Goal: Task Accomplishment & Management: Use online tool/utility

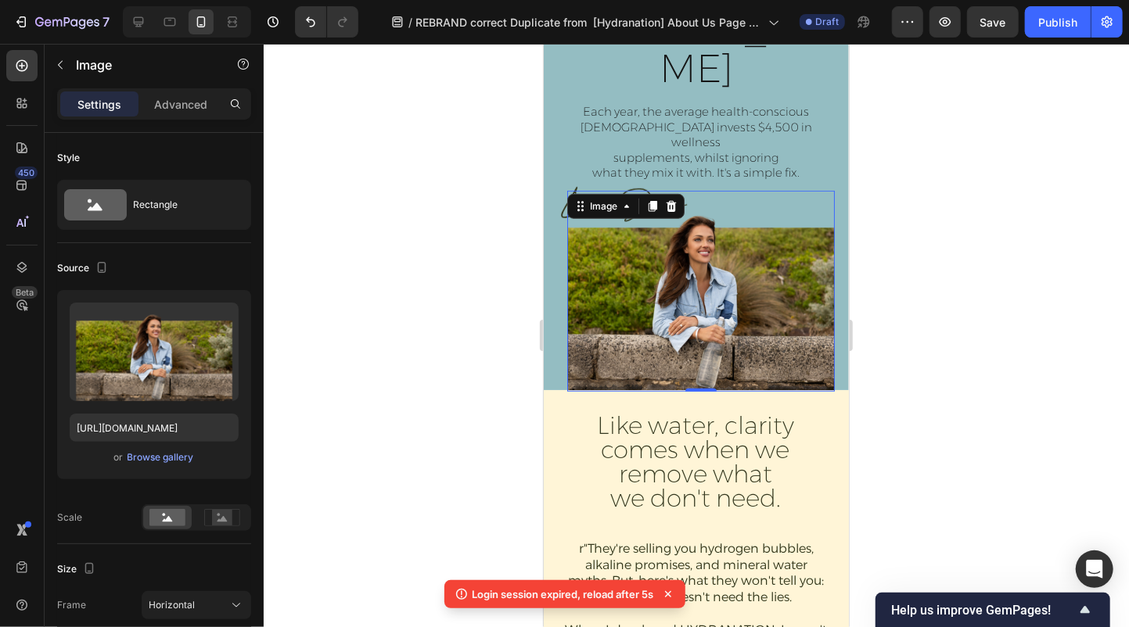
scroll to position [208, 0]
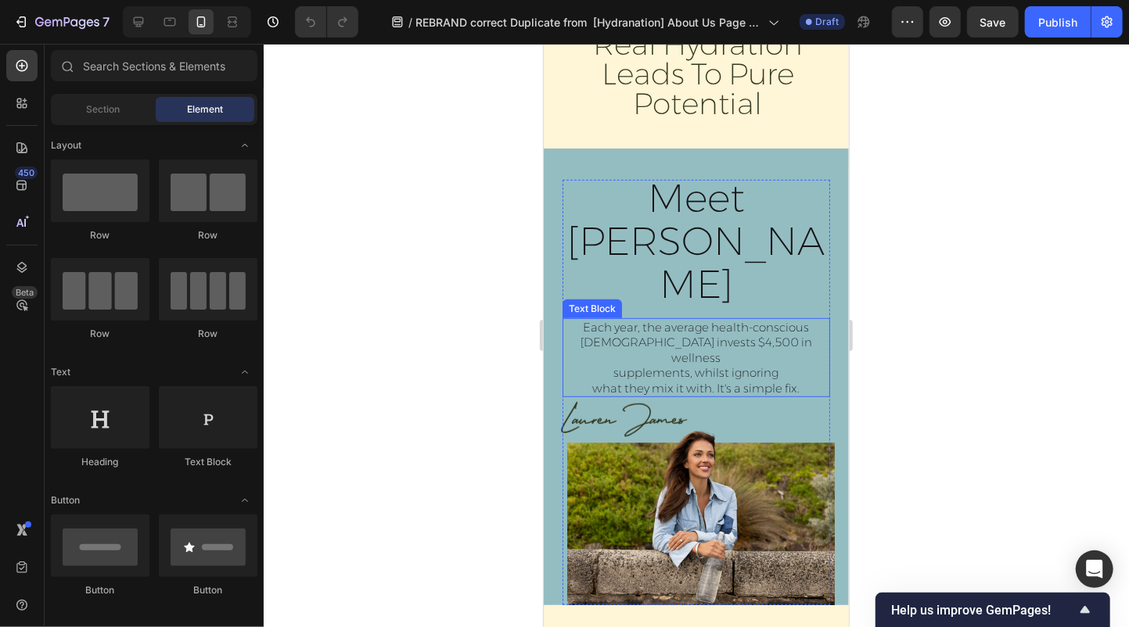
scroll to position [293, 0]
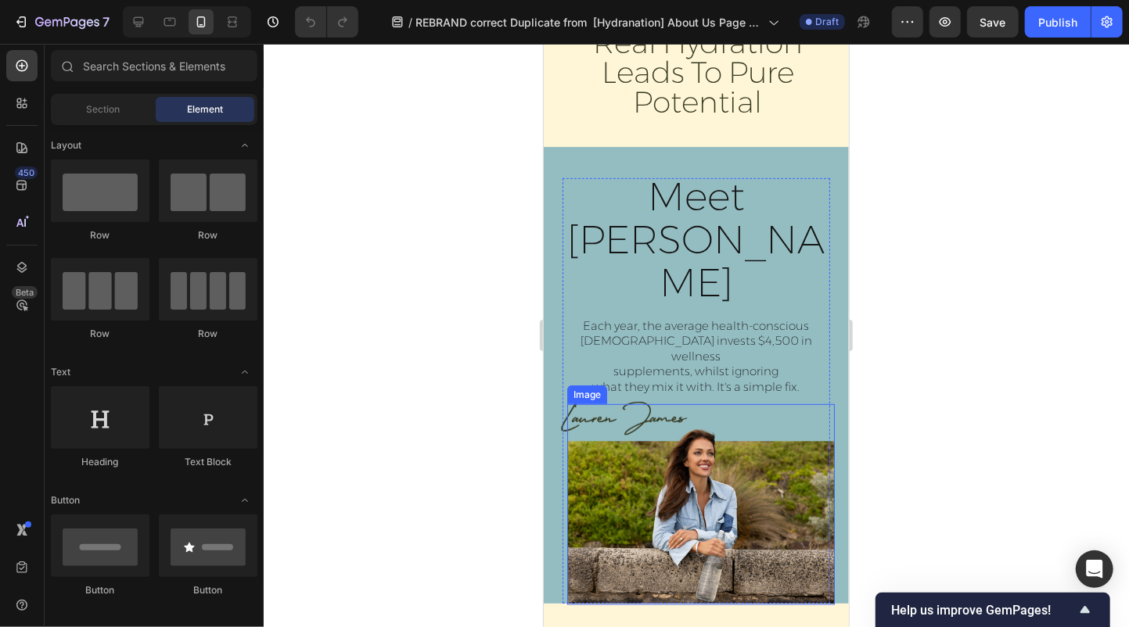
click at [673, 433] on img at bounding box center [700, 504] width 268 height 201
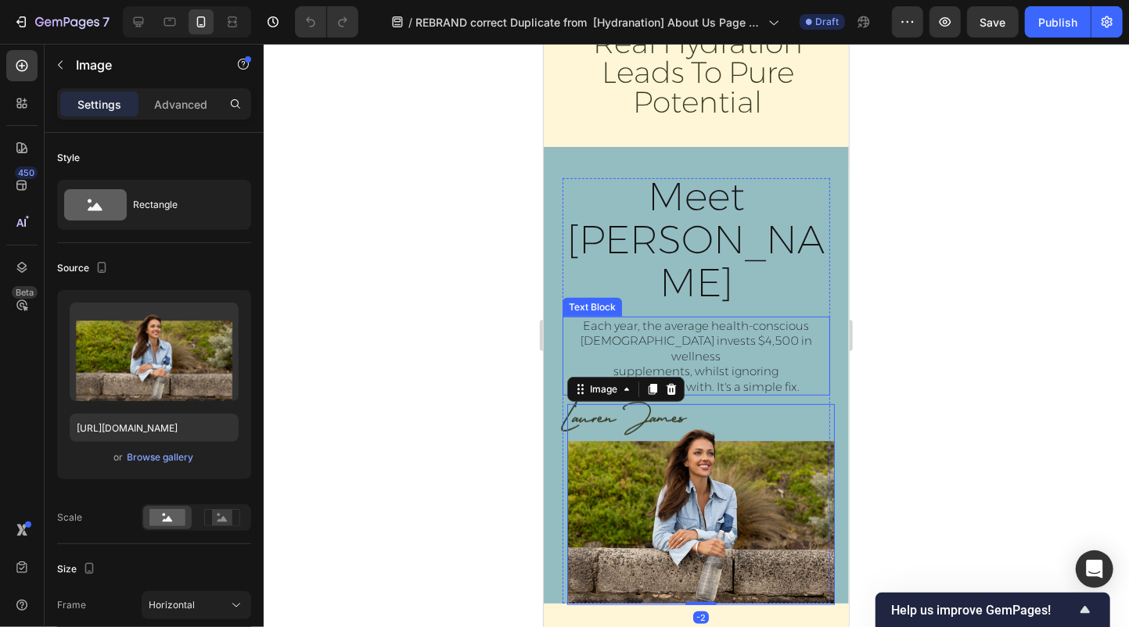
click at [570, 318] on p "Each year, the average health-conscious [DEMOGRAPHIC_DATA] invests $4,500 in we…" at bounding box center [695, 356] width 264 height 77
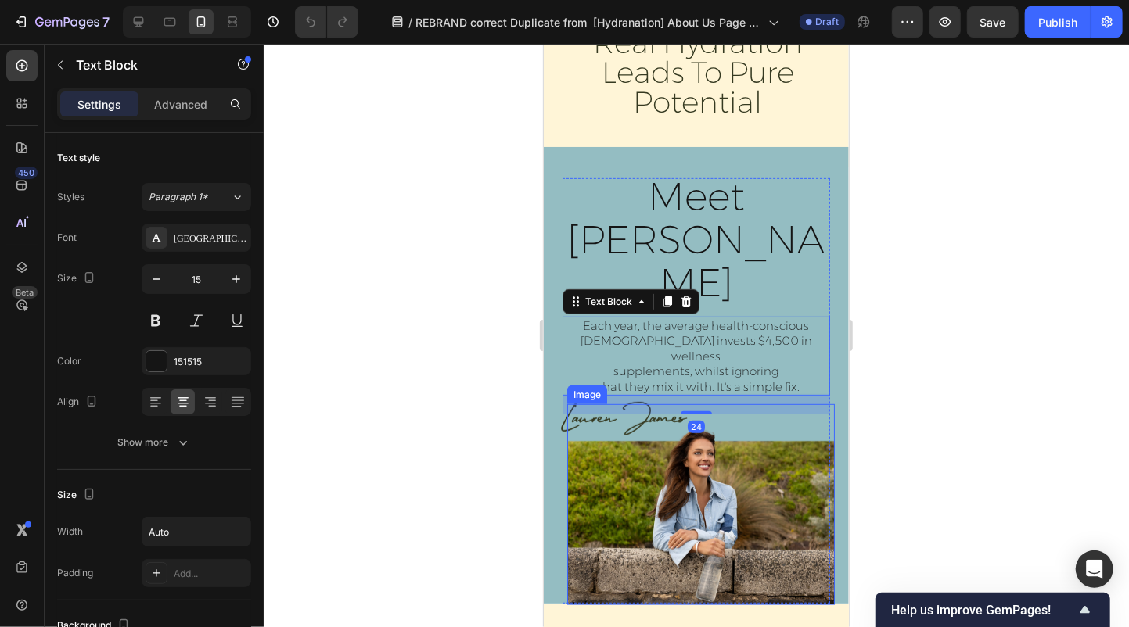
click at [586, 404] on img at bounding box center [700, 504] width 268 height 201
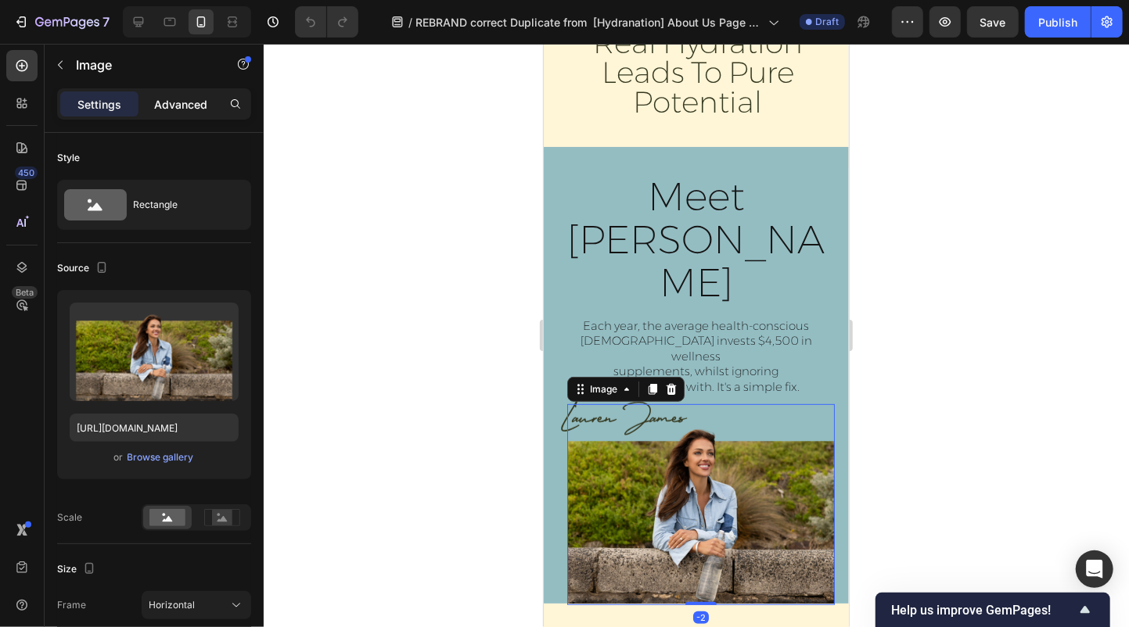
click at [192, 97] on p "Advanced" at bounding box center [180, 104] width 53 height 16
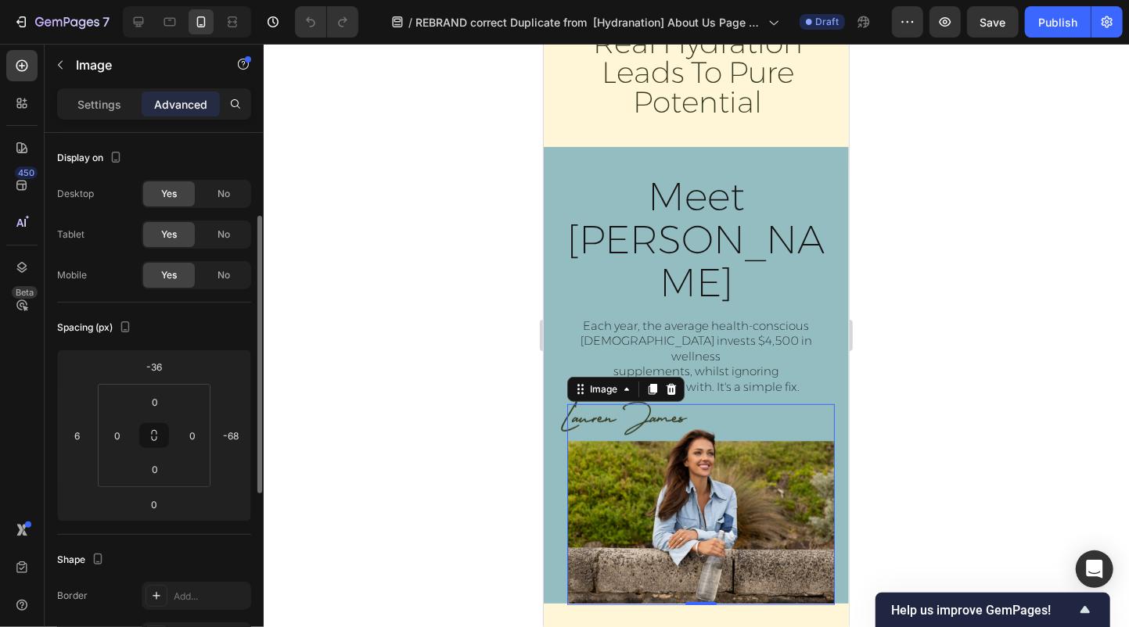
scroll to position [55, 0]
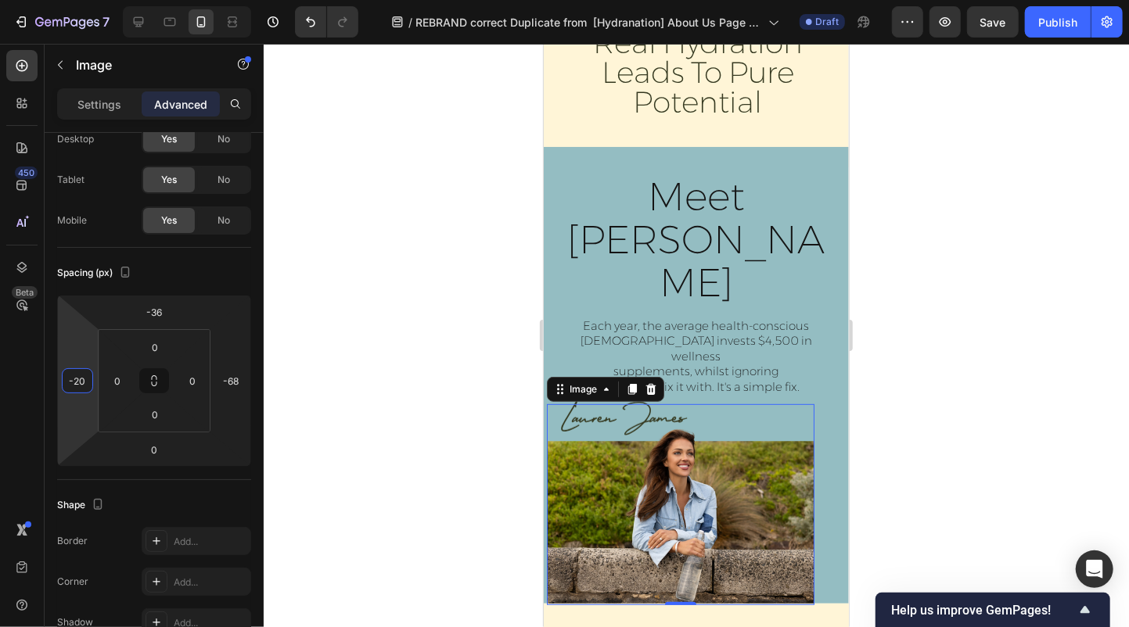
type input "-22"
drag, startPoint x: 60, startPoint y: 382, endPoint x: 66, endPoint y: 395, distance: 14.0
click at [66, 0] on html "7 Version history / REBRAND correct Duplicate from [Hydranation] About Us Page …" at bounding box center [564, 0] width 1129 height 0
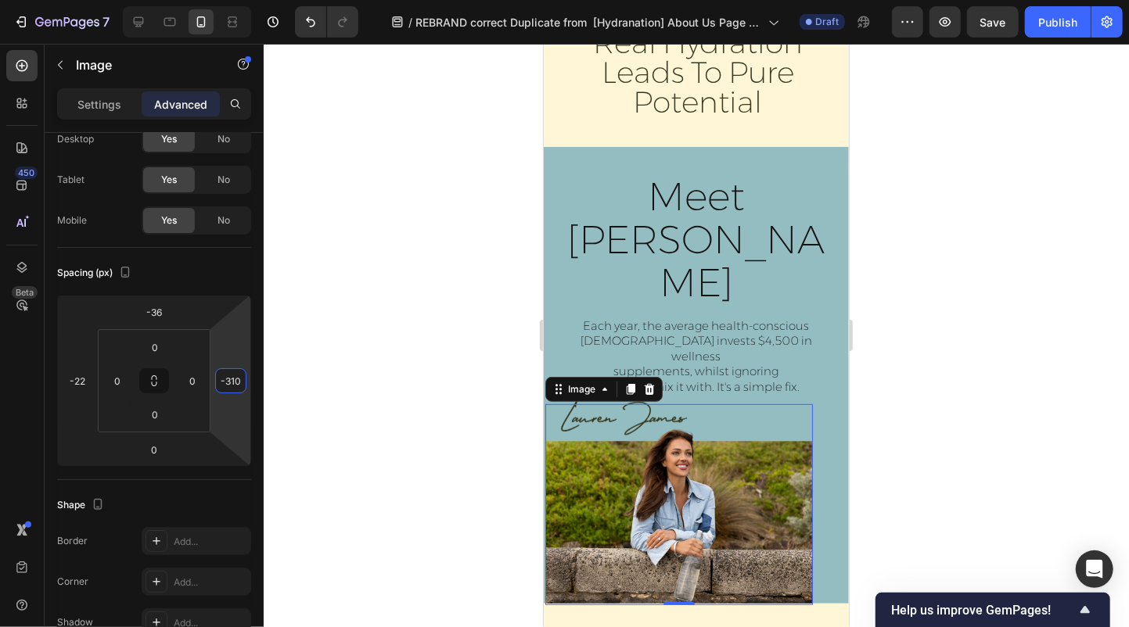
drag, startPoint x: 250, startPoint y: 374, endPoint x: 227, endPoint y: 479, distance: 107.2
click at [227, 0] on html "7 Version history / REBRAND correct Duplicate from [Hydranation] About Us Page …" at bounding box center [564, 0] width 1129 height 0
drag, startPoint x: 210, startPoint y: 386, endPoint x: 218, endPoint y: 379, distance: 11.1
click at [218, 0] on html "7 Version history / REBRAND correct Duplicate from [Hydranation] About Us Page …" at bounding box center [564, 0] width 1129 height 0
type input "-292"
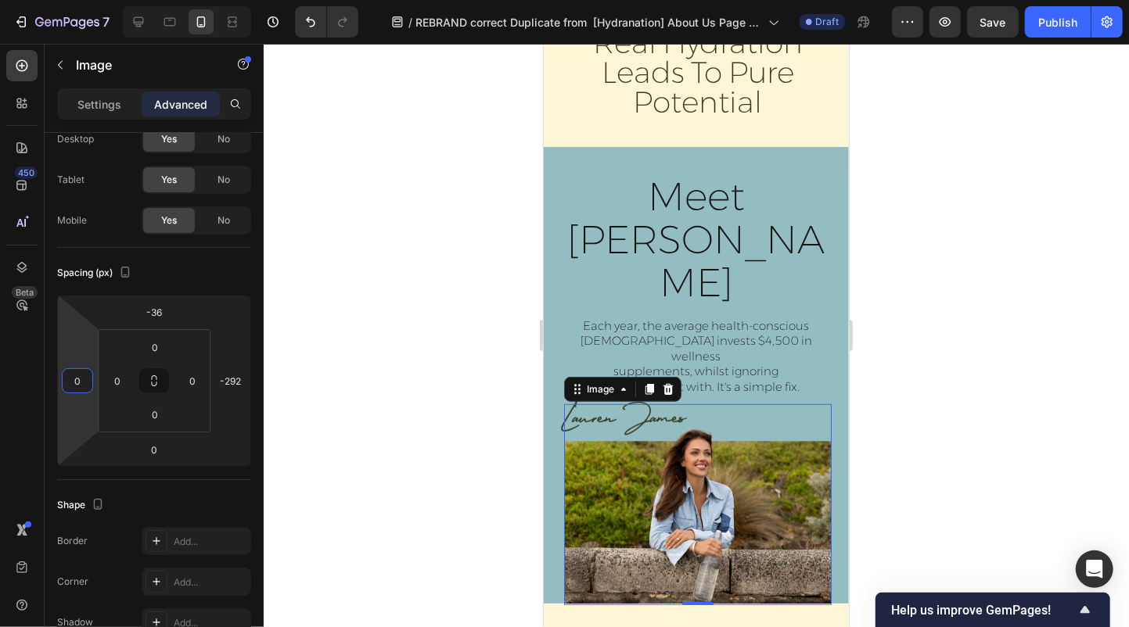
type input "-2"
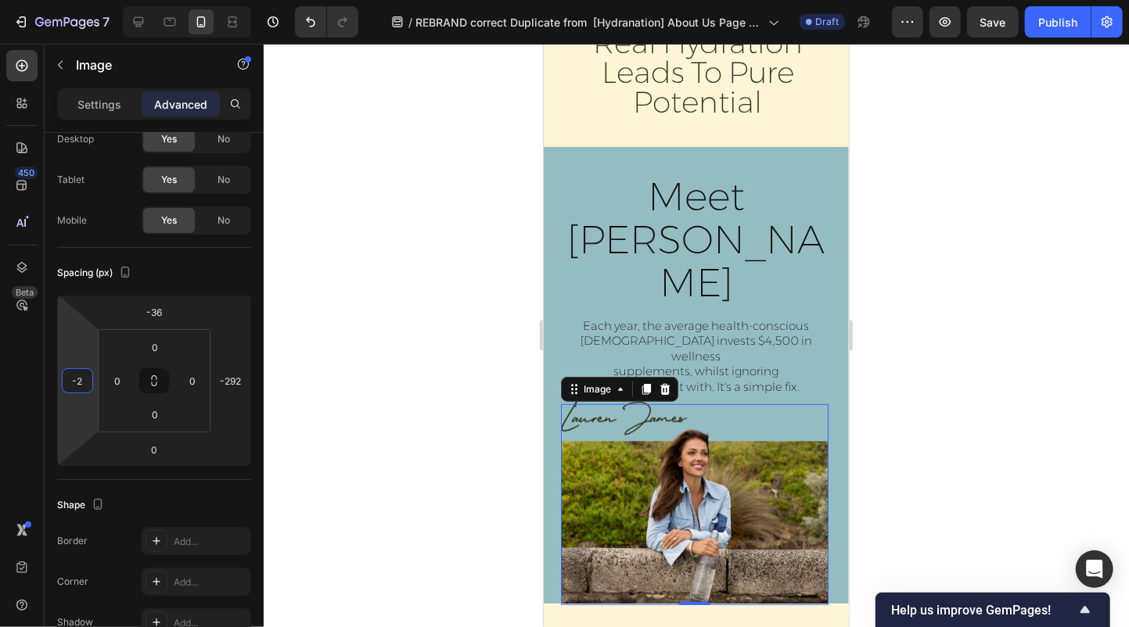
drag, startPoint x: 58, startPoint y: 391, endPoint x: 66, endPoint y: 382, distance: 12.2
click at [66, 0] on html "7 Version history / REBRAND correct Duplicate from [Hydranation] About Us Page …" at bounding box center [564, 0] width 1129 height 0
click at [656, 404] on img at bounding box center [694, 504] width 268 height 201
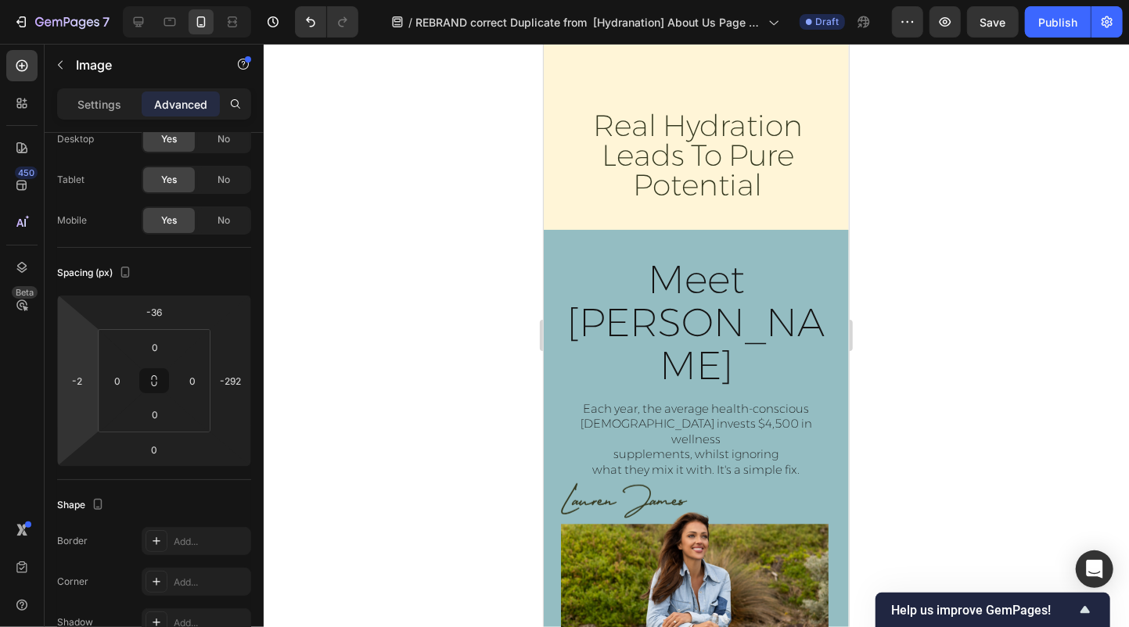
scroll to position [323, 0]
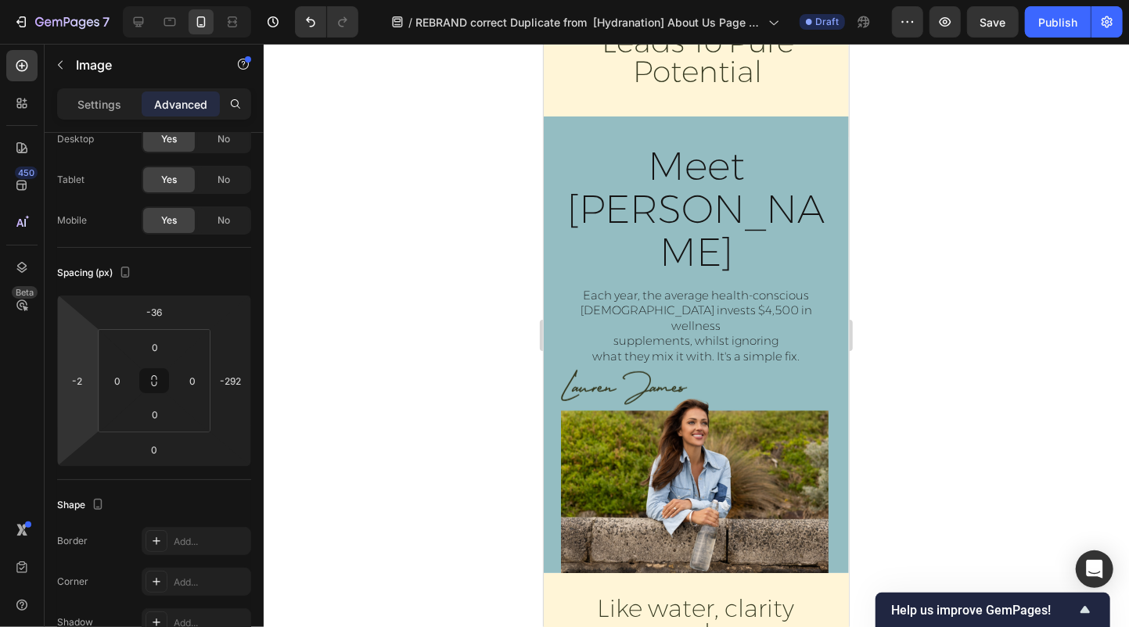
click at [634, 433] on img at bounding box center [694, 473] width 268 height 201
click at [57, 71] on button "button" at bounding box center [60, 64] width 25 height 25
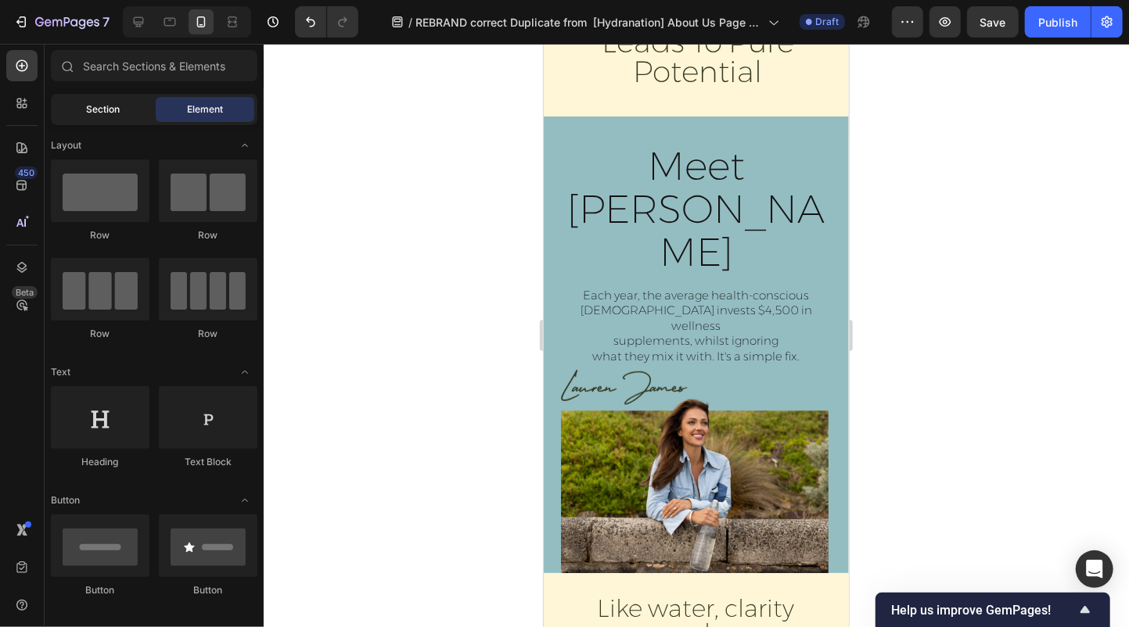
click at [115, 113] on span "Section" at bounding box center [104, 109] width 34 height 14
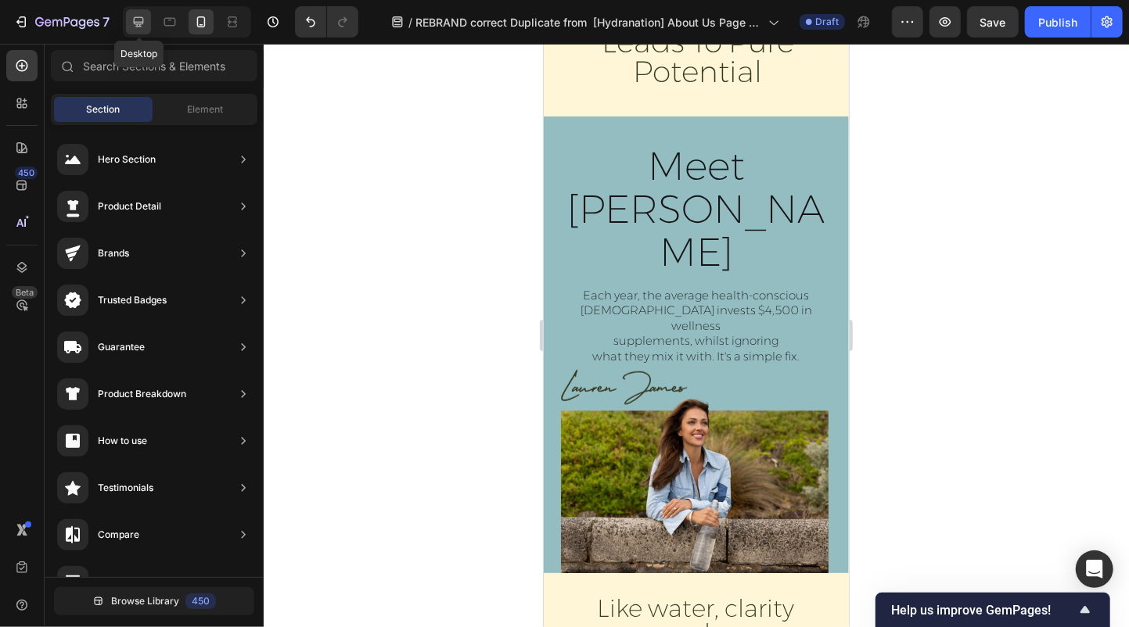
click at [135, 23] on icon at bounding box center [139, 22] width 16 height 16
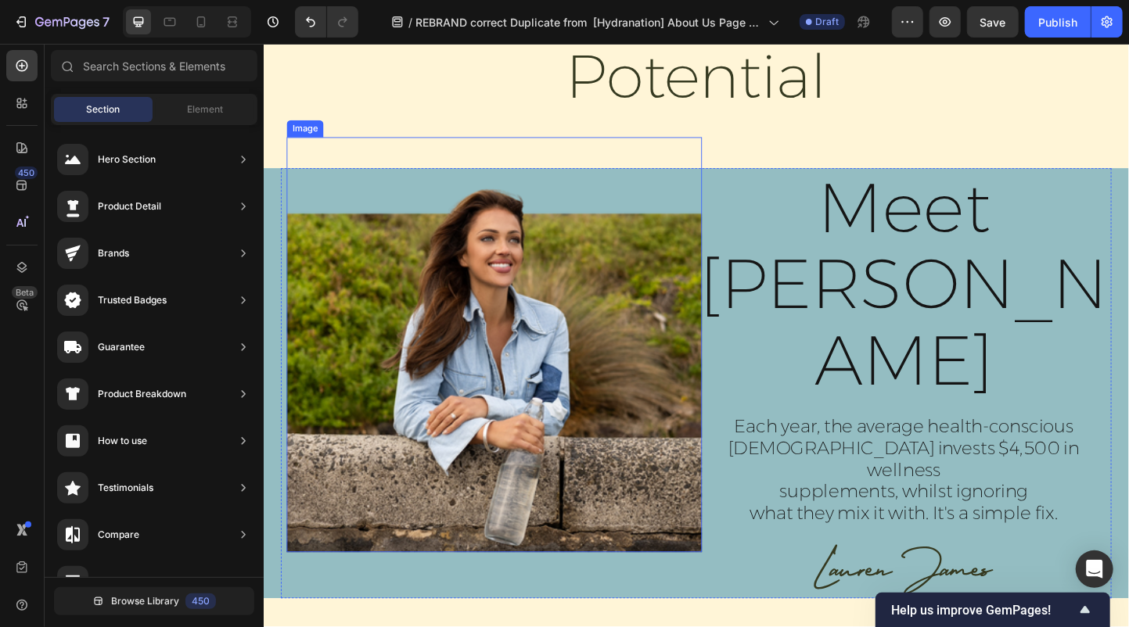
scroll to position [415, 0]
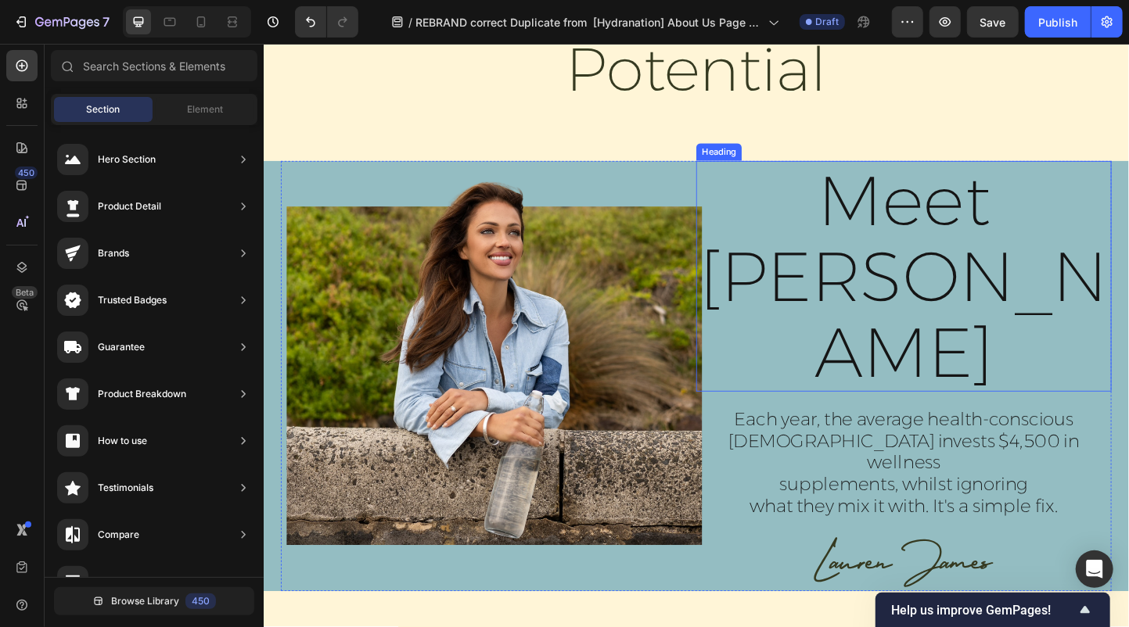
click at [964, 293] on h2 "Meet [PERSON_NAME]" at bounding box center [957, 296] width 451 height 251
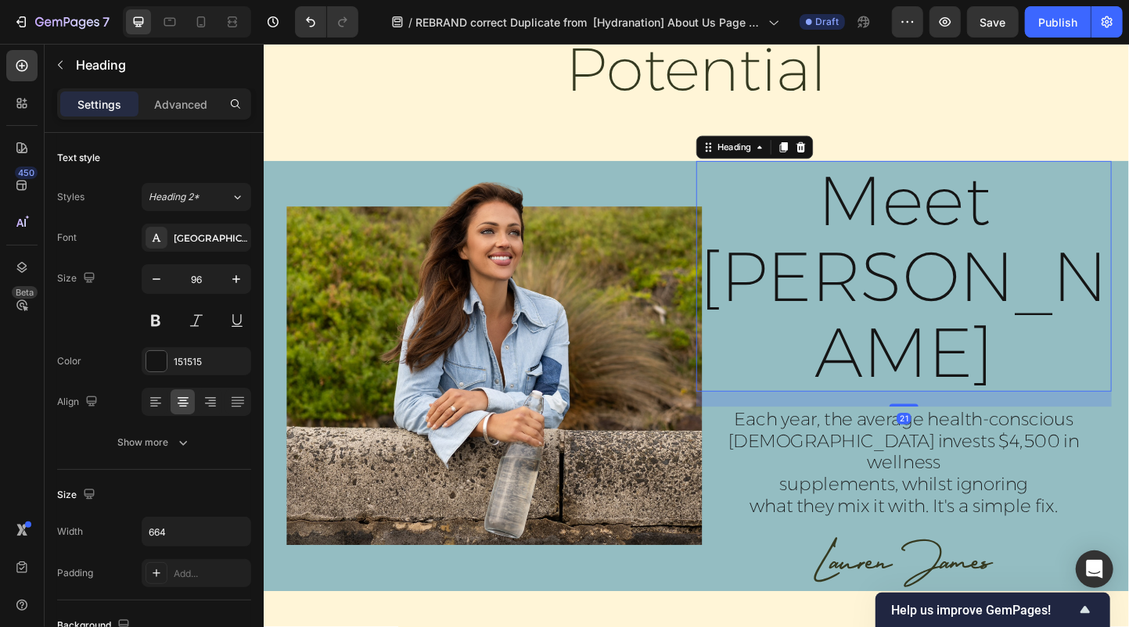
click at [1079, 301] on h2 "Meet [PERSON_NAME]" at bounding box center [957, 296] width 451 height 251
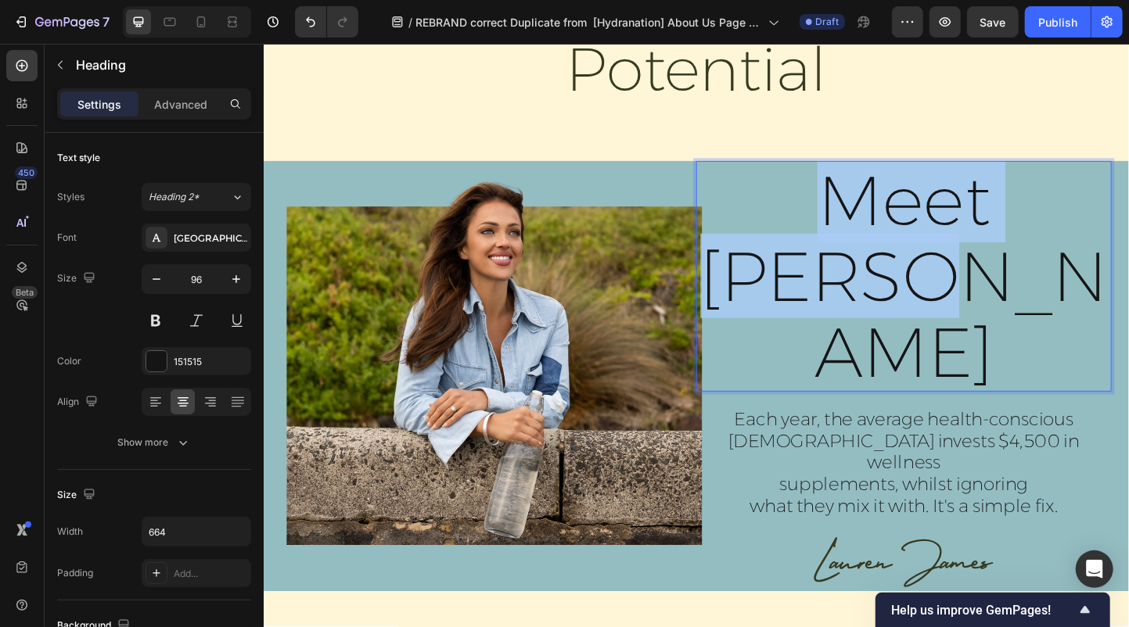
drag, startPoint x: 1083, startPoint y: 302, endPoint x: 820, endPoint y: 203, distance: 281.0
click at [820, 203] on p "Meet [PERSON_NAME]" at bounding box center [957, 297] width 447 height 248
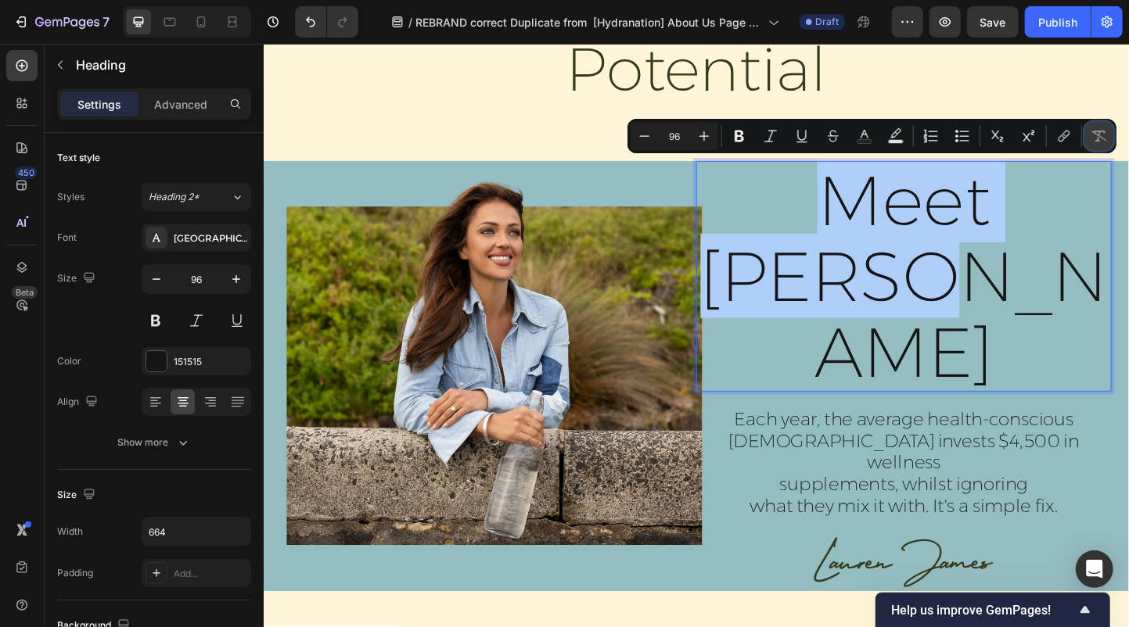
click at [1106, 133] on icon "Editor contextual toolbar" at bounding box center [1099, 136] width 16 height 16
click at [639, 138] on icon "Editor contextual toolbar" at bounding box center [645, 136] width 16 height 16
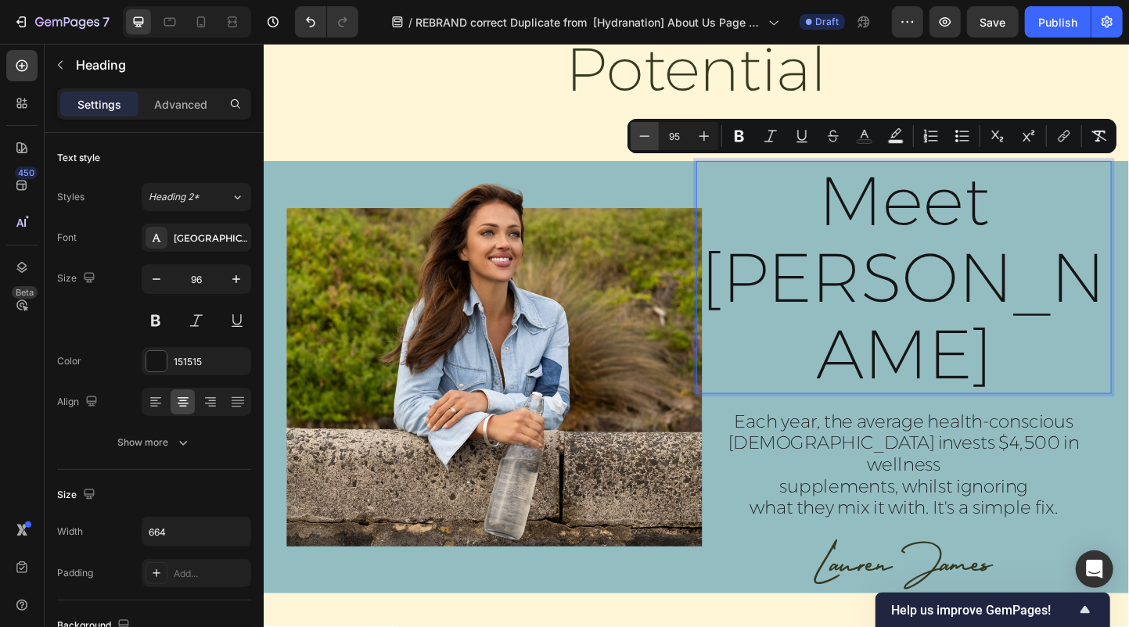
click at [639, 138] on icon "Editor contextual toolbar" at bounding box center [645, 136] width 16 height 16
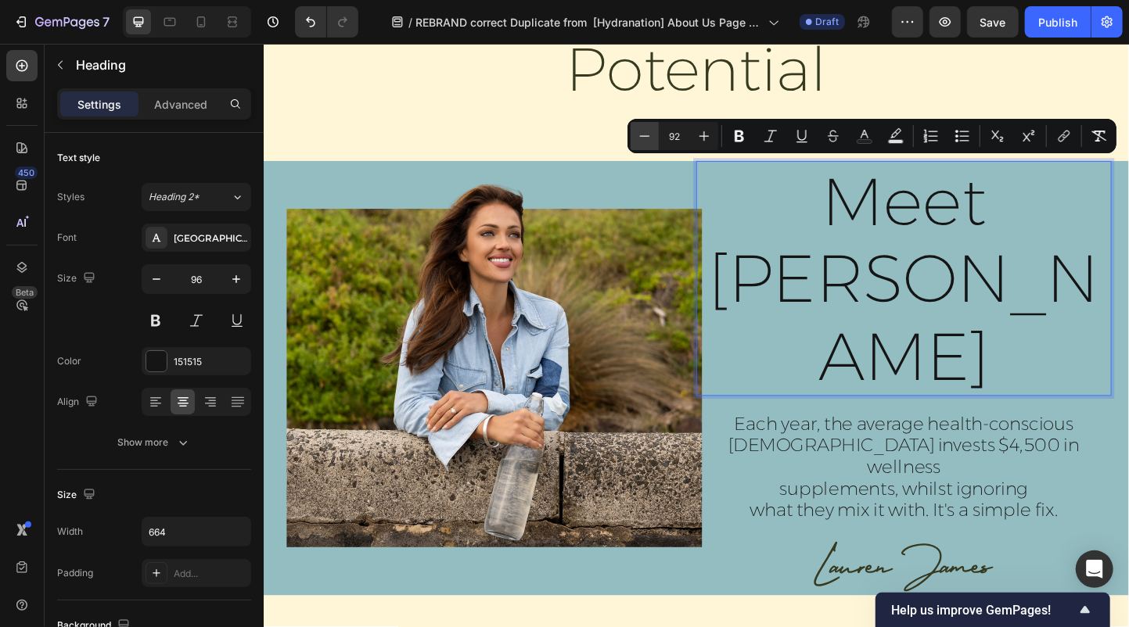
click at [639, 138] on icon "Editor contextual toolbar" at bounding box center [645, 136] width 16 height 16
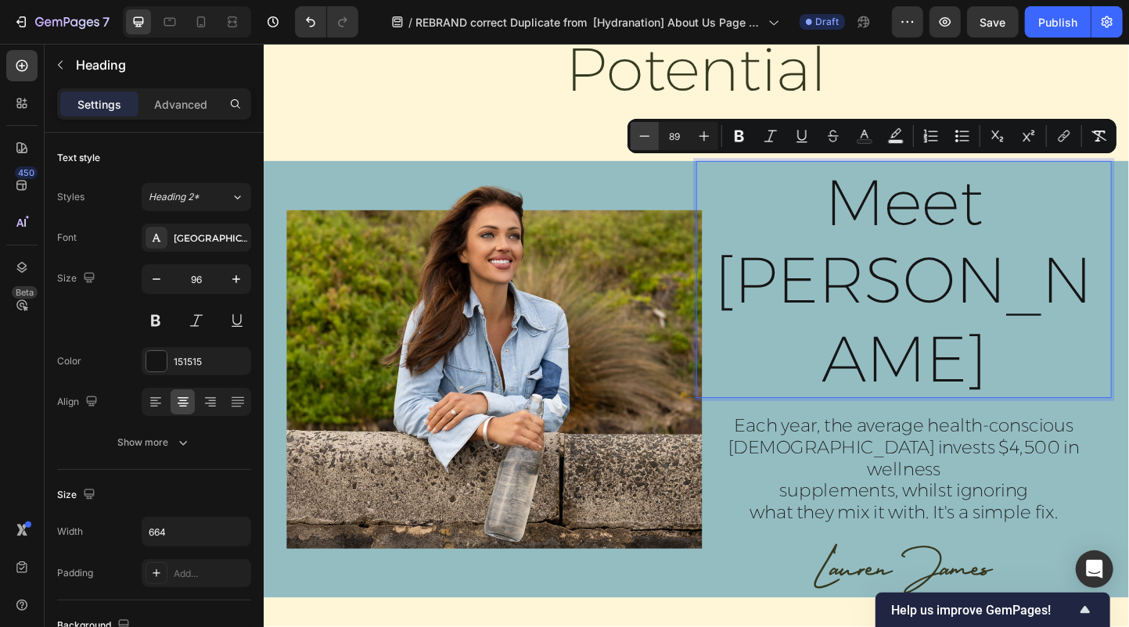
click at [639, 138] on icon "Editor contextual toolbar" at bounding box center [645, 136] width 16 height 16
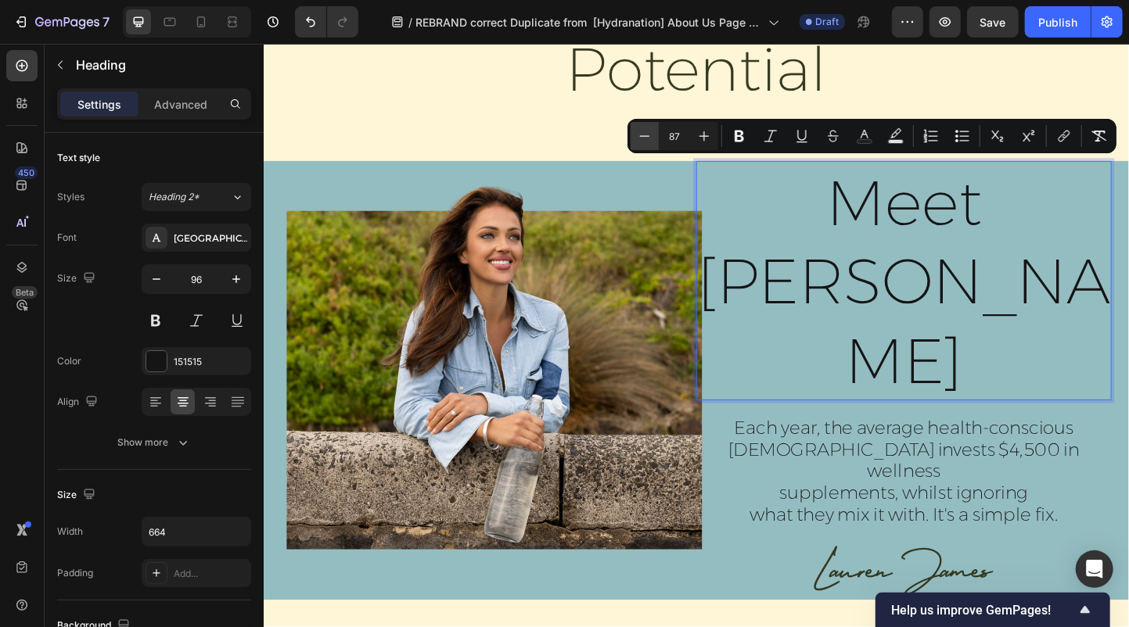
click at [639, 138] on icon "Editor contextual toolbar" at bounding box center [645, 136] width 16 height 16
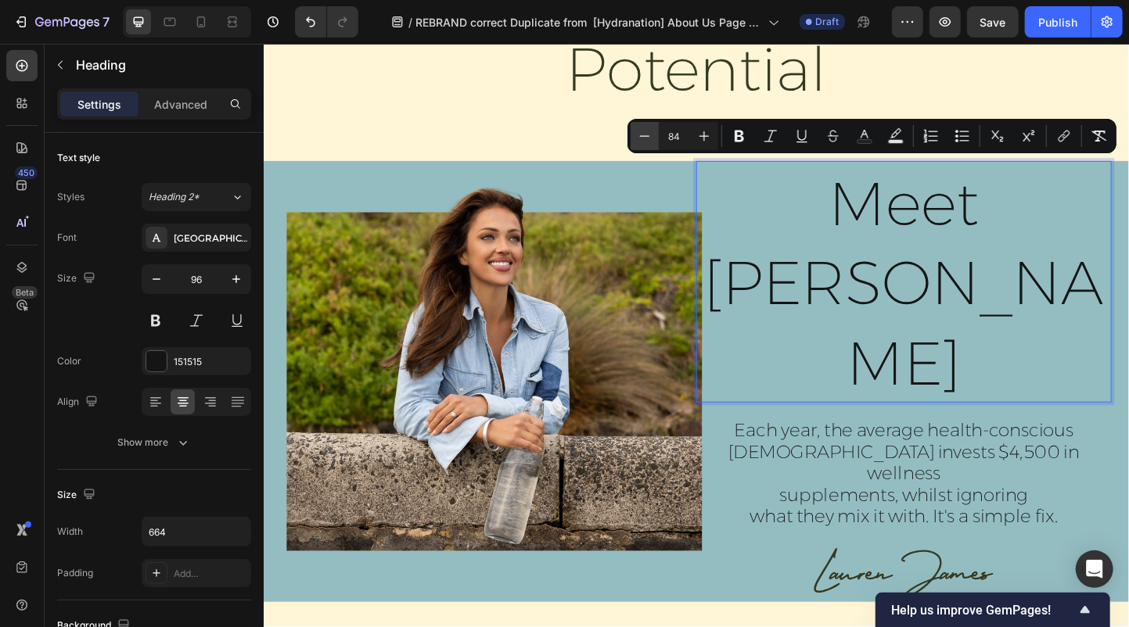
click at [639, 138] on icon "Editor contextual toolbar" at bounding box center [645, 136] width 16 height 16
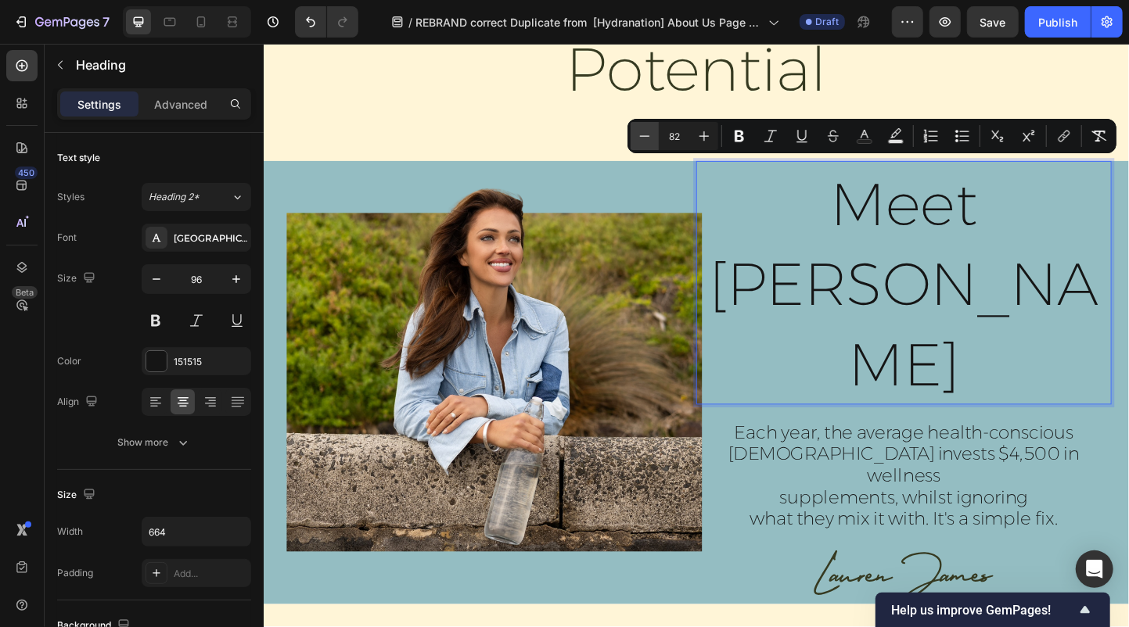
click at [639, 138] on icon "Editor contextual toolbar" at bounding box center [645, 136] width 16 height 16
type input "79"
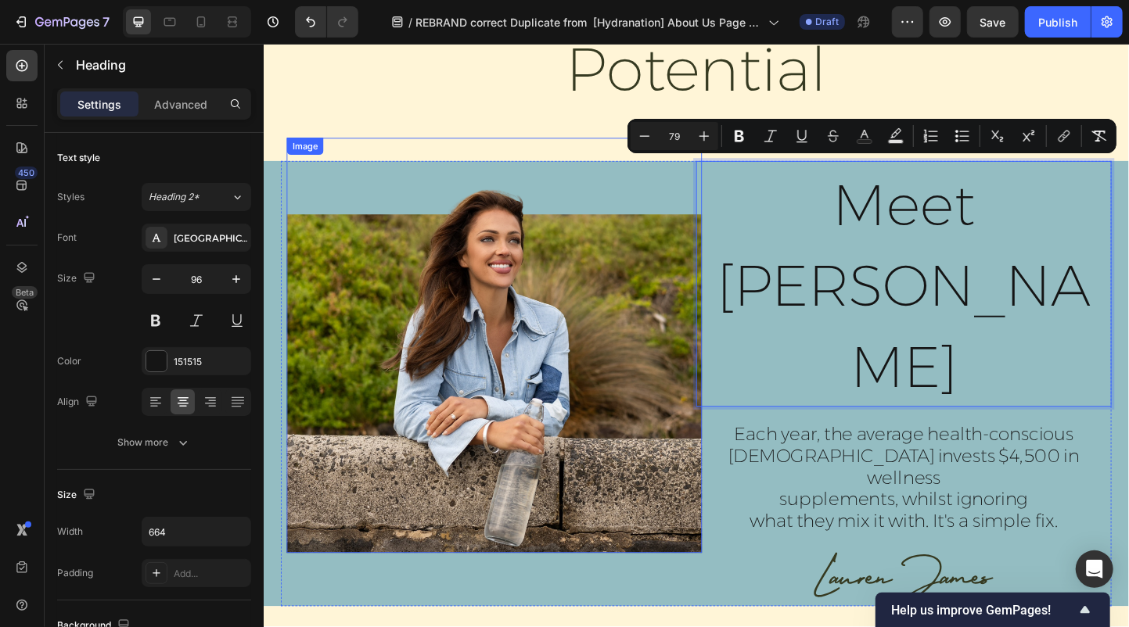
click at [433, 146] on img at bounding box center [513, 371] width 451 height 451
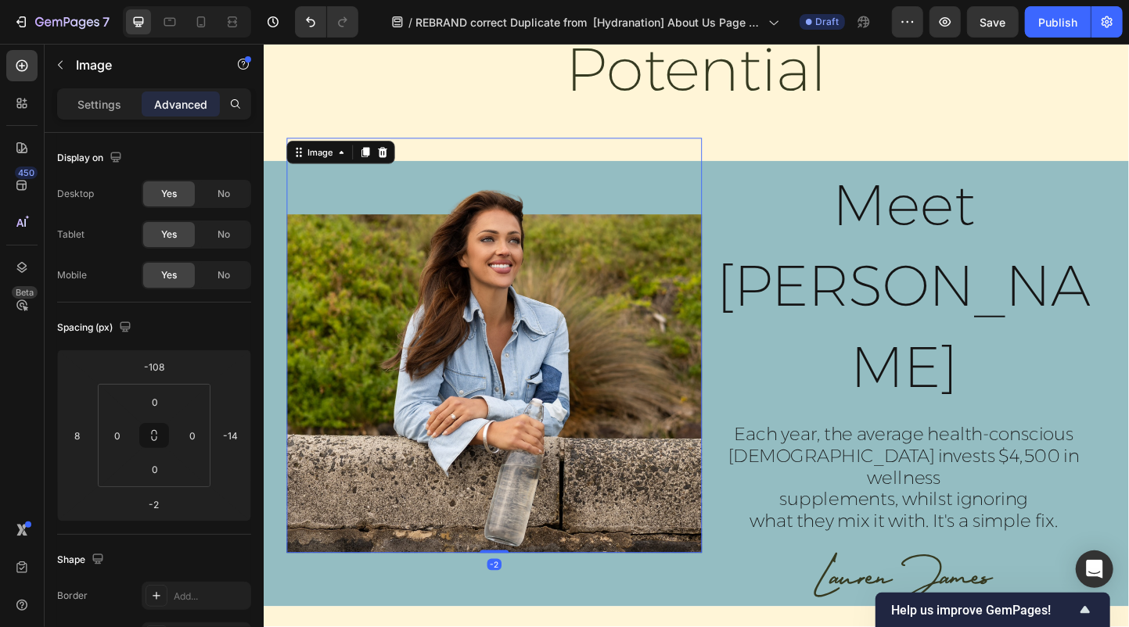
click at [439, 365] on img at bounding box center [513, 371] width 451 height 451
type input "-70"
drag, startPoint x: 247, startPoint y: 434, endPoint x: 246, endPoint y: 458, distance: 23.5
click at [246, 0] on html "7 Version history / REBRAND correct Duplicate from [Hydranation] About Us Page …" at bounding box center [564, 0] width 1129 height 0
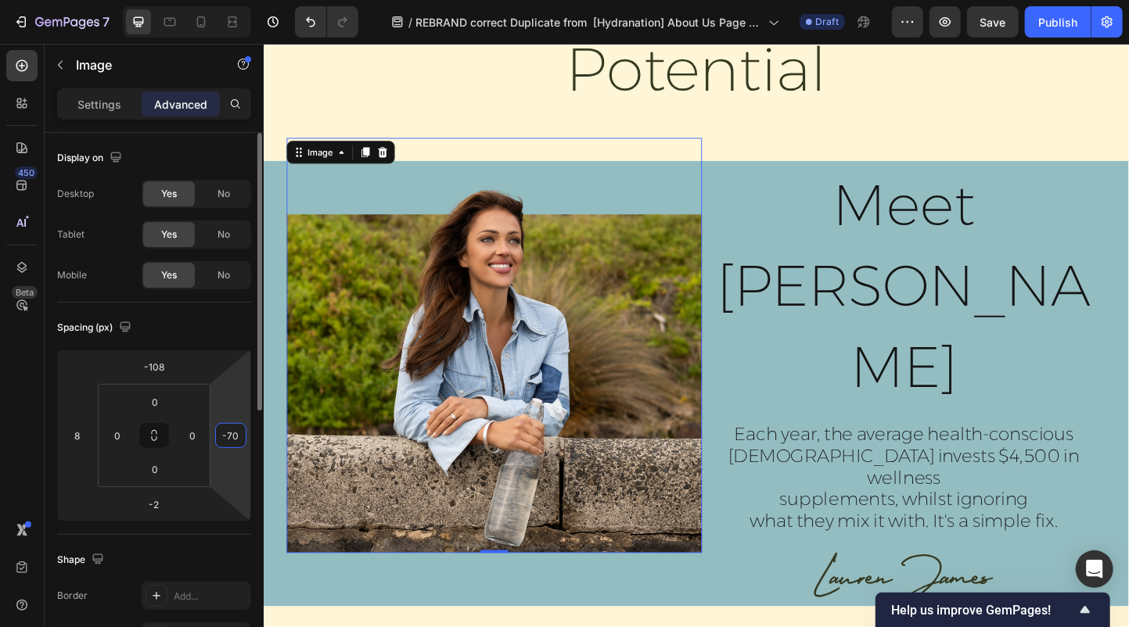
click at [57, 433] on icon at bounding box center [154, 436] width 194 height 172
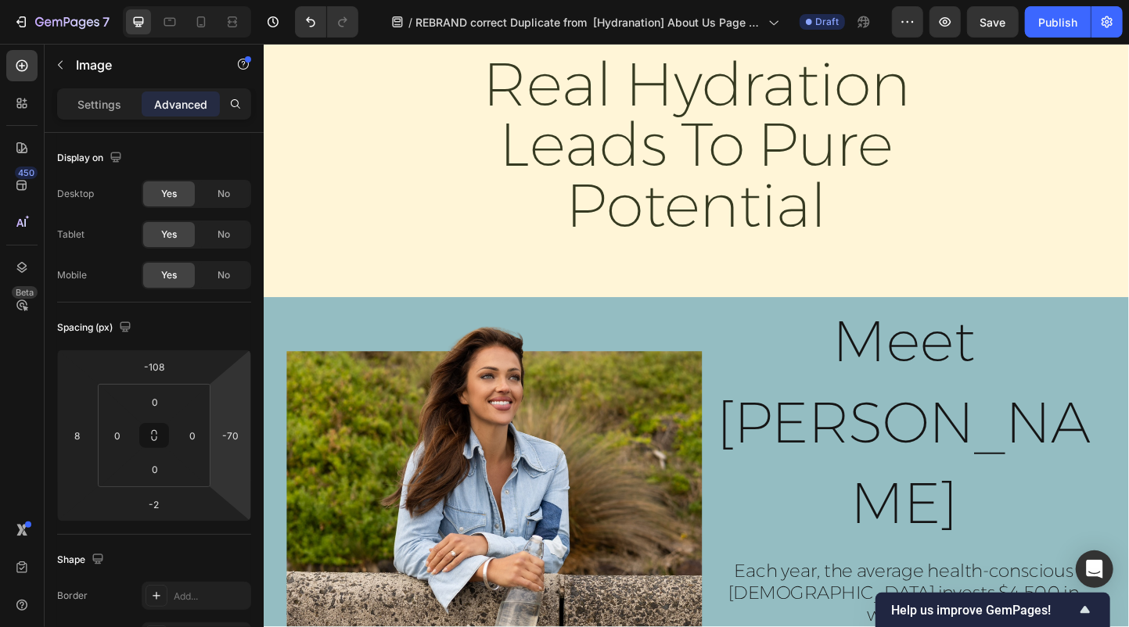
scroll to position [599, 0]
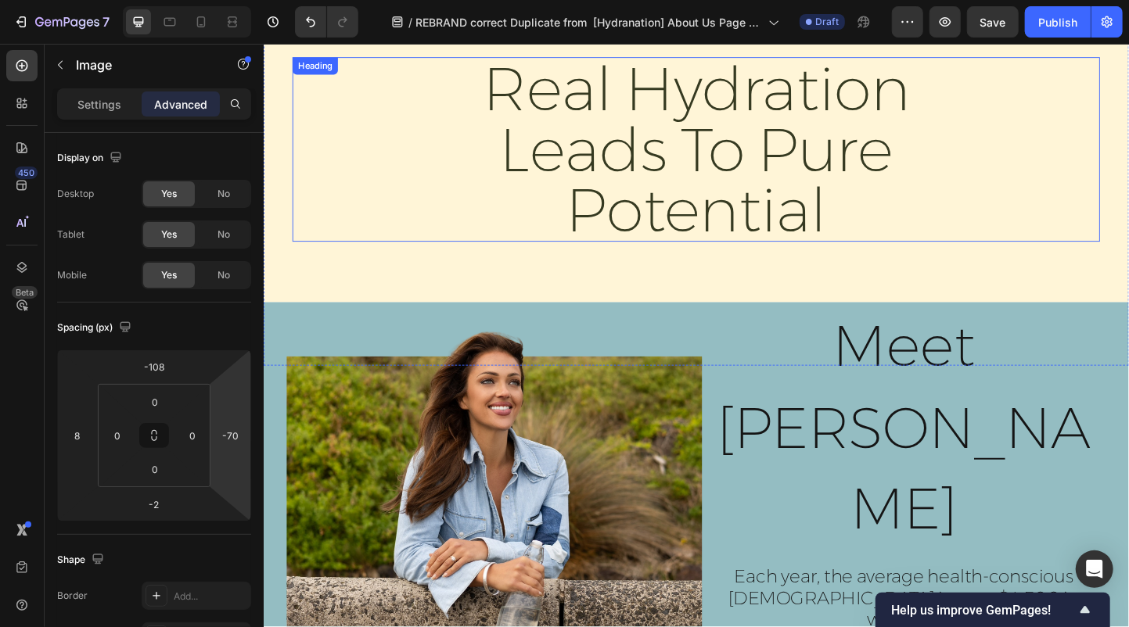
click at [673, 200] on h2 "real hydration leads to pure potential" at bounding box center [732, 159] width 626 height 200
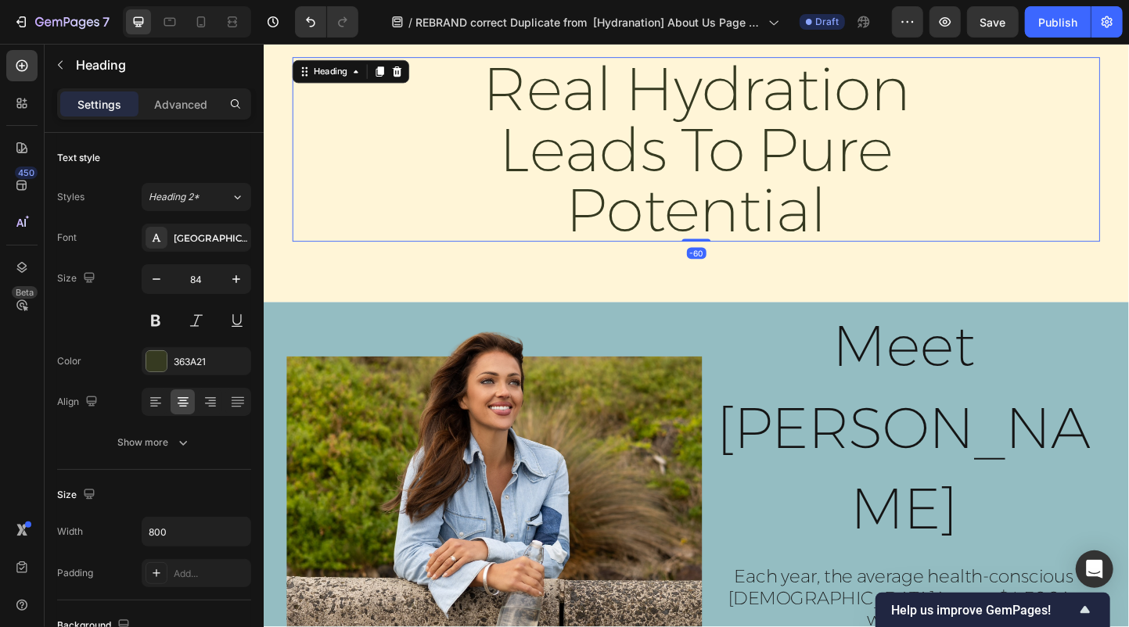
click at [888, 230] on h2 "real hydration leads to pure potential" at bounding box center [732, 159] width 626 height 200
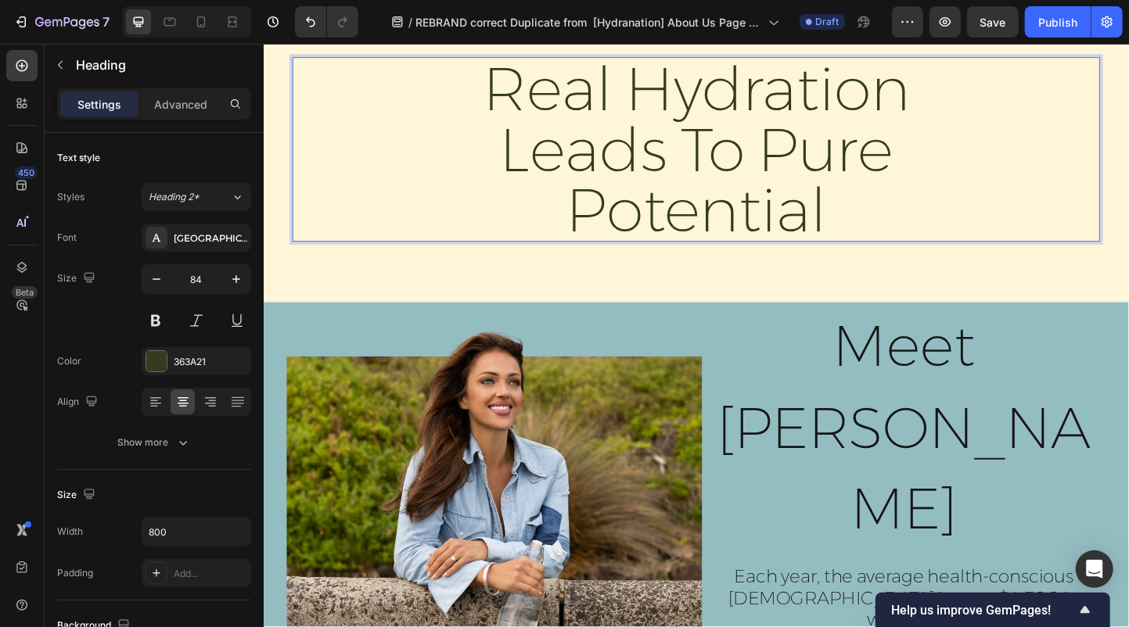
drag, startPoint x: 888, startPoint y: 230, endPoint x: 479, endPoint y: 101, distance: 429.0
click at [479, 101] on p "real hydration leads to pure potential" at bounding box center [732, 158] width 623 height 197
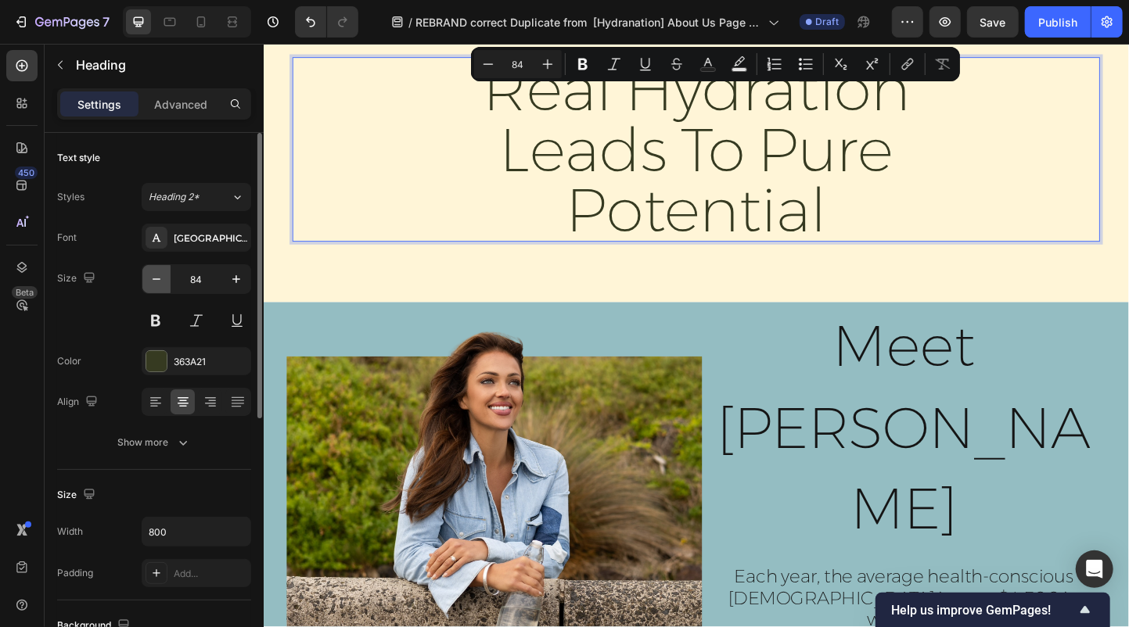
click at [160, 276] on icon "button" at bounding box center [157, 279] width 16 height 16
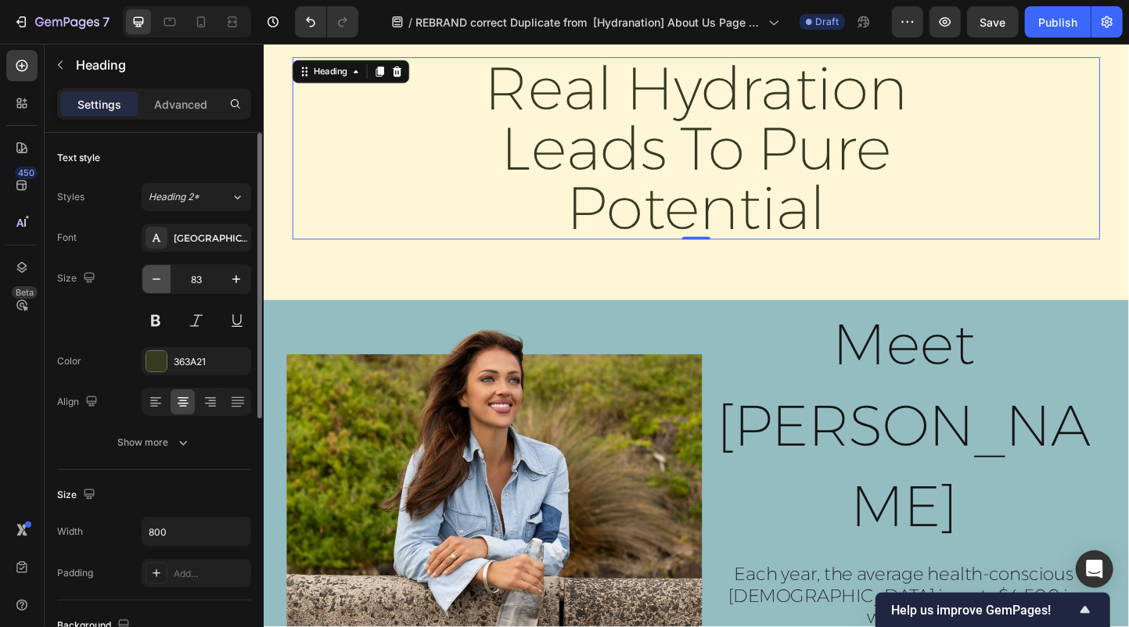
click at [160, 276] on icon "button" at bounding box center [157, 279] width 16 height 16
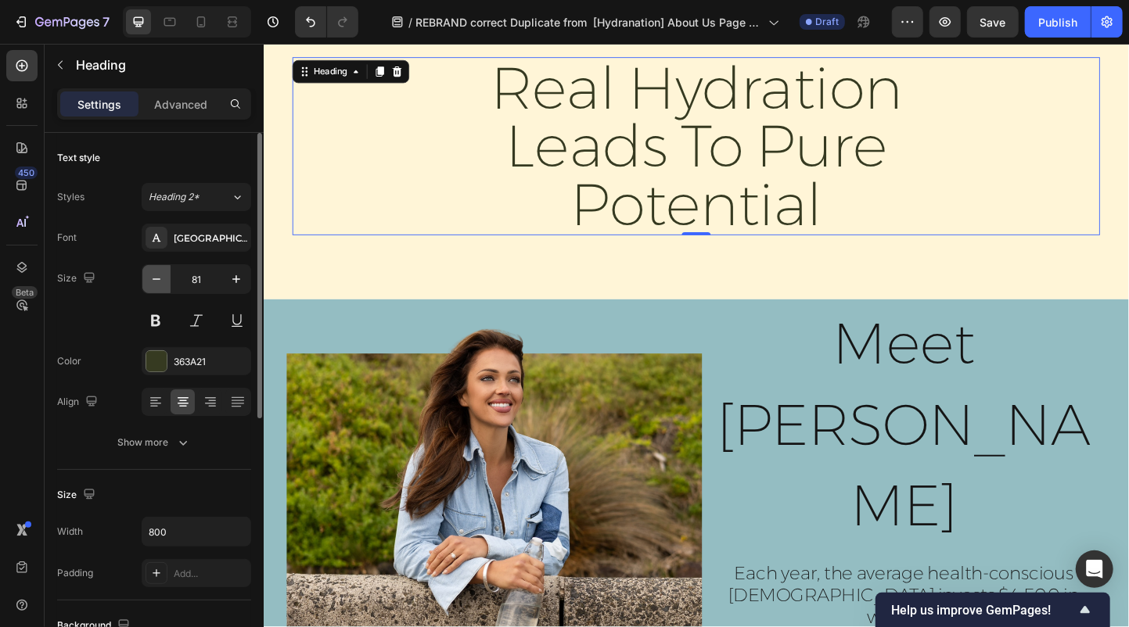
click at [160, 276] on icon "button" at bounding box center [157, 279] width 16 height 16
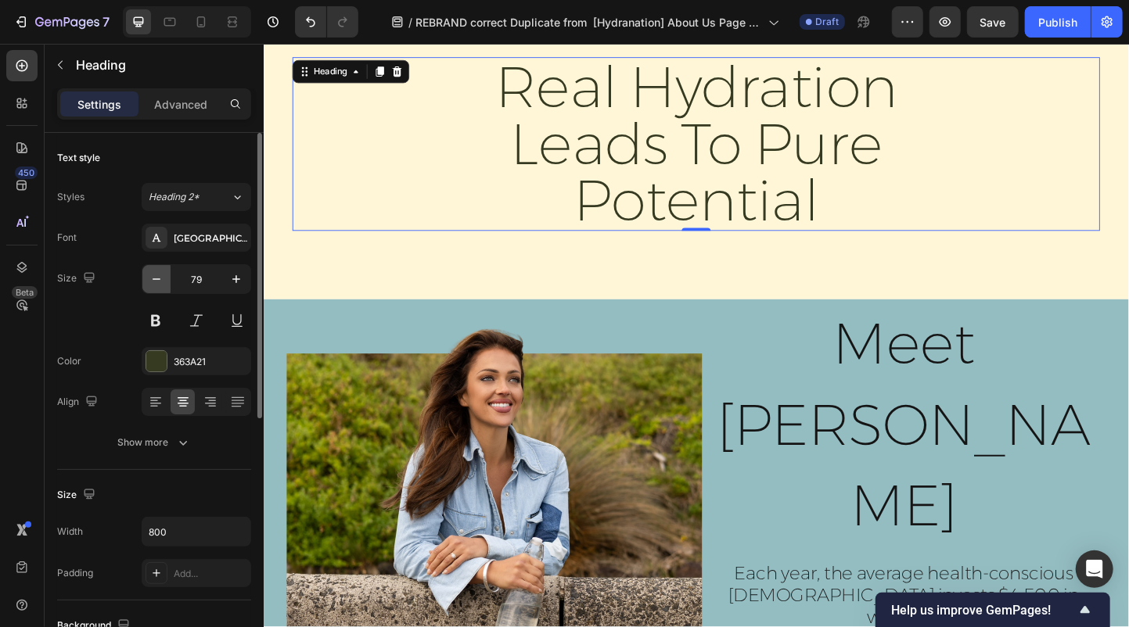
click at [160, 276] on icon "button" at bounding box center [157, 279] width 16 height 16
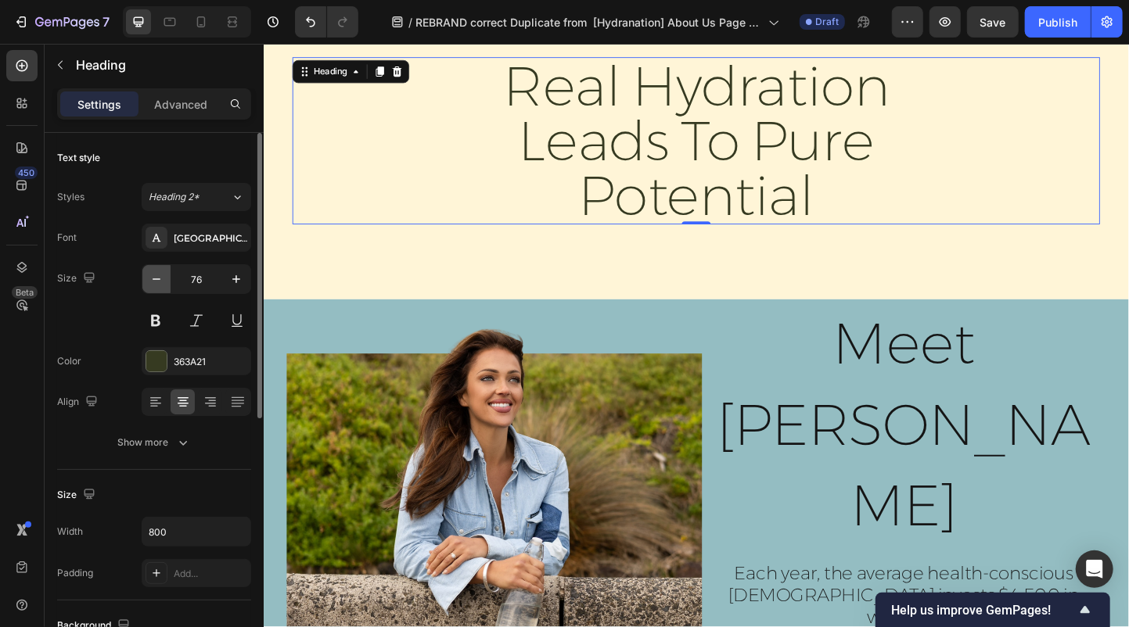
click at [160, 276] on icon "button" at bounding box center [157, 279] width 16 height 16
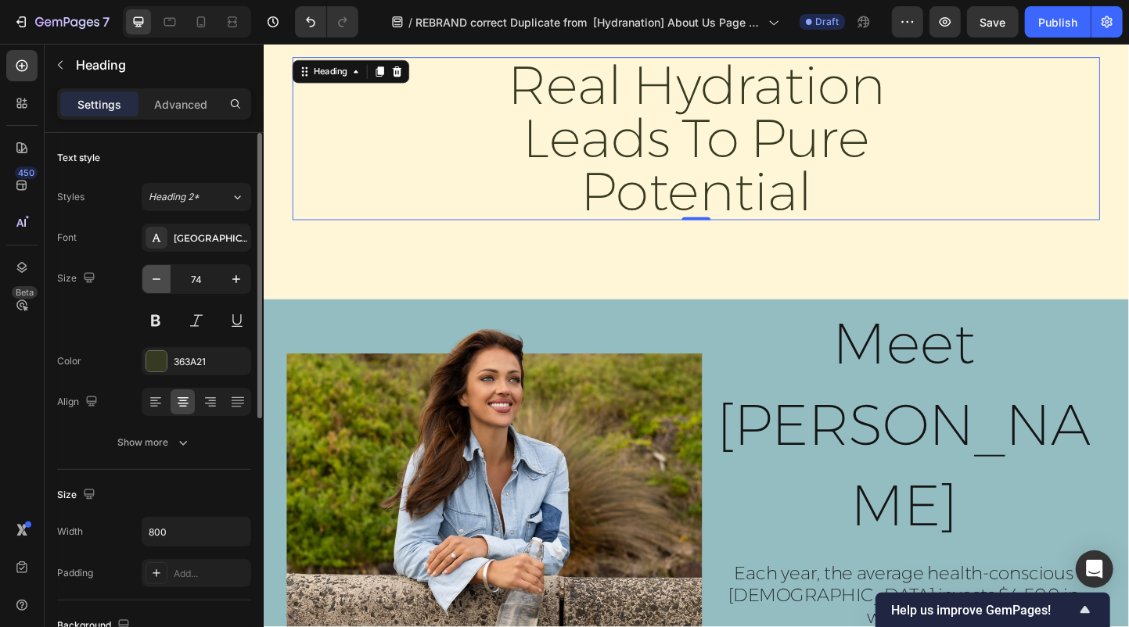
click at [160, 276] on icon "button" at bounding box center [157, 279] width 16 height 16
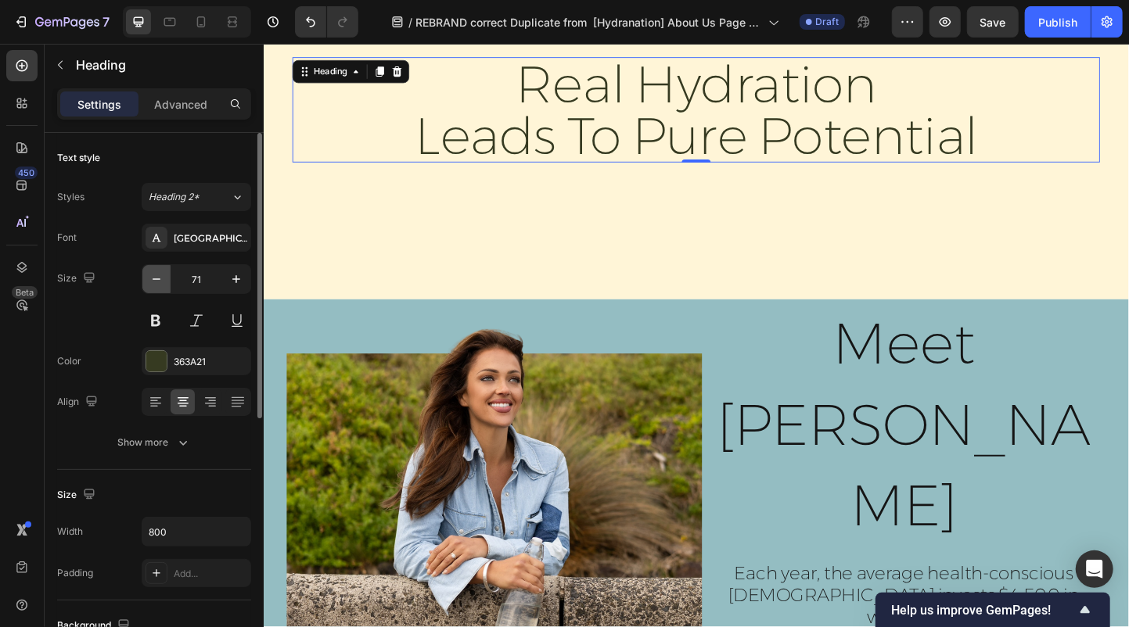
type input "70"
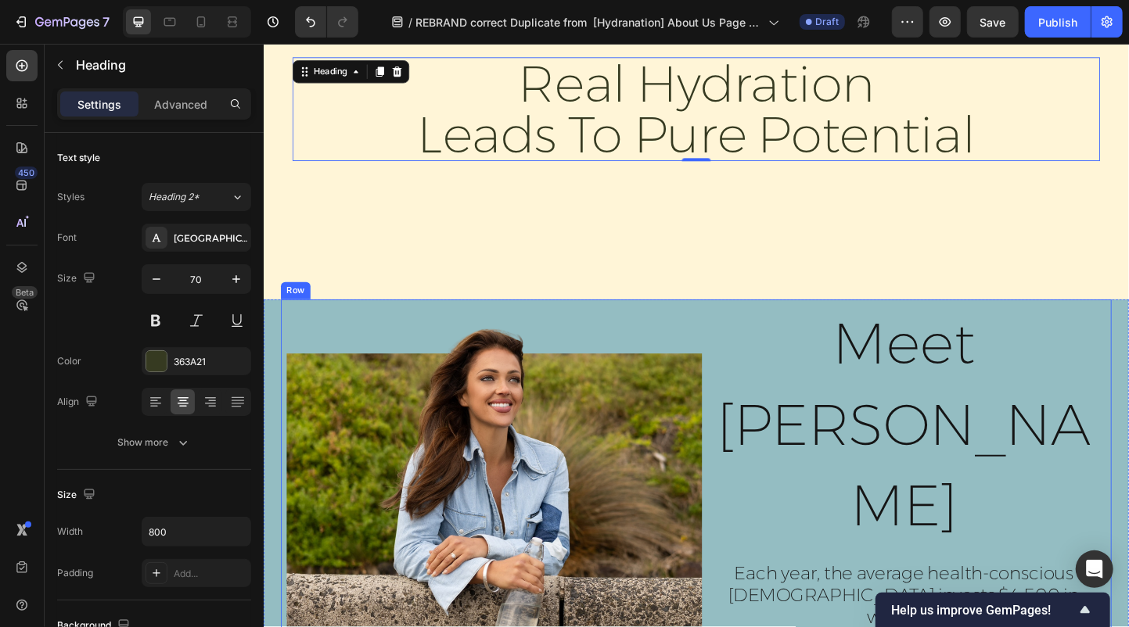
scroll to position [486, 0]
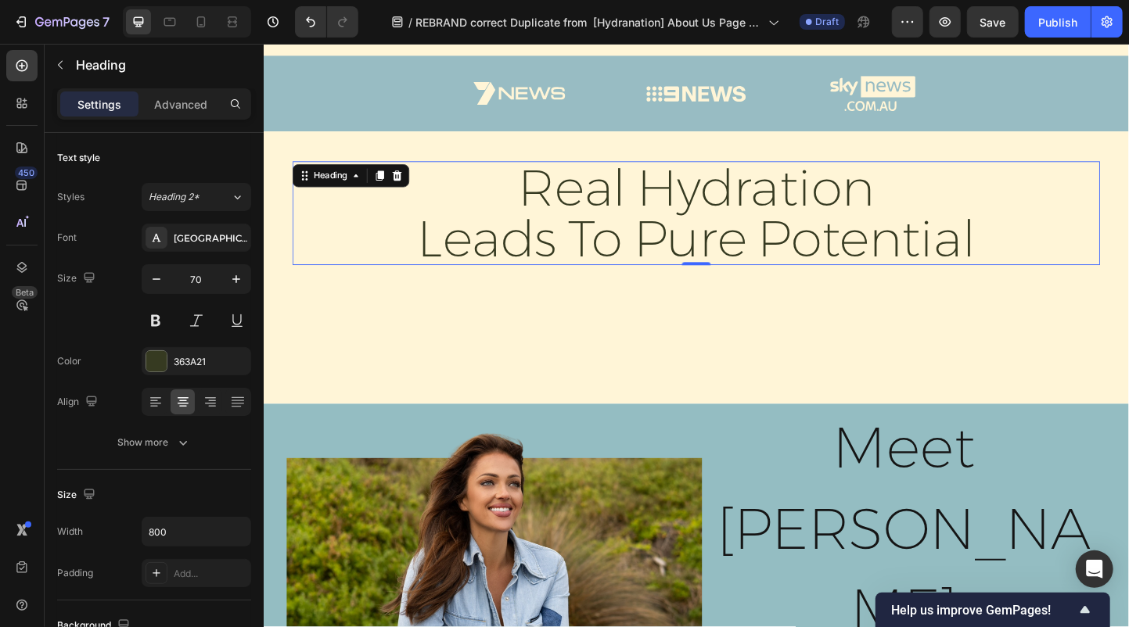
click at [667, 258] on p "real hydration leads to pure potential" at bounding box center [732, 229] width 623 height 110
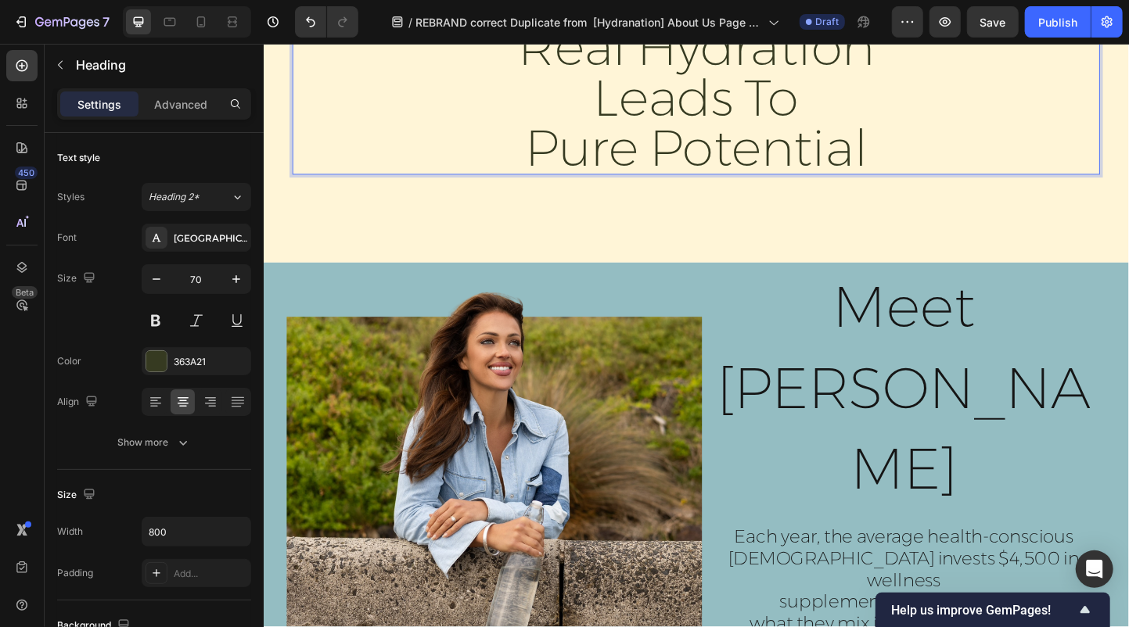
scroll to position [654, 0]
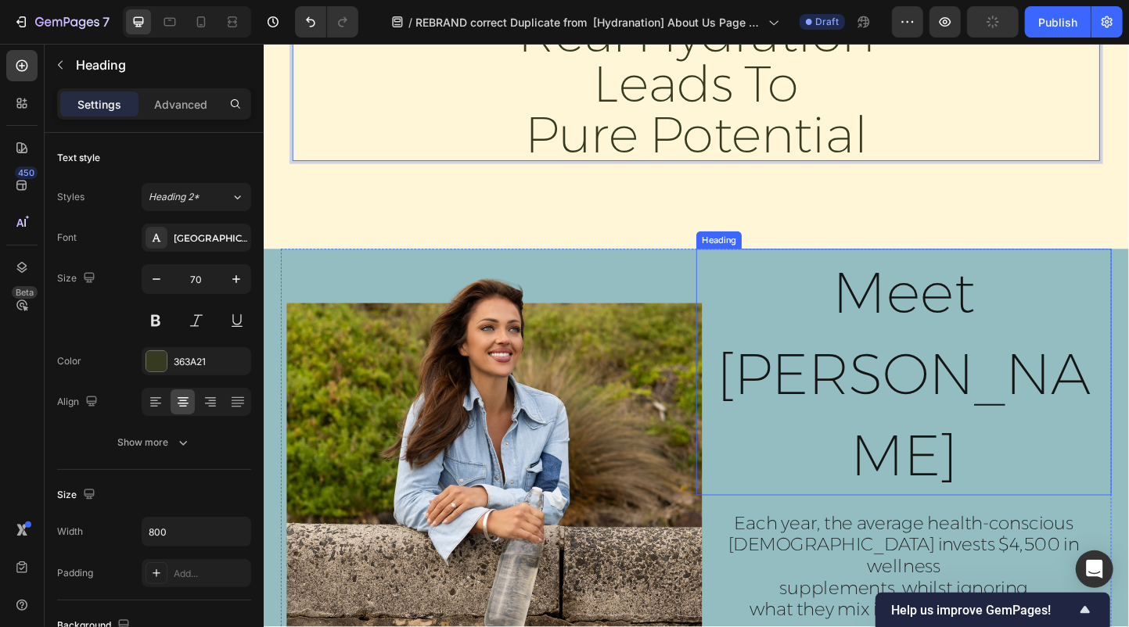
click at [930, 350] on span "Meet [PERSON_NAME]" at bounding box center [957, 402] width 405 height 251
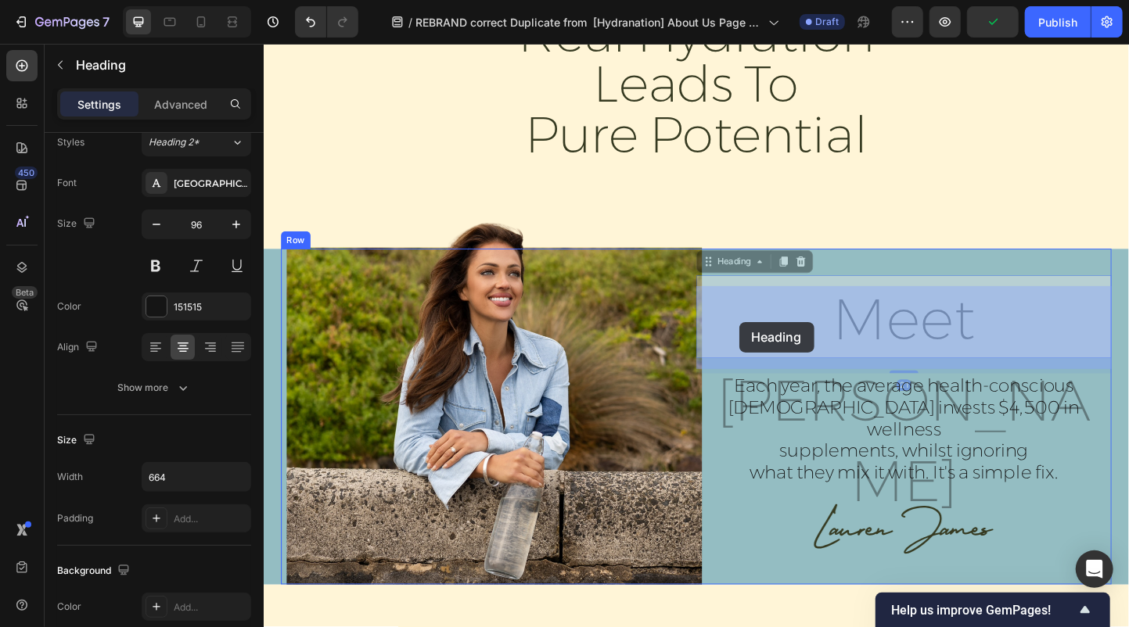
scroll to position [613, 0]
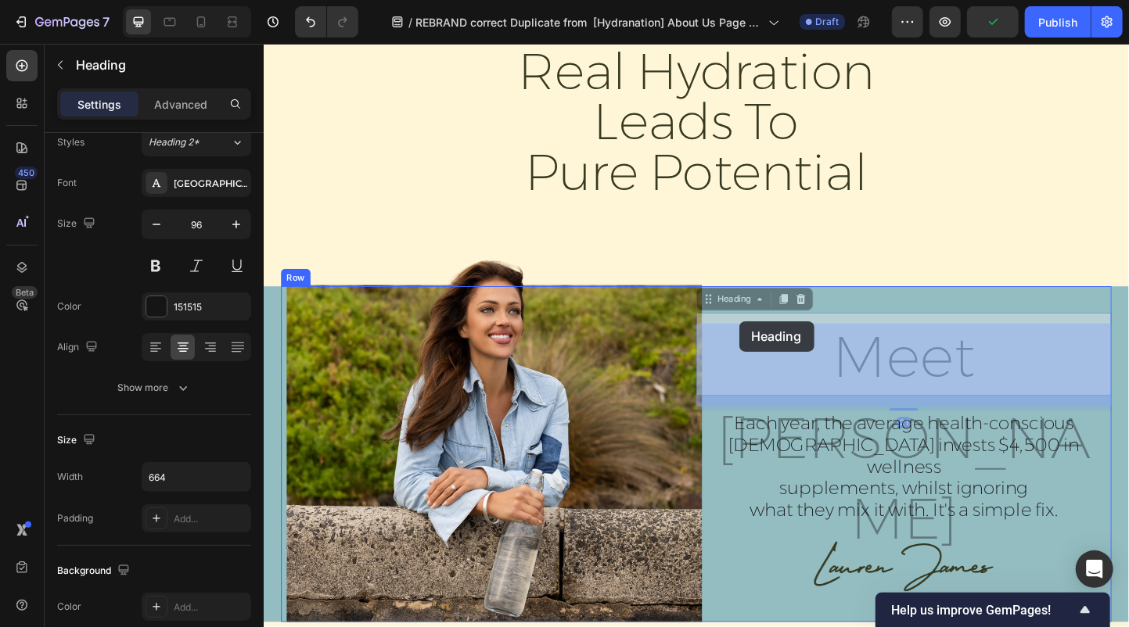
drag, startPoint x: 1156, startPoint y: 358, endPoint x: 778, endPoint y: 343, distance: 378.1
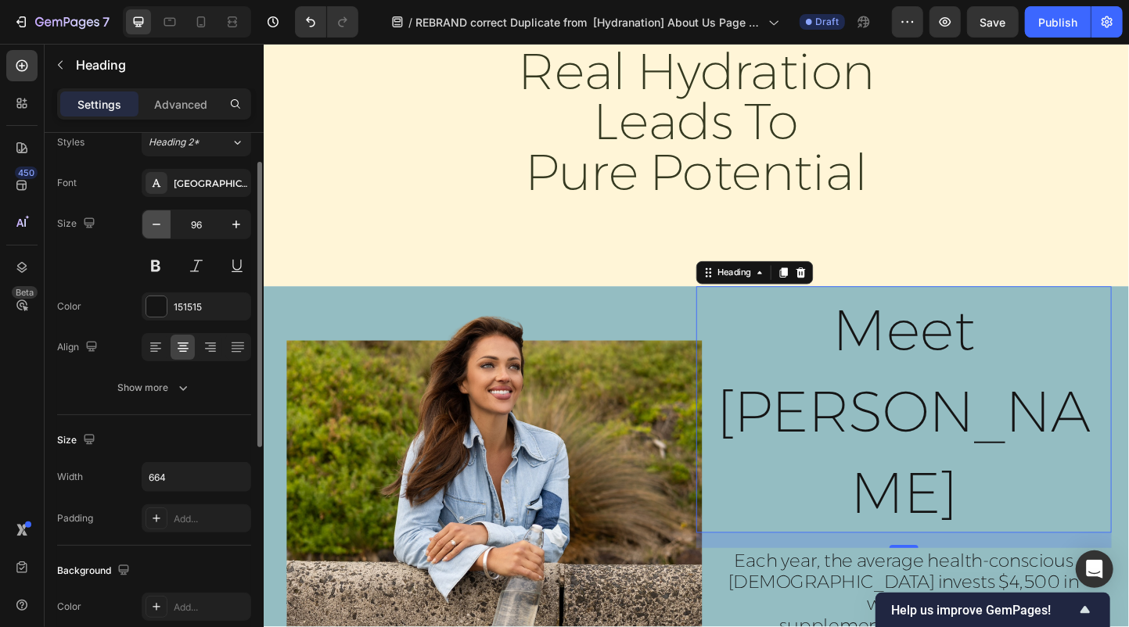
click at [158, 218] on icon "button" at bounding box center [157, 225] width 16 height 16
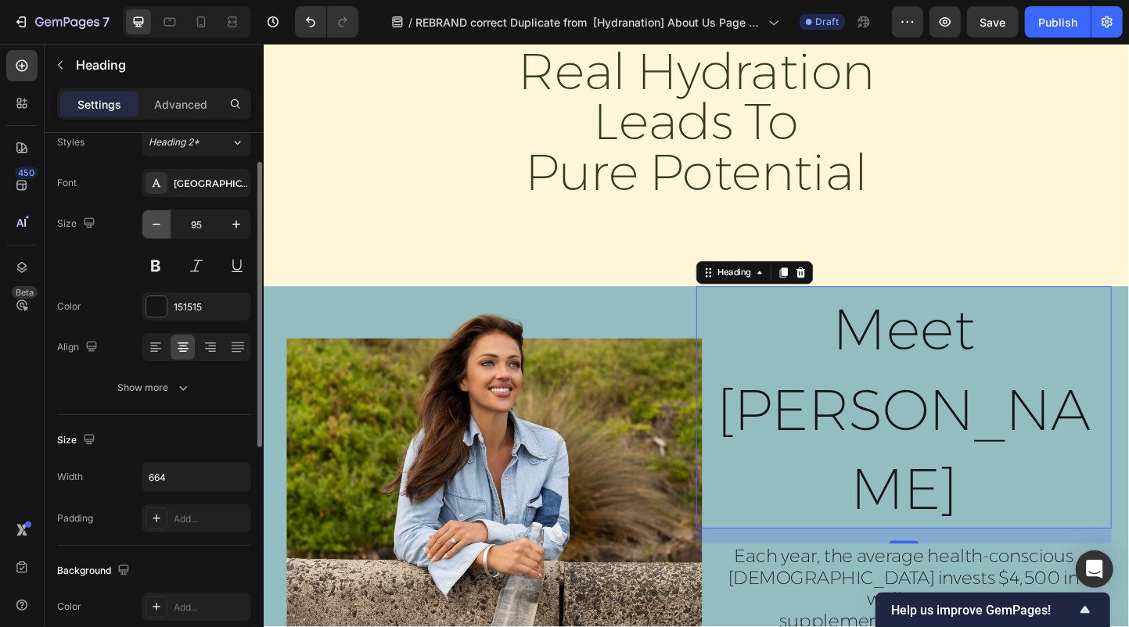
click at [158, 218] on icon "button" at bounding box center [157, 225] width 16 height 16
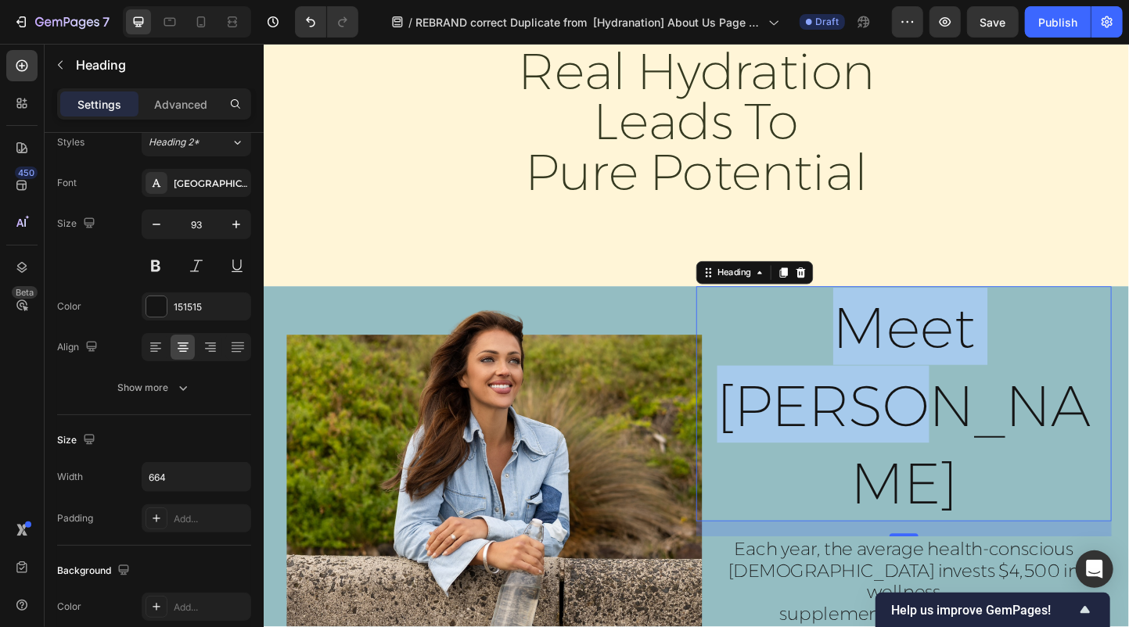
click at [954, 400] on span "Meet [PERSON_NAME]" at bounding box center [957, 436] width 405 height 243
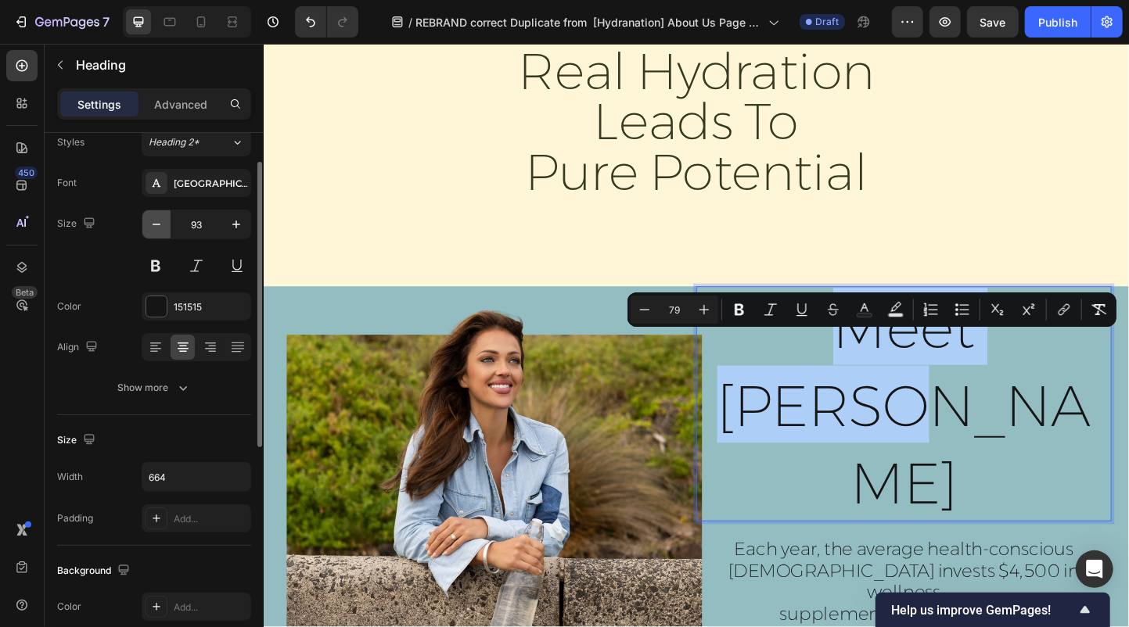
click at [156, 230] on icon "button" at bounding box center [157, 225] width 16 height 16
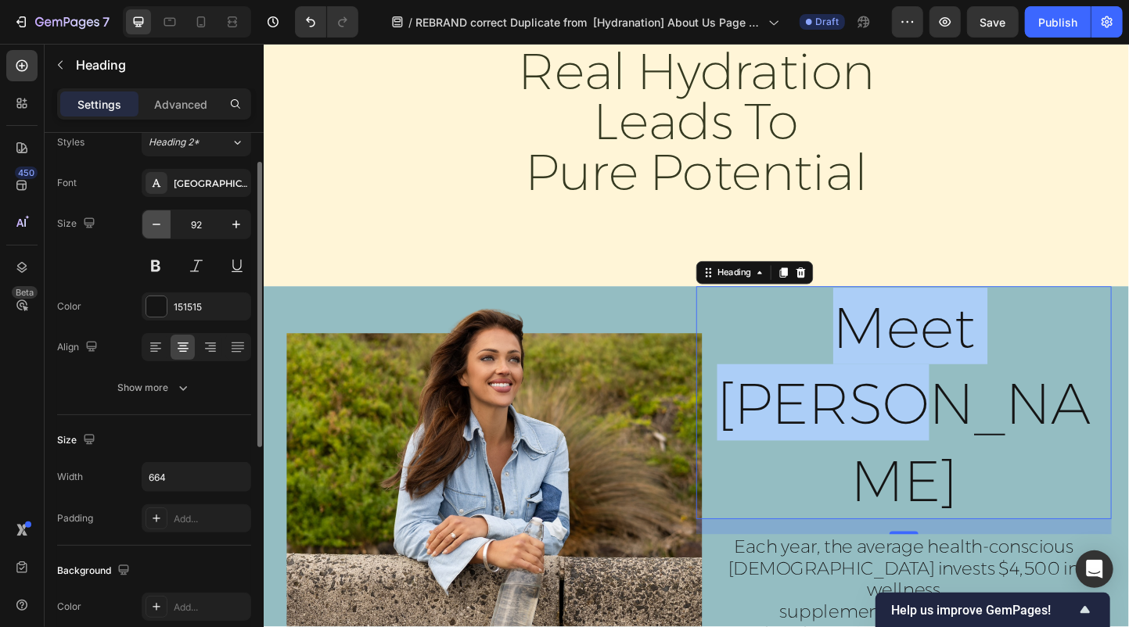
click at [156, 230] on icon "button" at bounding box center [157, 225] width 16 height 16
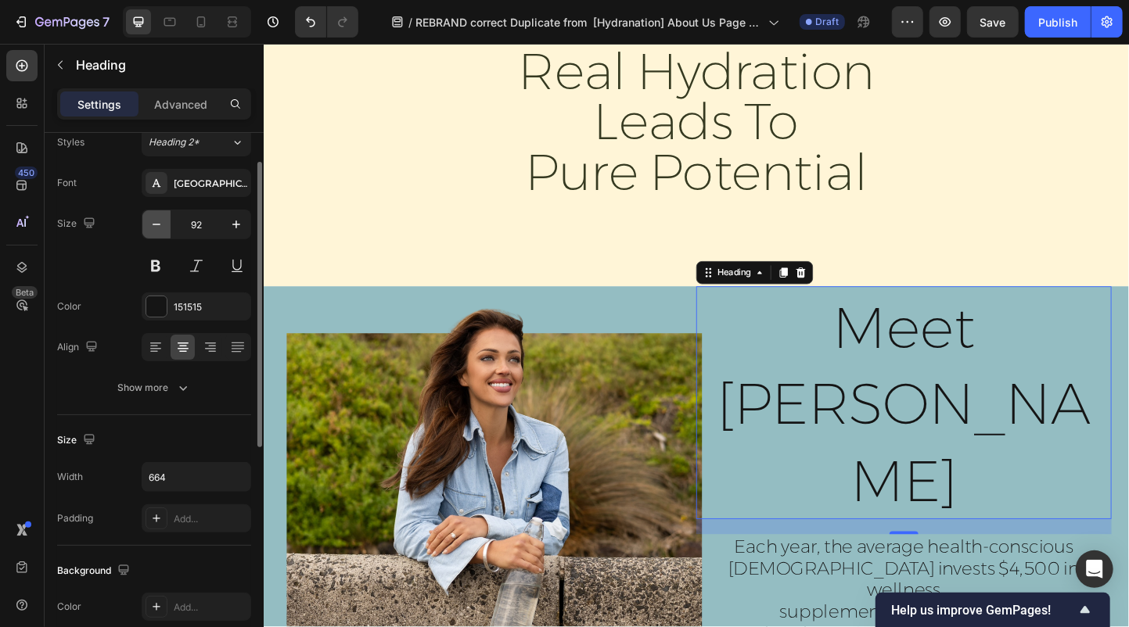
click at [156, 230] on icon "button" at bounding box center [157, 225] width 16 height 16
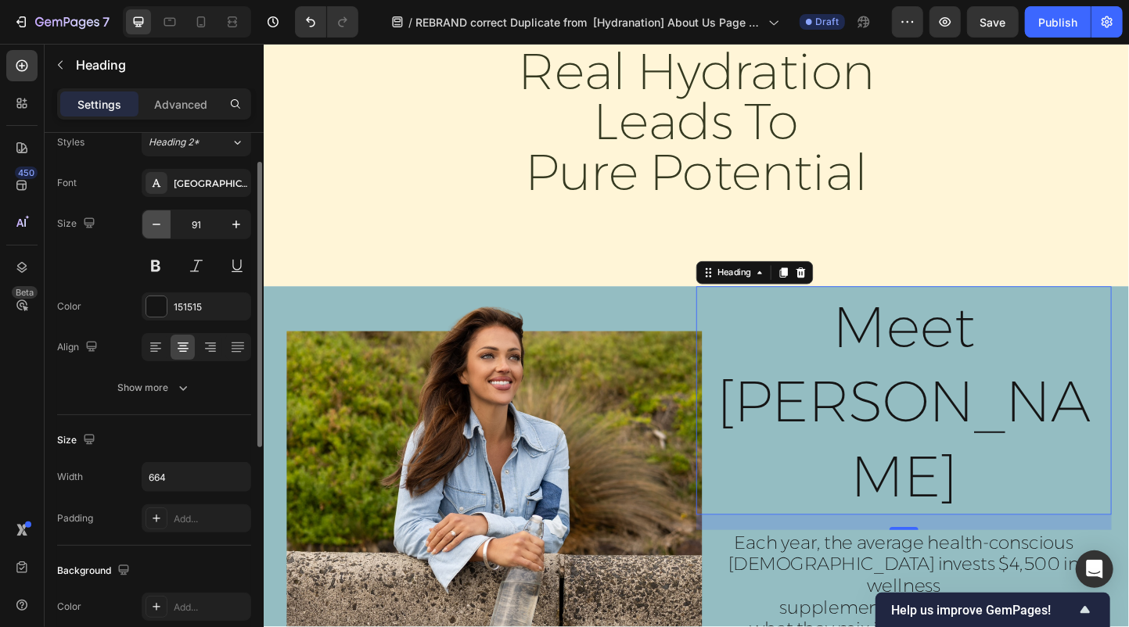
click at [156, 230] on icon "button" at bounding box center [157, 225] width 16 height 16
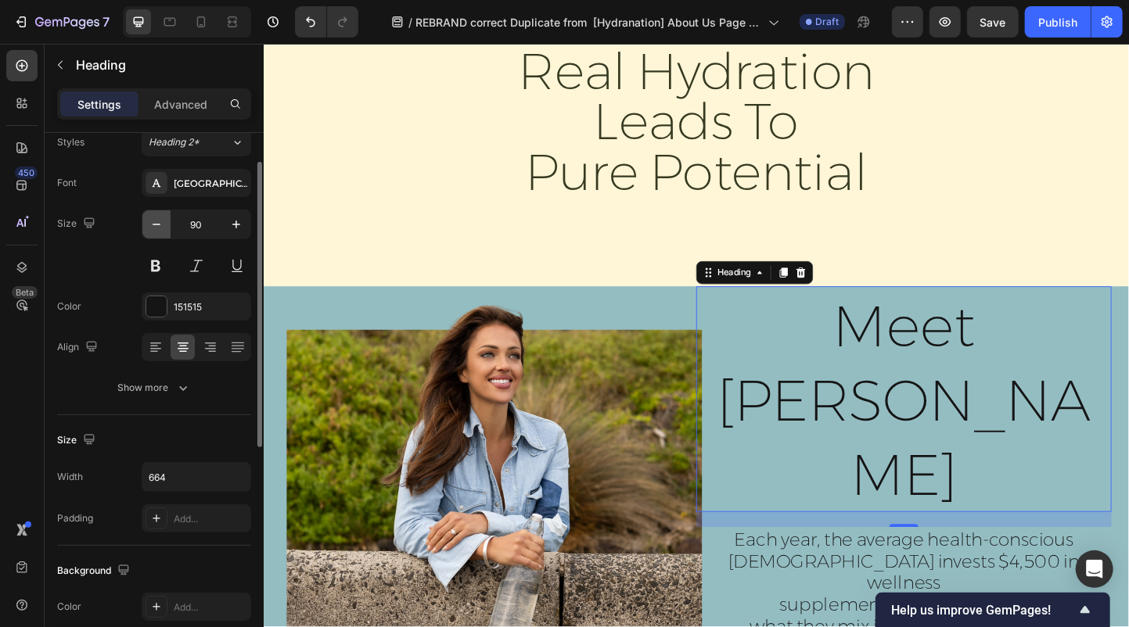
click at [156, 230] on icon "button" at bounding box center [157, 225] width 16 height 16
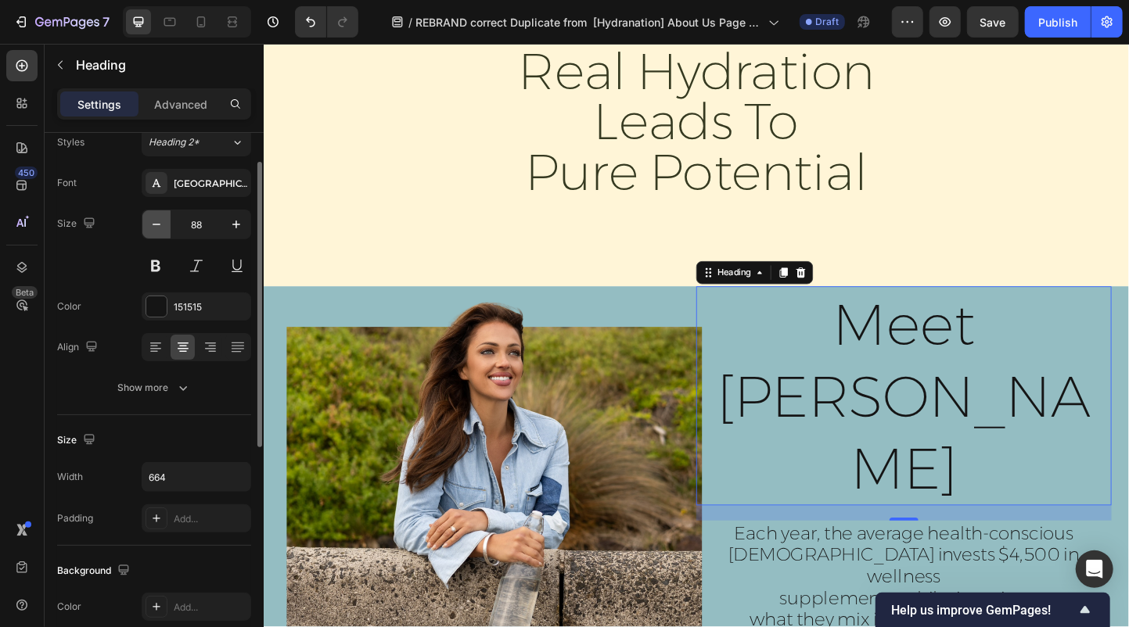
click at [156, 230] on icon "button" at bounding box center [157, 225] width 16 height 16
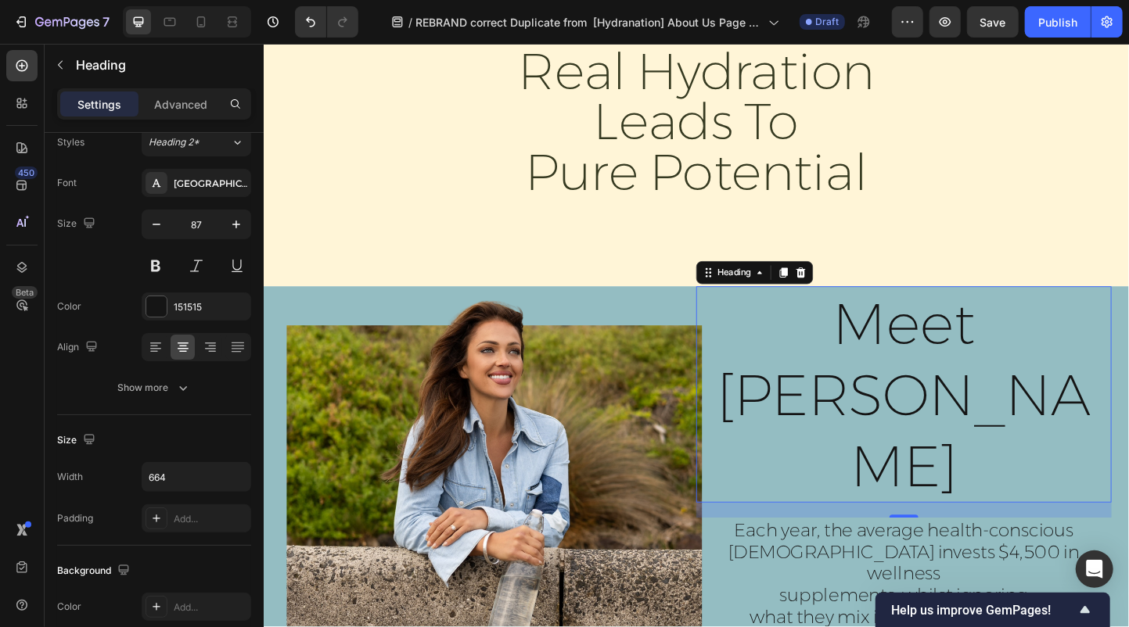
type input "86"
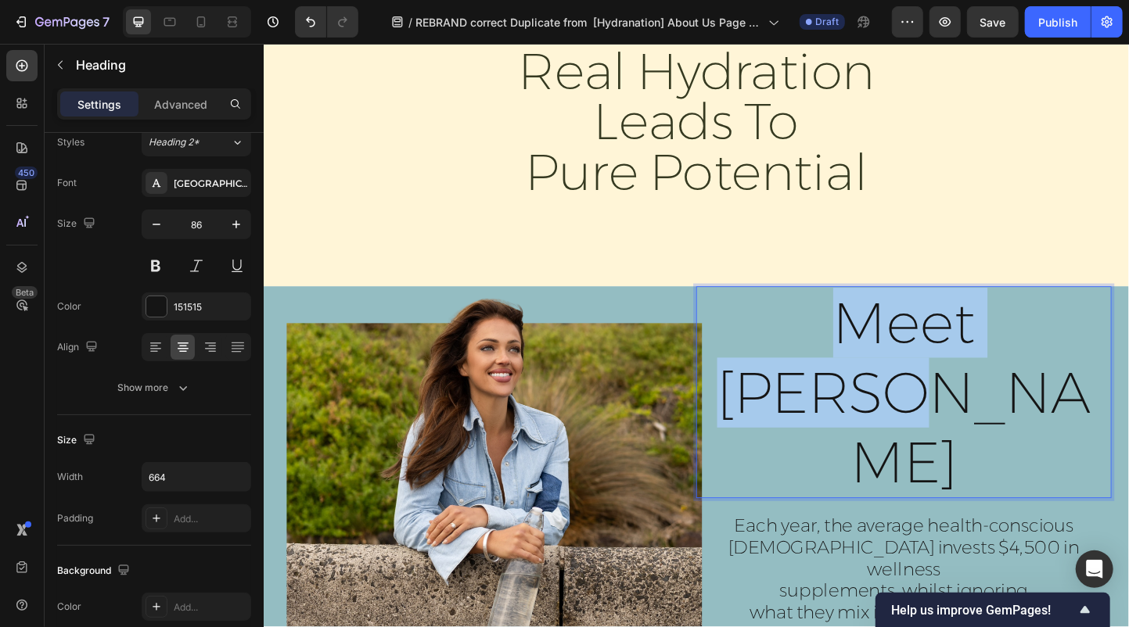
drag, startPoint x: 1144, startPoint y: 390, endPoint x: 780, endPoint y: 388, distance: 363.7
click at [780, 388] on p "Meet [PERSON_NAME]" at bounding box center [957, 422] width 447 height 227
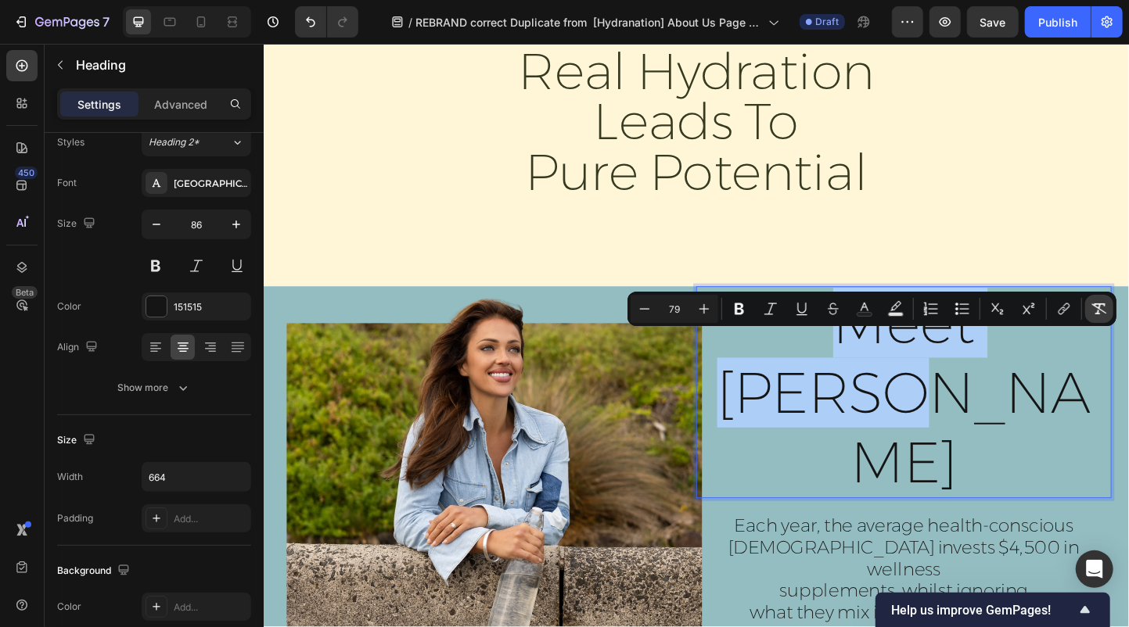
click at [1100, 308] on icon "Editor contextual toolbar" at bounding box center [1099, 309] width 16 height 16
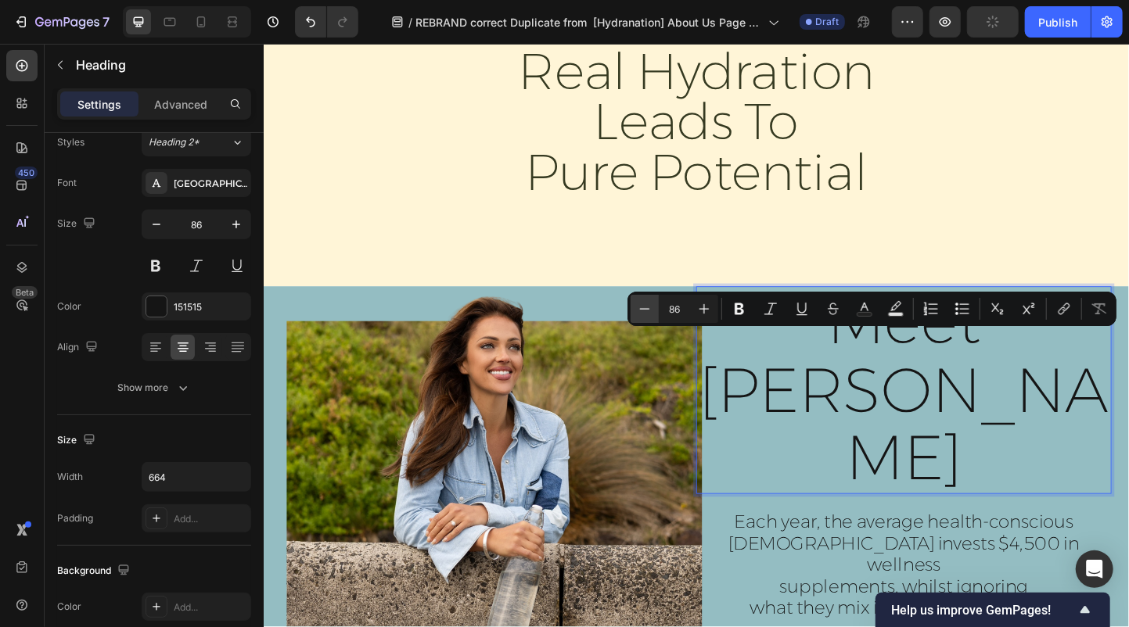
click at [645, 313] on icon "Editor contextual toolbar" at bounding box center [645, 309] width 16 height 16
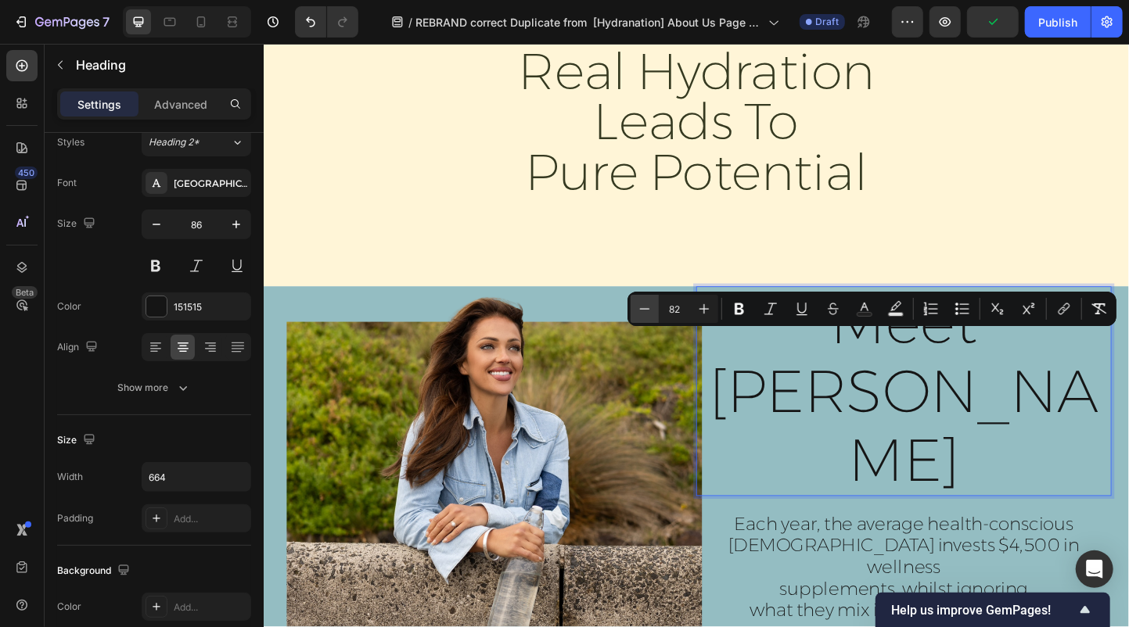
click at [645, 313] on icon "Editor contextual toolbar" at bounding box center [645, 309] width 16 height 16
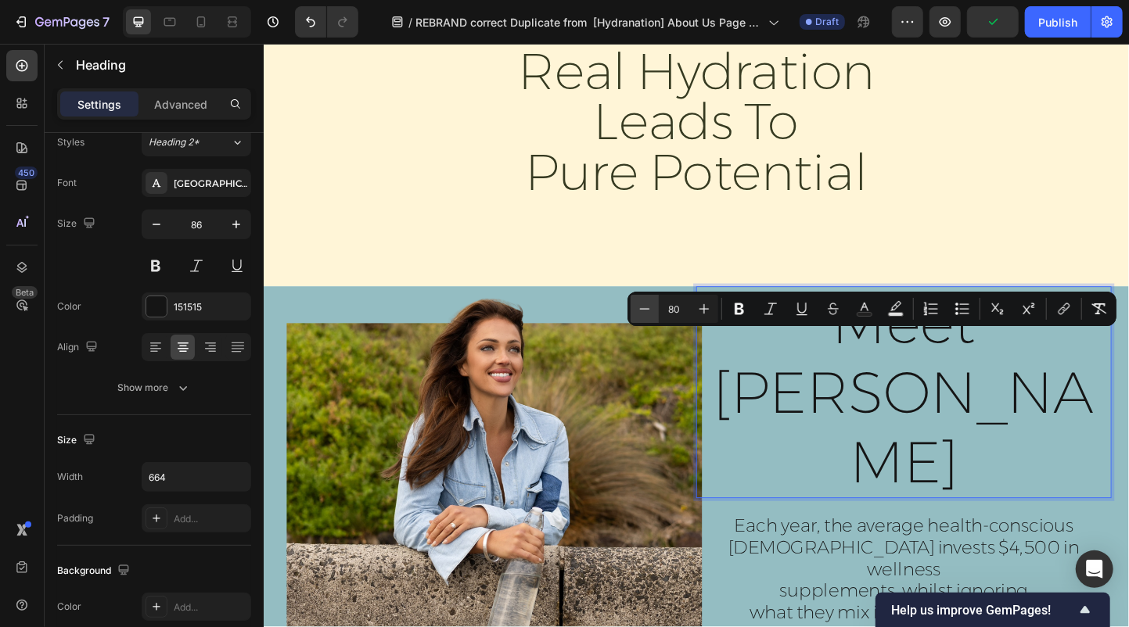
click at [645, 313] on icon "Editor contextual toolbar" at bounding box center [645, 309] width 16 height 16
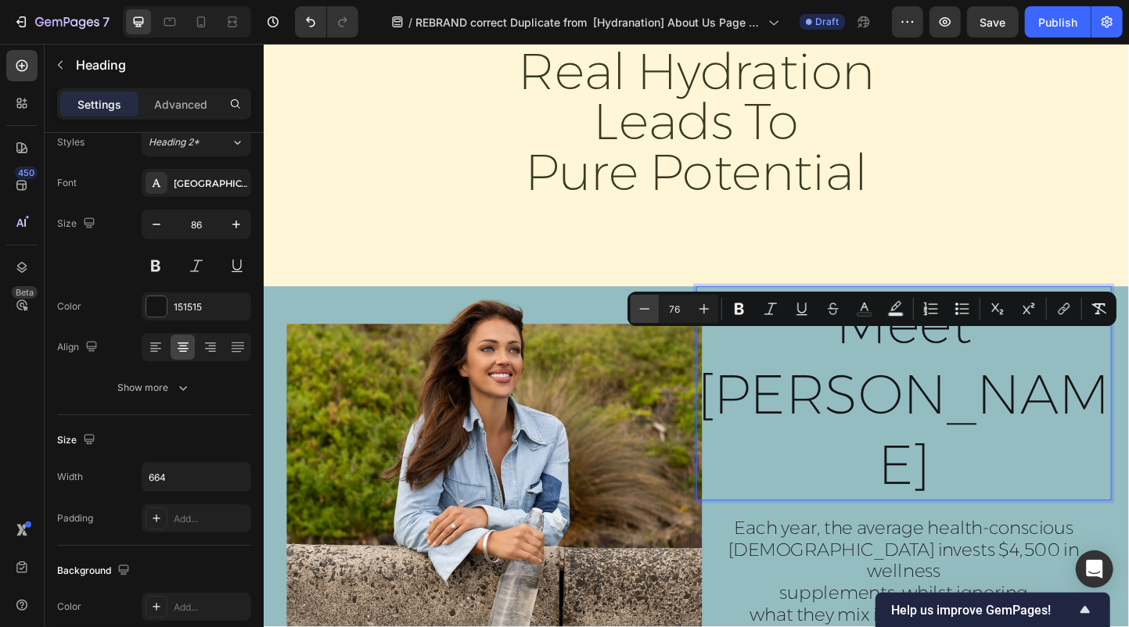
click at [645, 313] on icon "Editor contextual toolbar" at bounding box center [645, 309] width 16 height 16
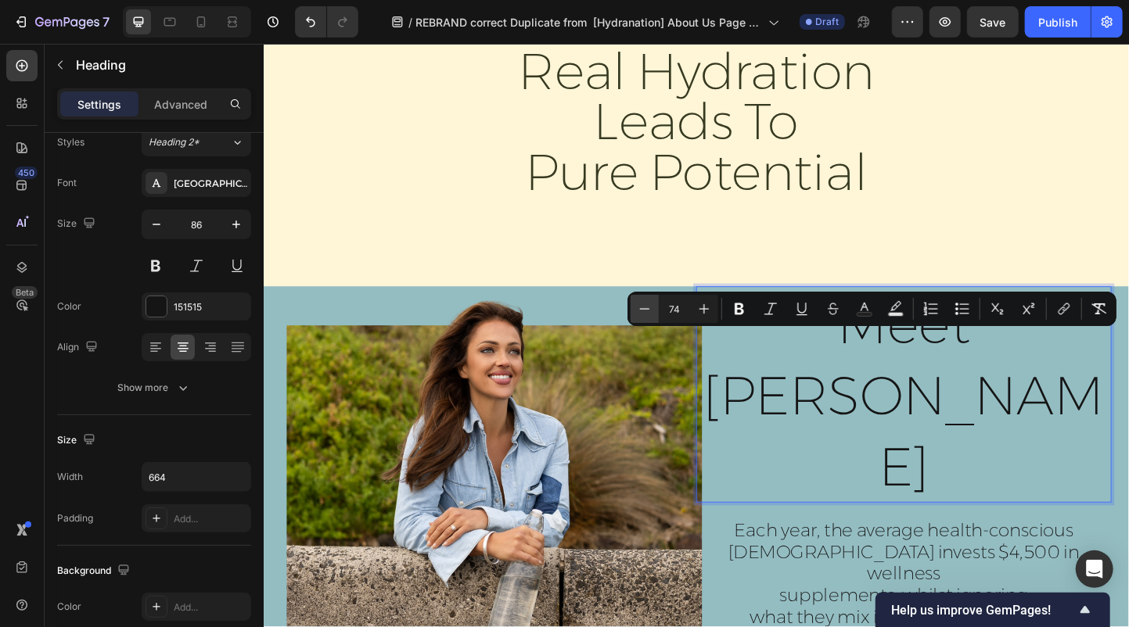
click at [645, 313] on icon "Editor contextual toolbar" at bounding box center [645, 309] width 16 height 16
type input "72"
click at [1104, 197] on div "real hydration leads to pure potential" at bounding box center [732, 128] width 876 height 167
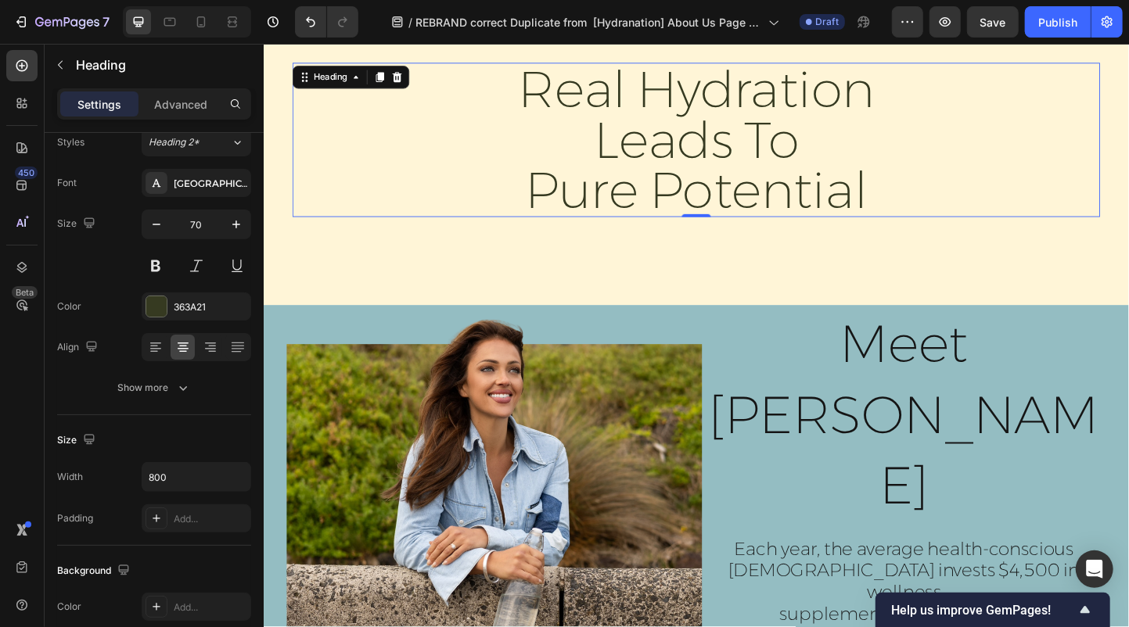
scroll to position [559, 0]
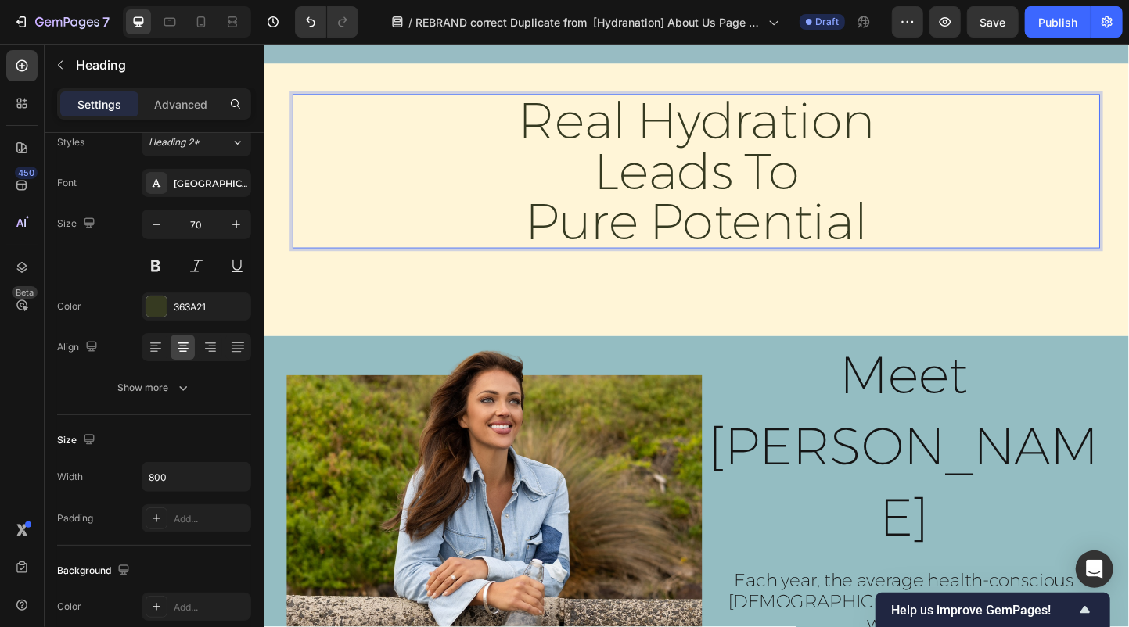
click at [785, 184] on p "real hydration leads to pure potential" at bounding box center [732, 182] width 623 height 164
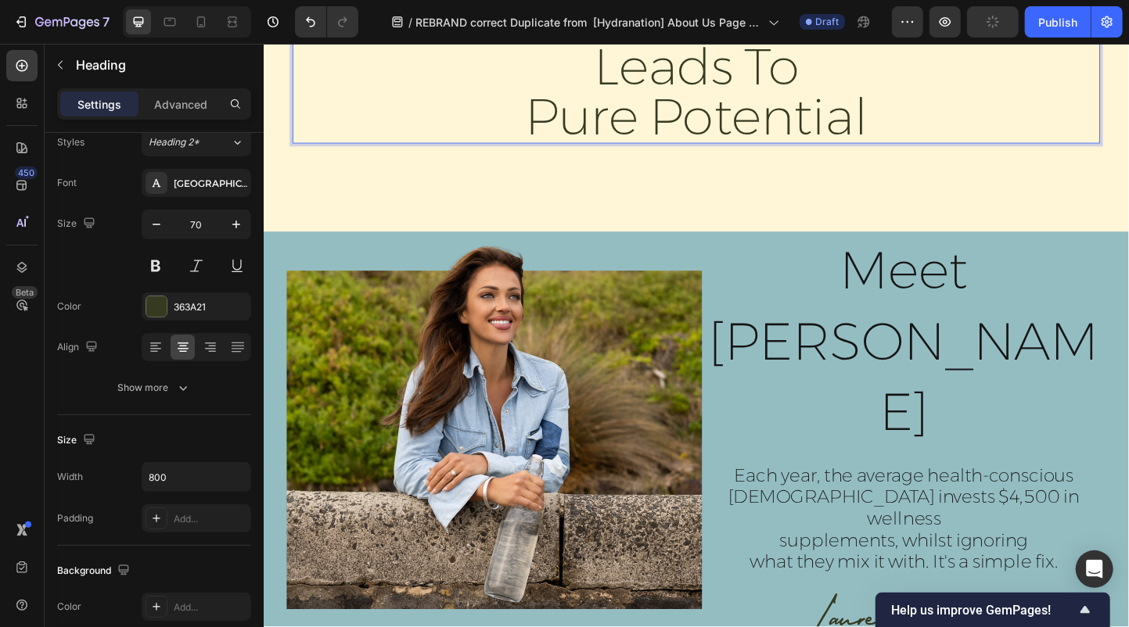
scroll to position [1147, 0]
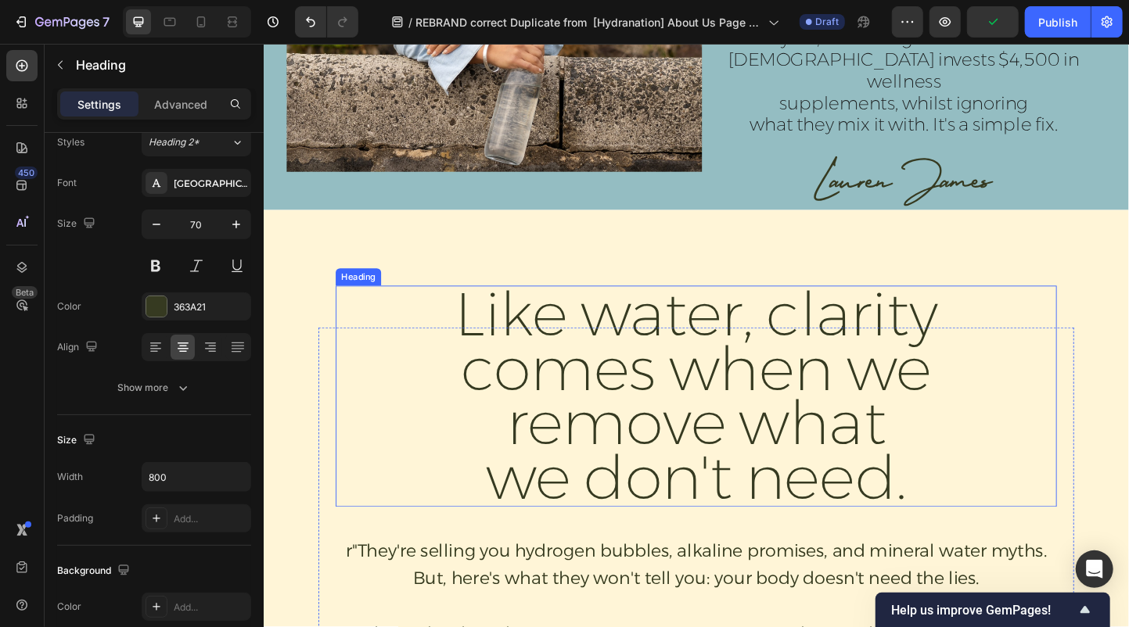
click at [763, 332] on h2 "Like water, clarity comes when we remove what we don't need." at bounding box center [732, 426] width 594 height 239
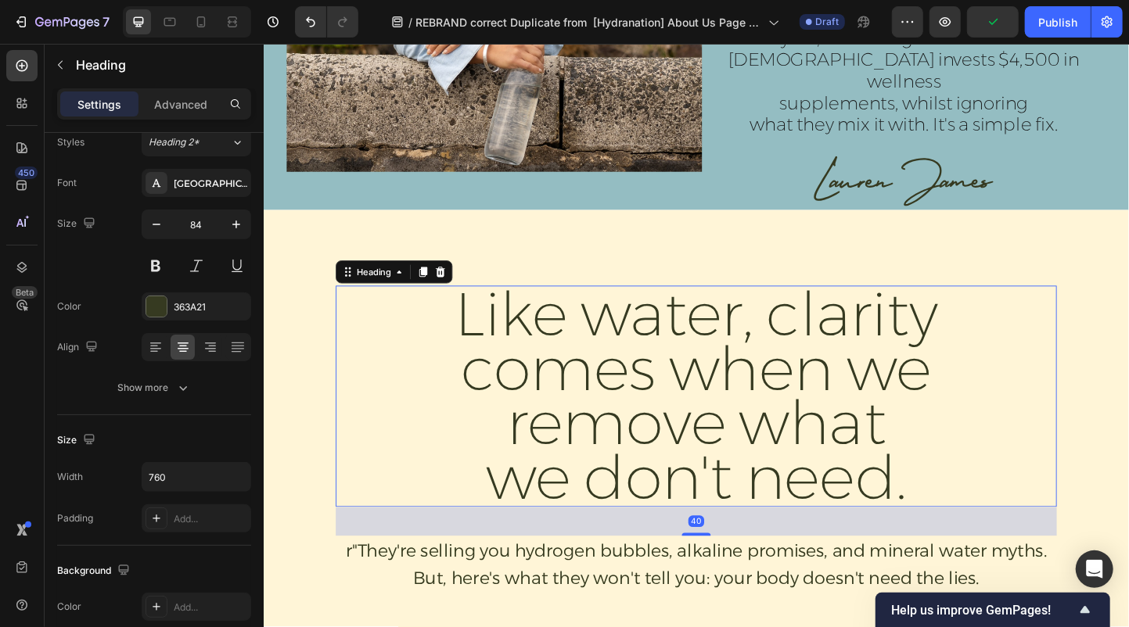
click at [965, 418] on h2 "Like water, clarity comes when we remove what we don't need." at bounding box center [732, 426] width 594 height 239
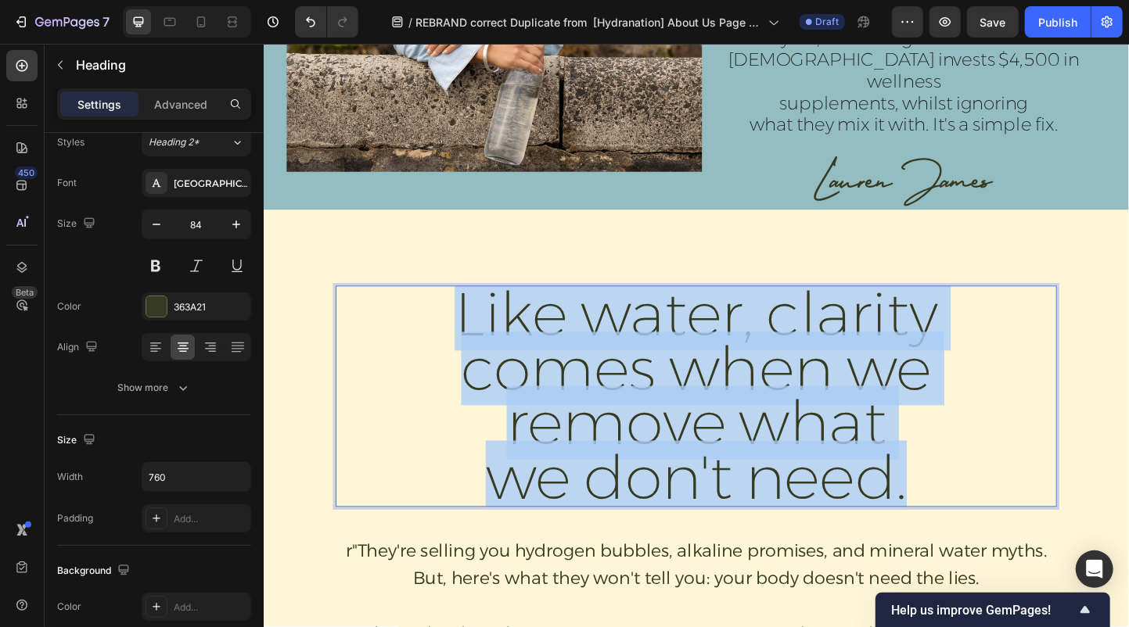
drag, startPoint x: 965, startPoint y: 431, endPoint x: 450, endPoint y: 250, distance: 546.5
click at [450, 308] on p "Like water, clarity comes when we remove what we don't need." at bounding box center [731, 426] width 591 height 236
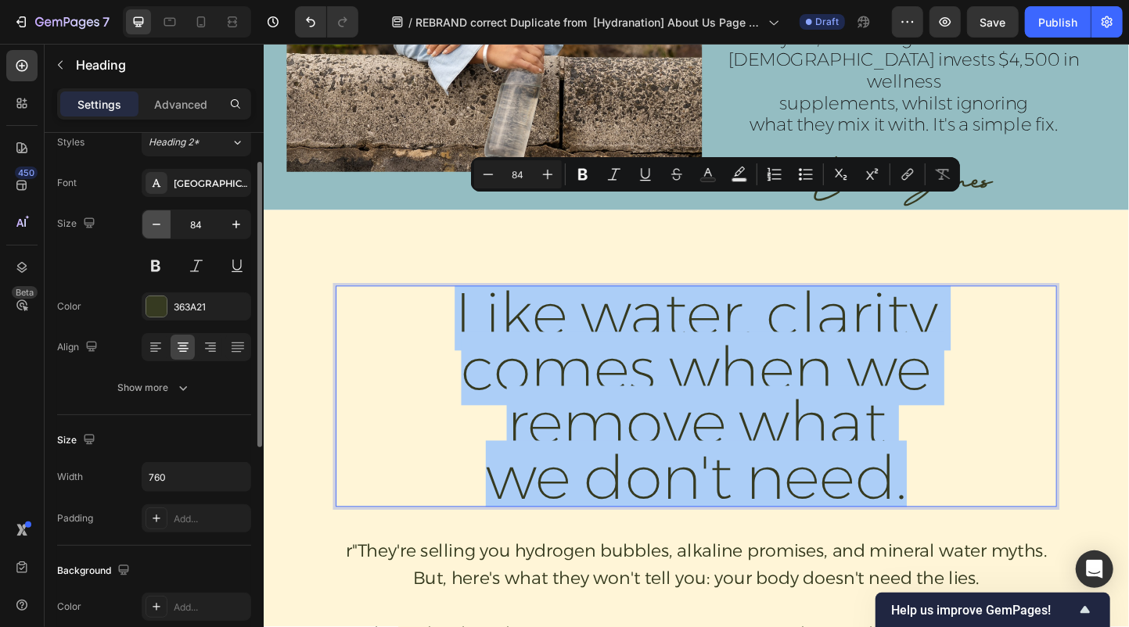
click at [161, 227] on icon "button" at bounding box center [157, 225] width 16 height 16
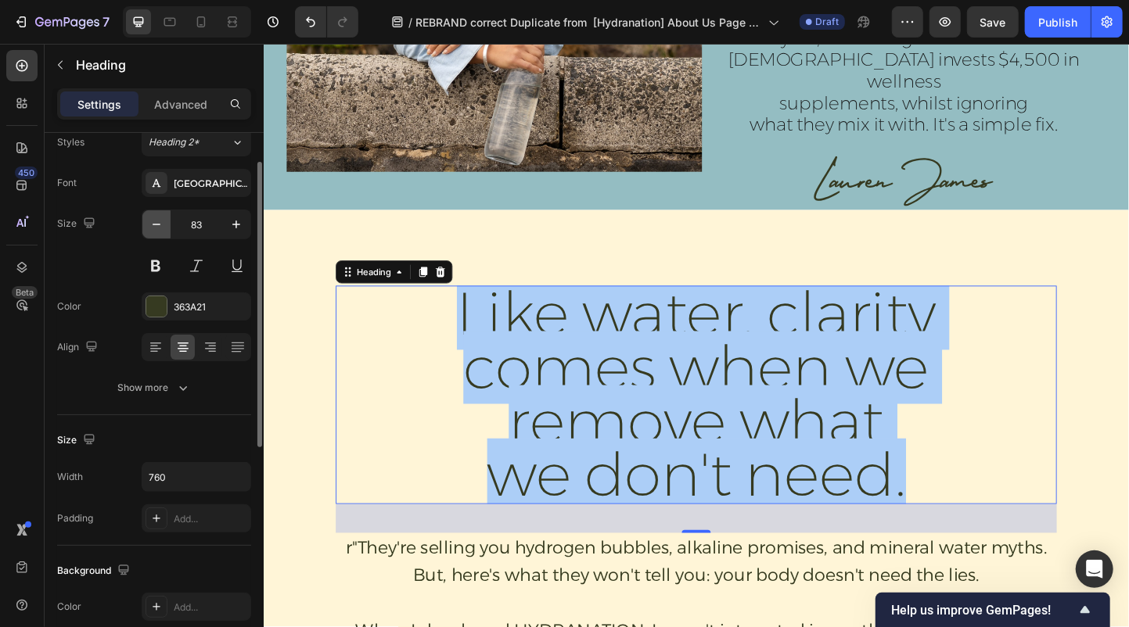
click at [161, 227] on icon "button" at bounding box center [157, 225] width 16 height 16
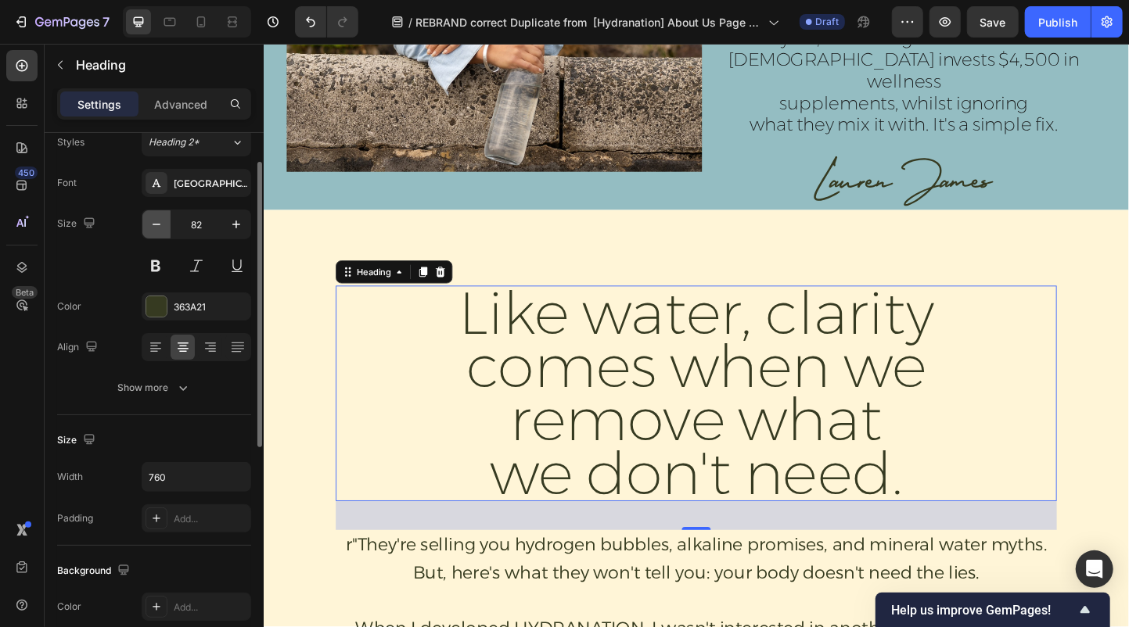
click at [161, 227] on icon "button" at bounding box center [157, 225] width 16 height 16
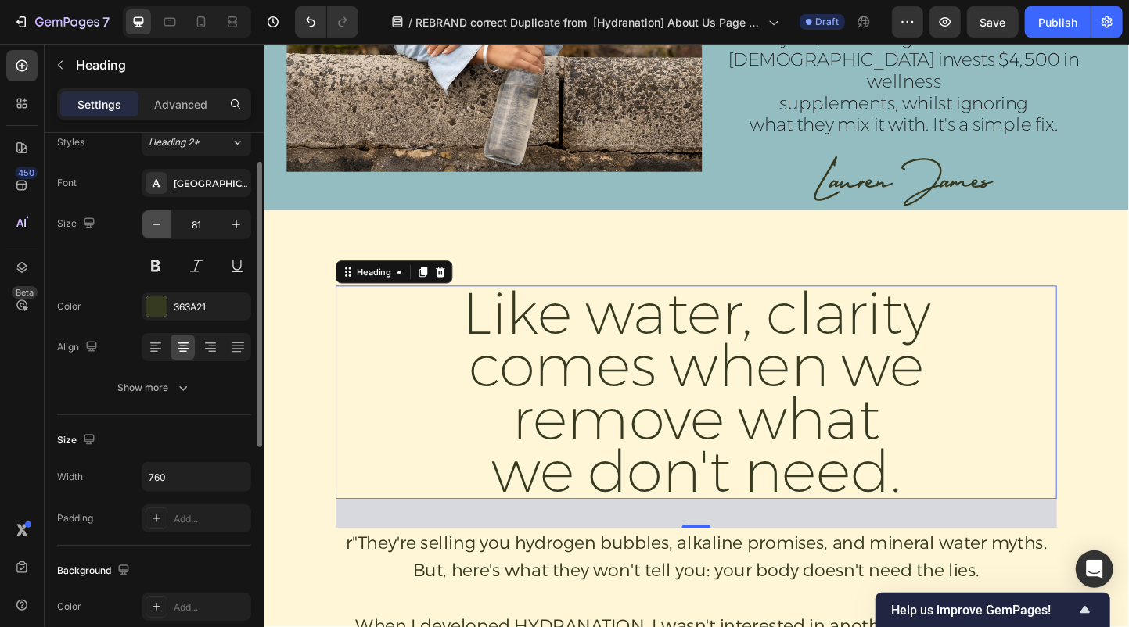
click at [161, 227] on icon "button" at bounding box center [157, 225] width 16 height 16
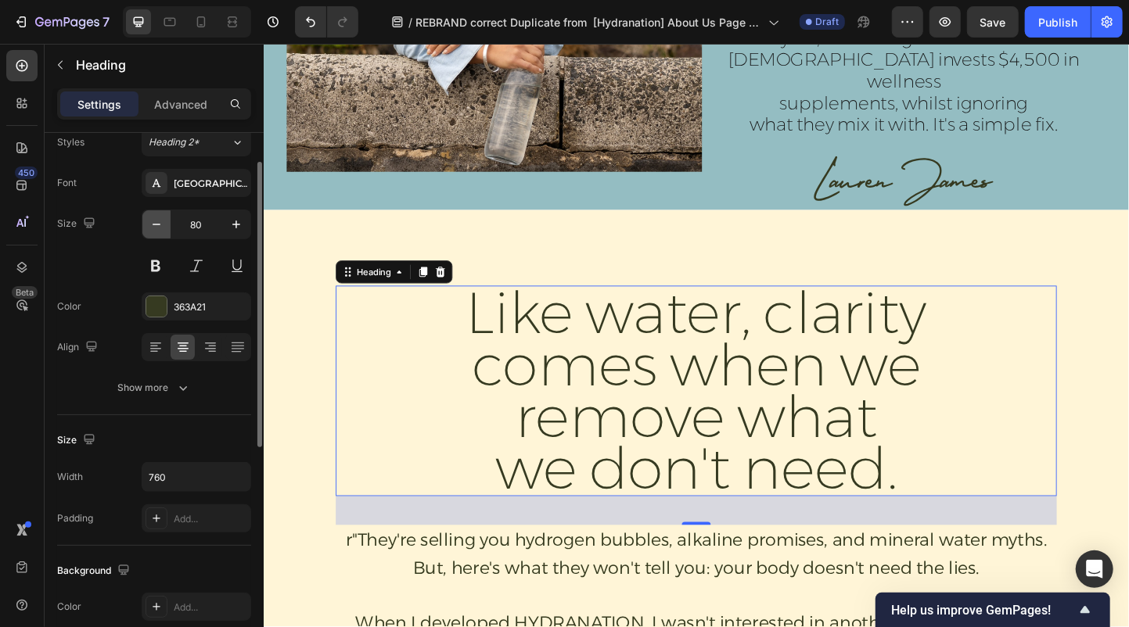
click at [161, 227] on icon "button" at bounding box center [157, 225] width 16 height 16
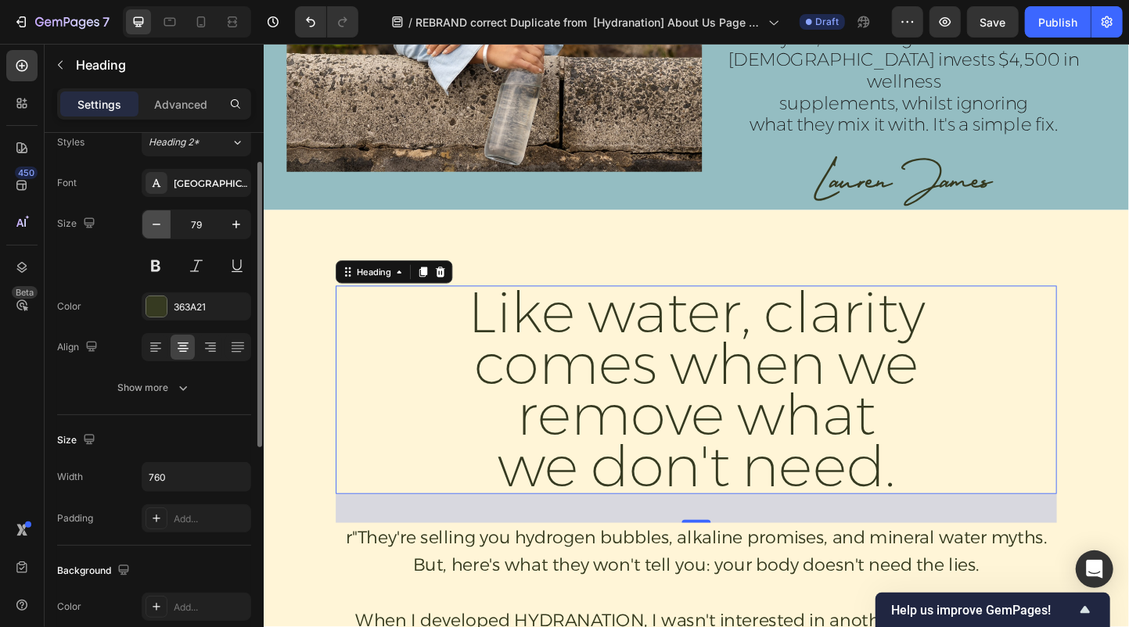
click at [161, 227] on icon "button" at bounding box center [157, 225] width 16 height 16
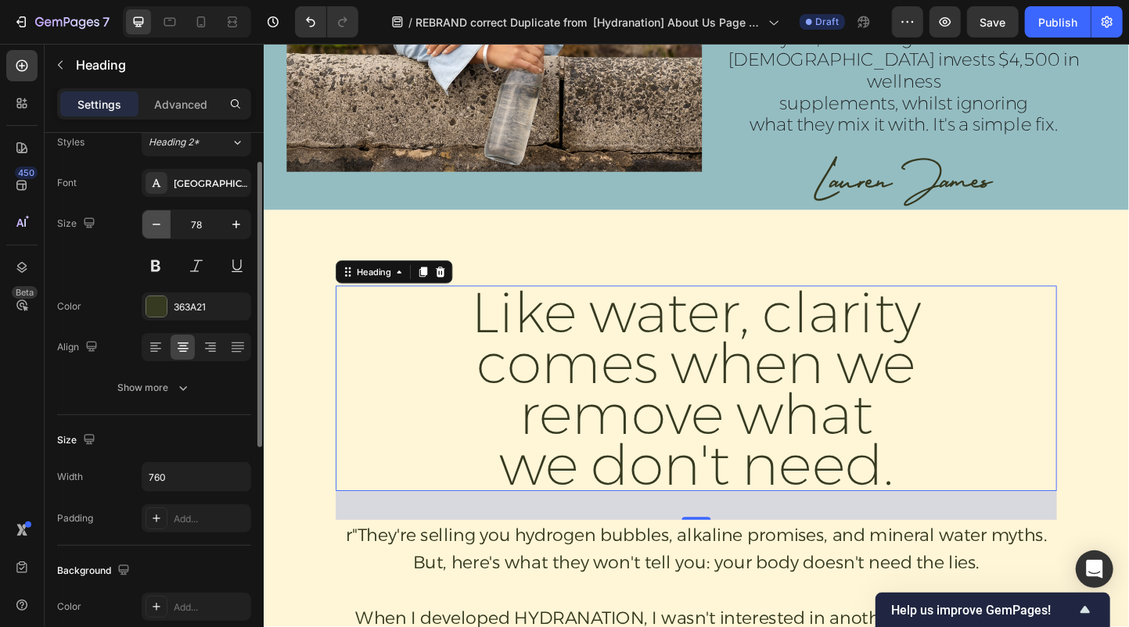
click at [161, 227] on icon "button" at bounding box center [157, 225] width 16 height 16
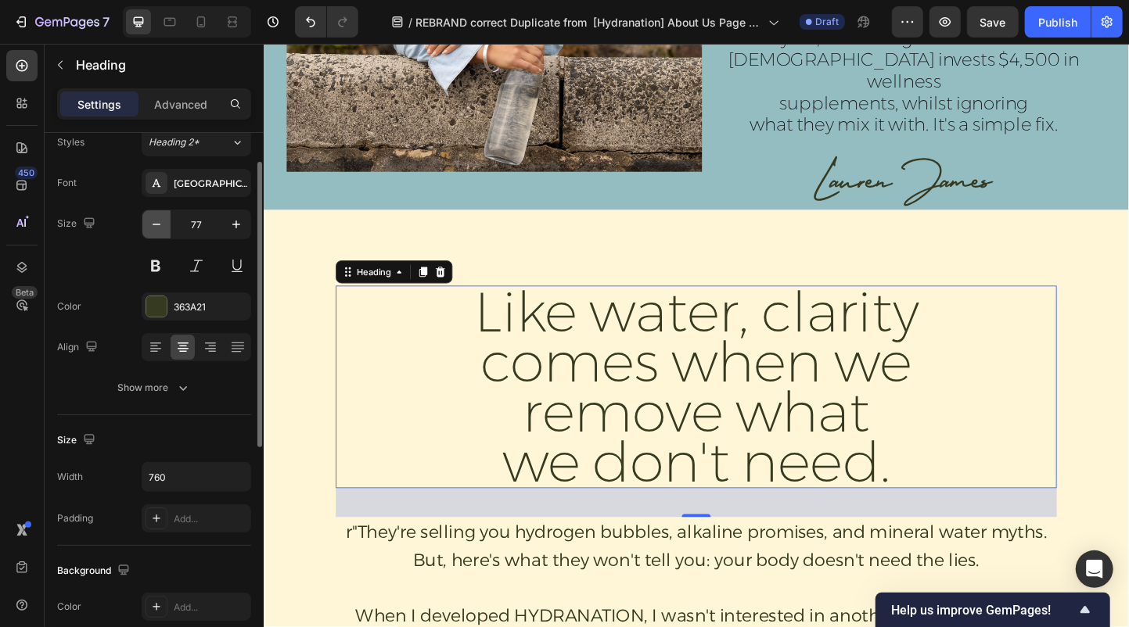
click at [161, 227] on icon "button" at bounding box center [157, 225] width 16 height 16
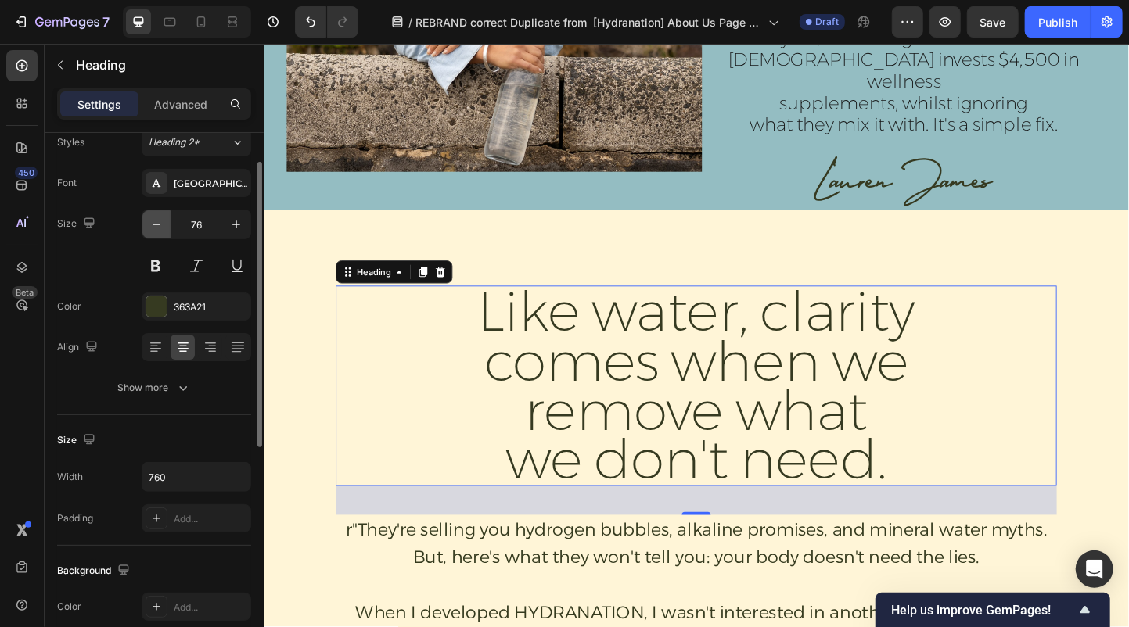
click at [161, 227] on icon "button" at bounding box center [157, 225] width 16 height 16
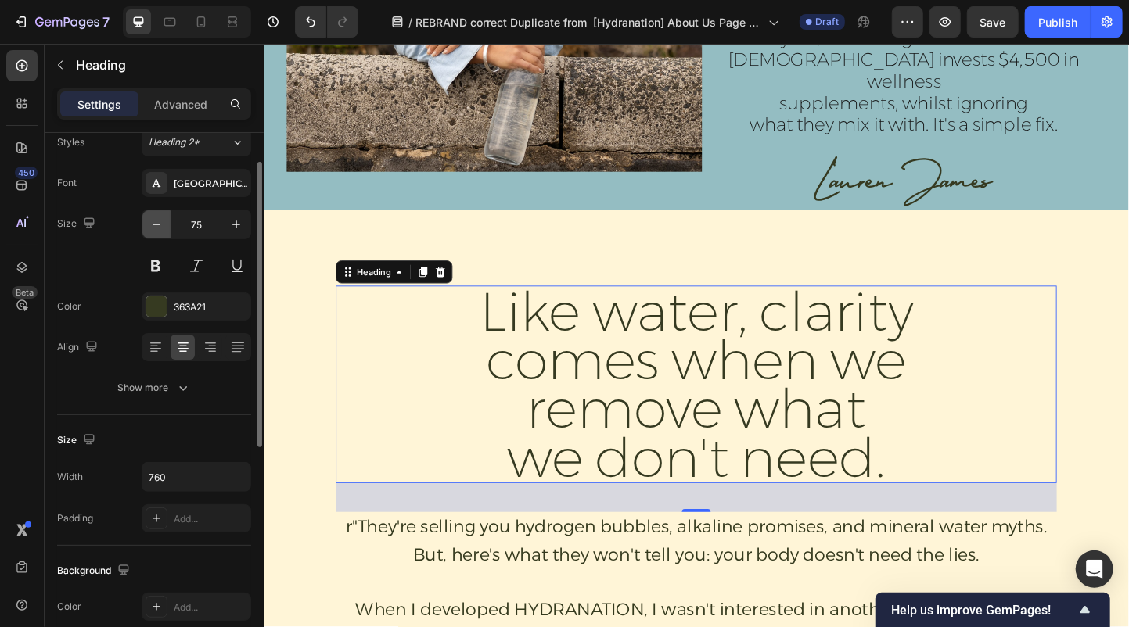
click at [161, 227] on icon "button" at bounding box center [157, 225] width 16 height 16
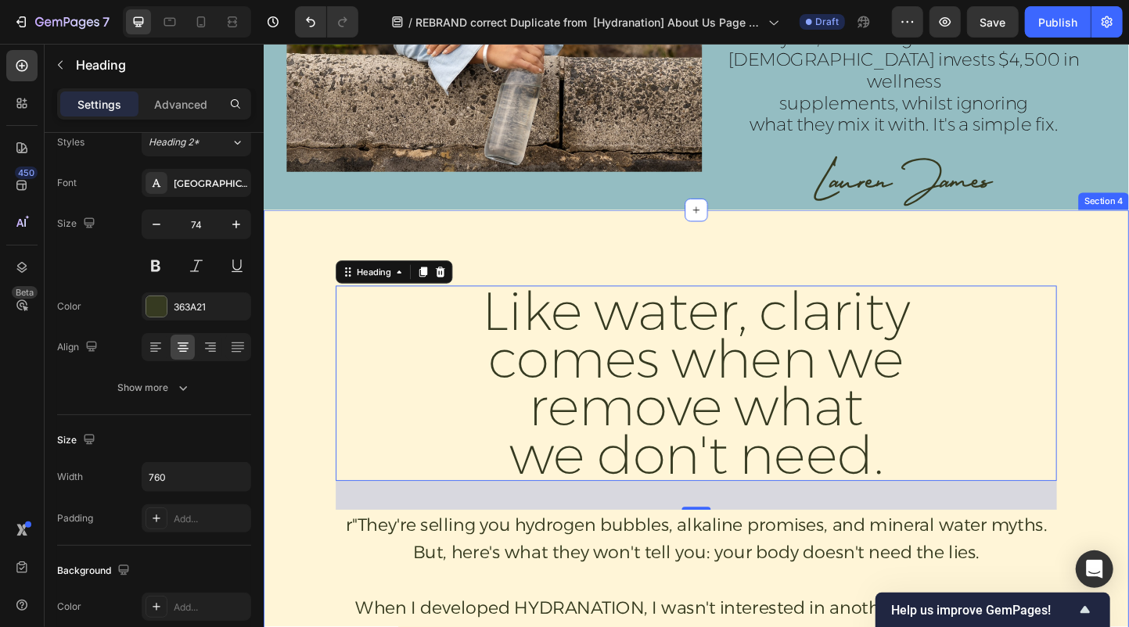
type input "73"
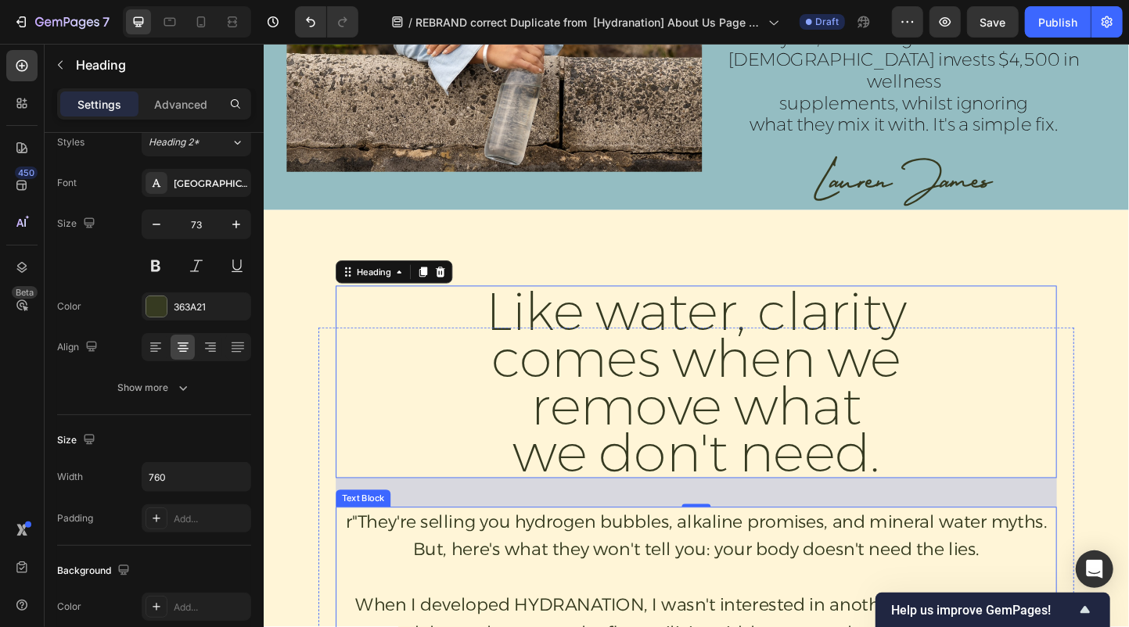
click at [372, 548] on p "r"They're selling you hydrogen bubbles, alkaline promises, and mineral water my…" at bounding box center [732, 578] width 779 height 60
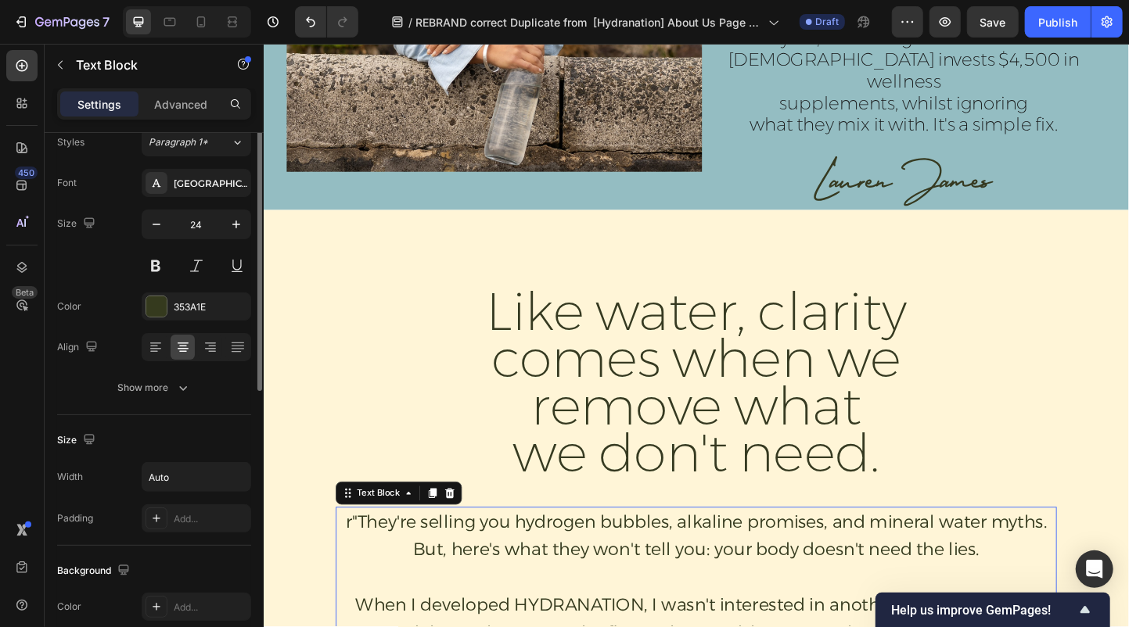
scroll to position [0, 0]
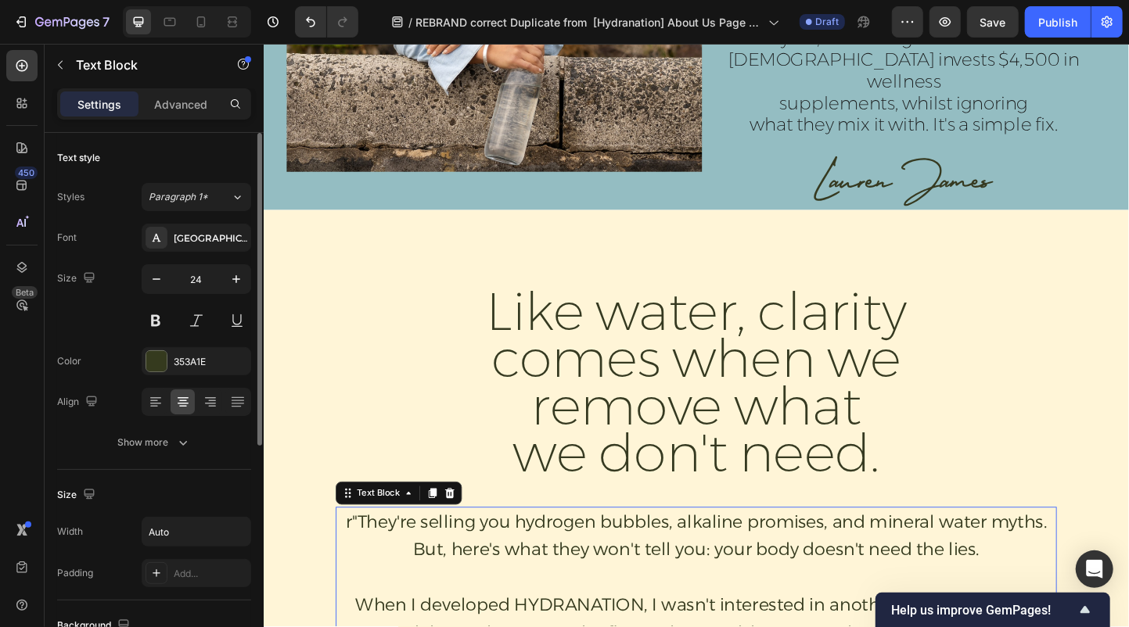
click at [360, 548] on p "r"They're selling you hydrogen bubbles, alkaline promises, and mineral water my…" at bounding box center [732, 578] width 779 height 60
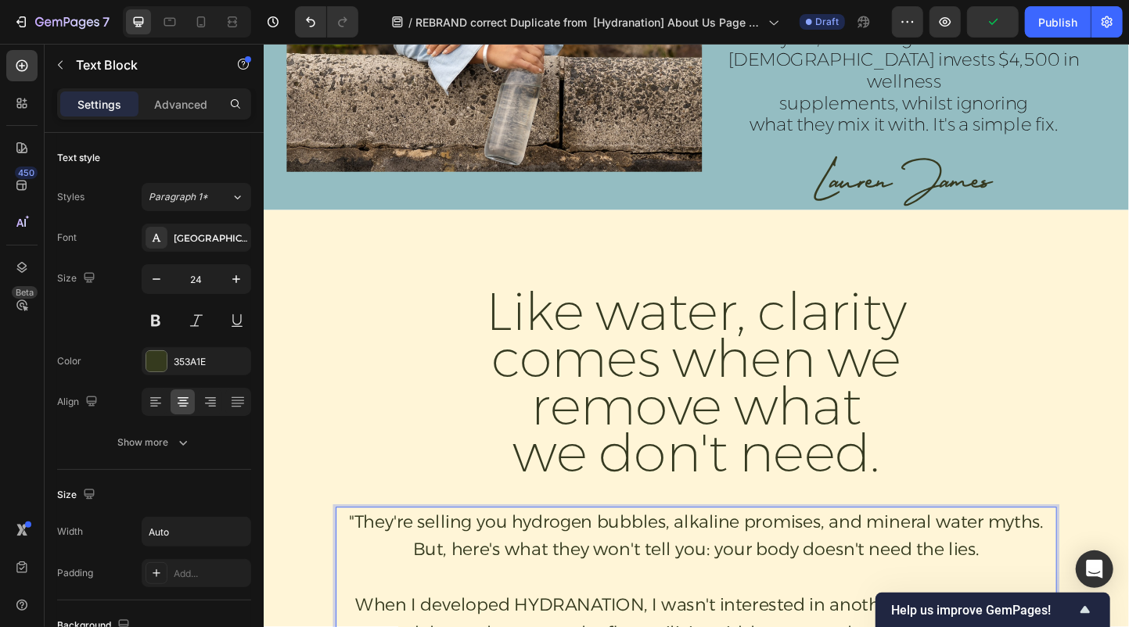
click at [365, 548] on p ""They're selling you hydrogen bubbles, alkaline promises, and mineral water myt…" at bounding box center [732, 578] width 779 height 60
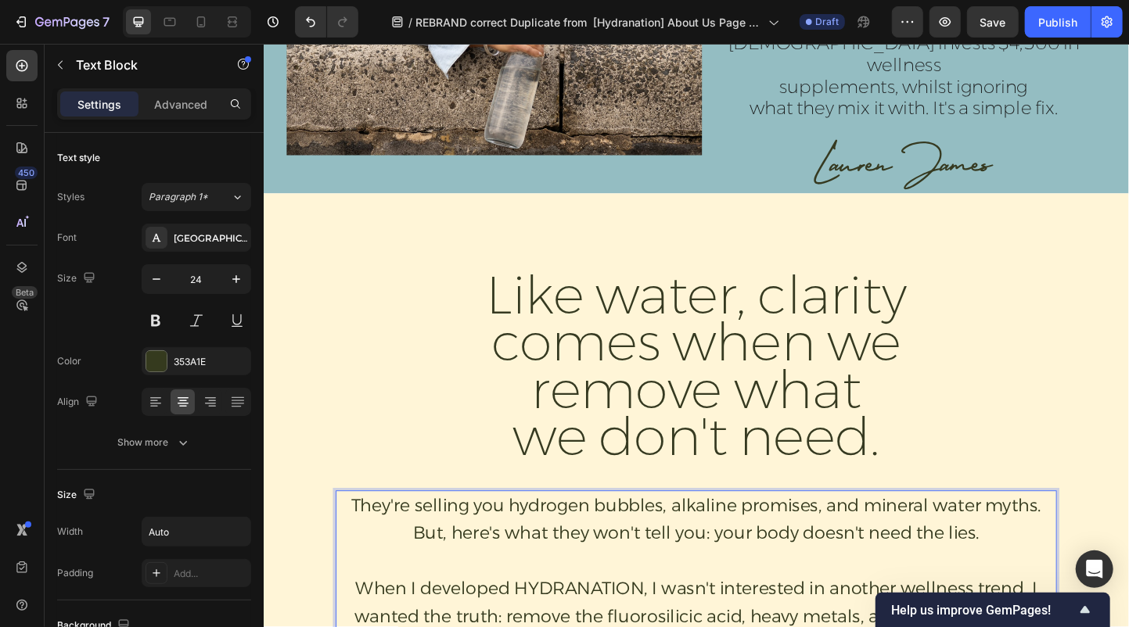
scroll to position [1356, 0]
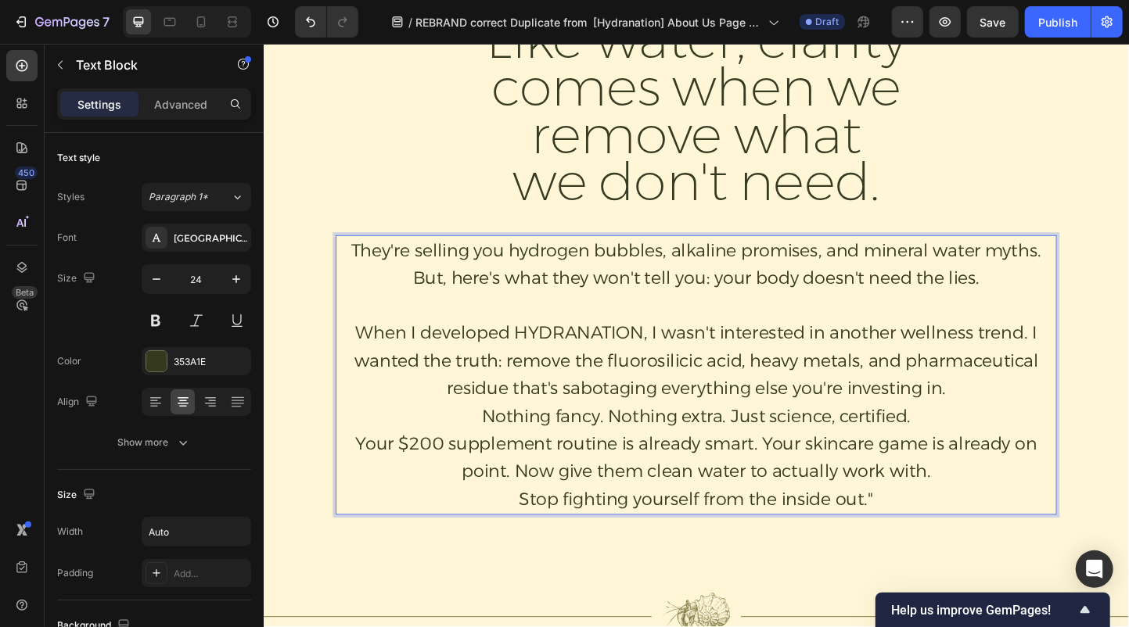
click at [947, 336] on p "Rich Text Editor. Editing area: main" at bounding box center [732, 329] width 779 height 30
click at [1018, 296] on p "They're selling you hydrogen bubbles, alkaline promises, and mineral water myth…" at bounding box center [732, 283] width 779 height 60
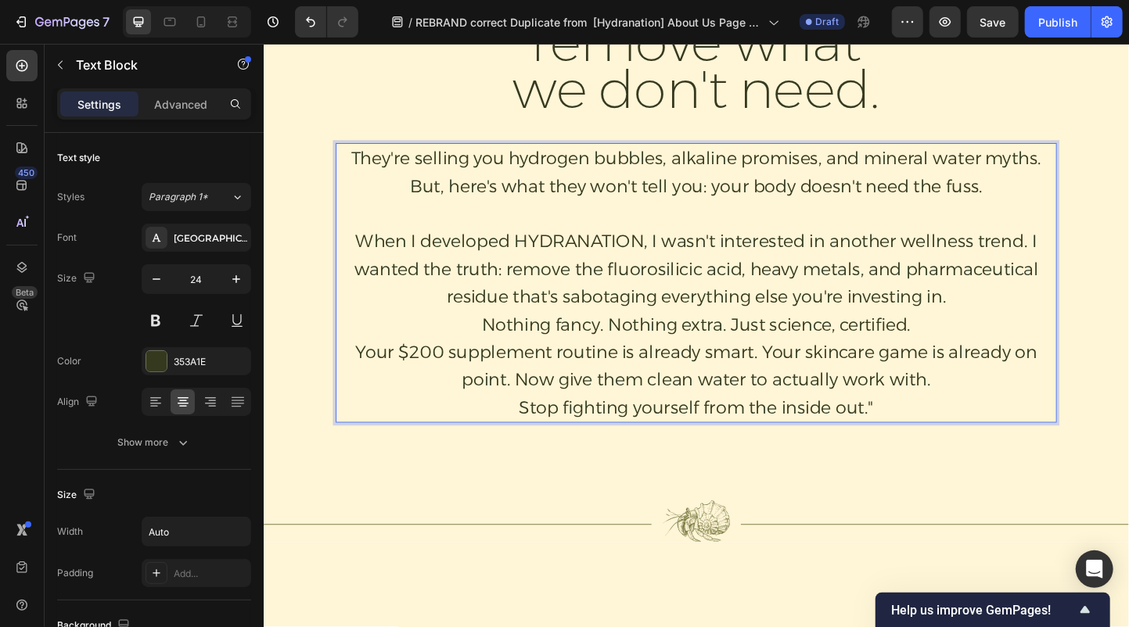
scroll to position [1461, 0]
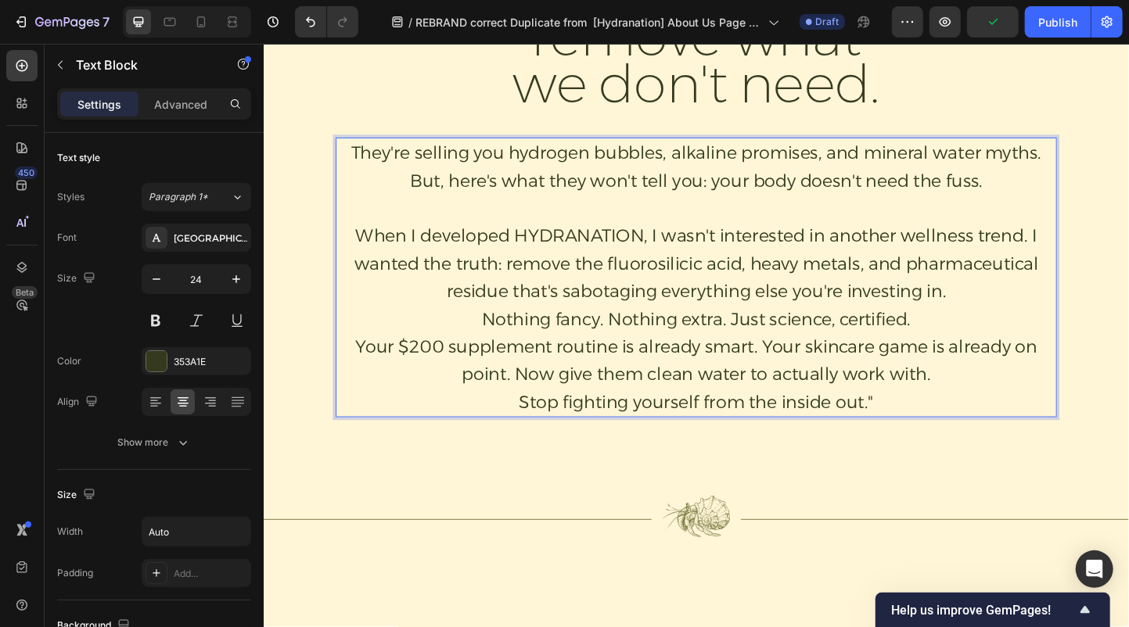
click at [1097, 257] on p "When I developed HYDRANATION, I wasn't interested in another wellness trend. I …" at bounding box center [732, 283] width 779 height 90
click at [527, 286] on p "When I developed HYDRANATION, I wasn't interested in another wellness trend. I …" at bounding box center [732, 283] width 779 height 90
click at [1012, 319] on p "When I developed HYDRANATION, I wasn't interested in another wellness trend. I …" at bounding box center [732, 283] width 779 height 90
drag, startPoint x: 640, startPoint y: 347, endPoint x: 470, endPoint y: 347, distance: 169.7
click at [470, 347] on p "Nothing fancy. Nothing extra. Just science, certified." at bounding box center [732, 344] width 779 height 30
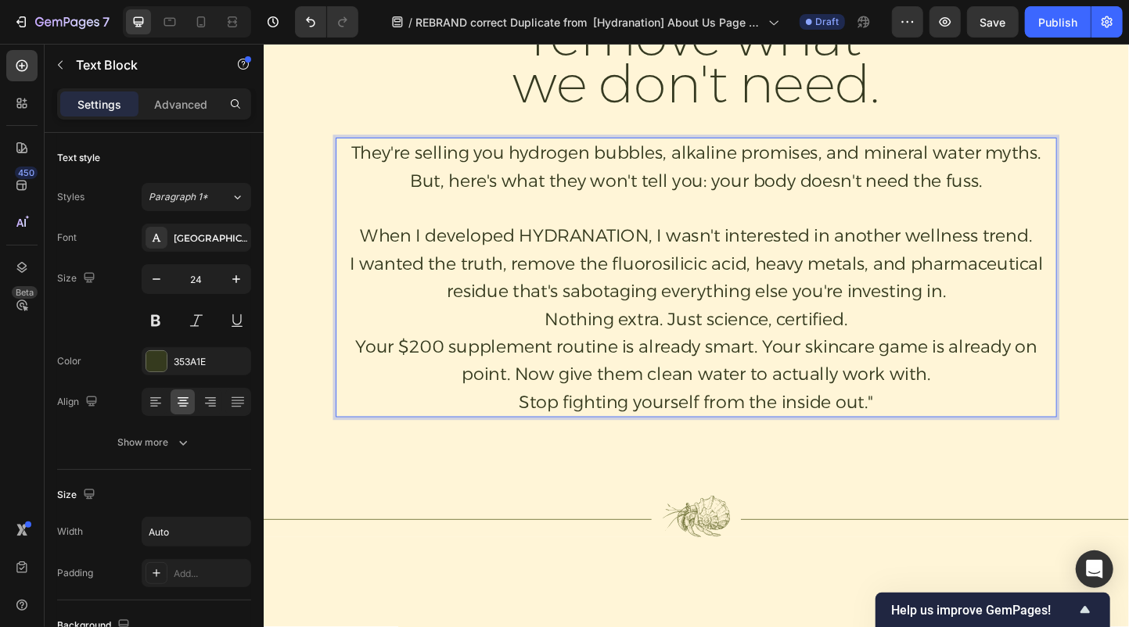
click at [826, 344] on p "Nothing extra. Just science, certified." at bounding box center [732, 344] width 779 height 30
click at [1100, 378] on p "Your $200 supplement routine is already smart. Your skincare game is already on…" at bounding box center [732, 388] width 779 height 60
click at [1042, 375] on p "Your $200 supplement routine is already smart. Your skincare game is already on…" at bounding box center [732, 388] width 779 height 60
click at [1076, 372] on p "Your $200 supplement routine is already smart. Your skincare game is on point. …" at bounding box center [732, 388] width 779 height 60
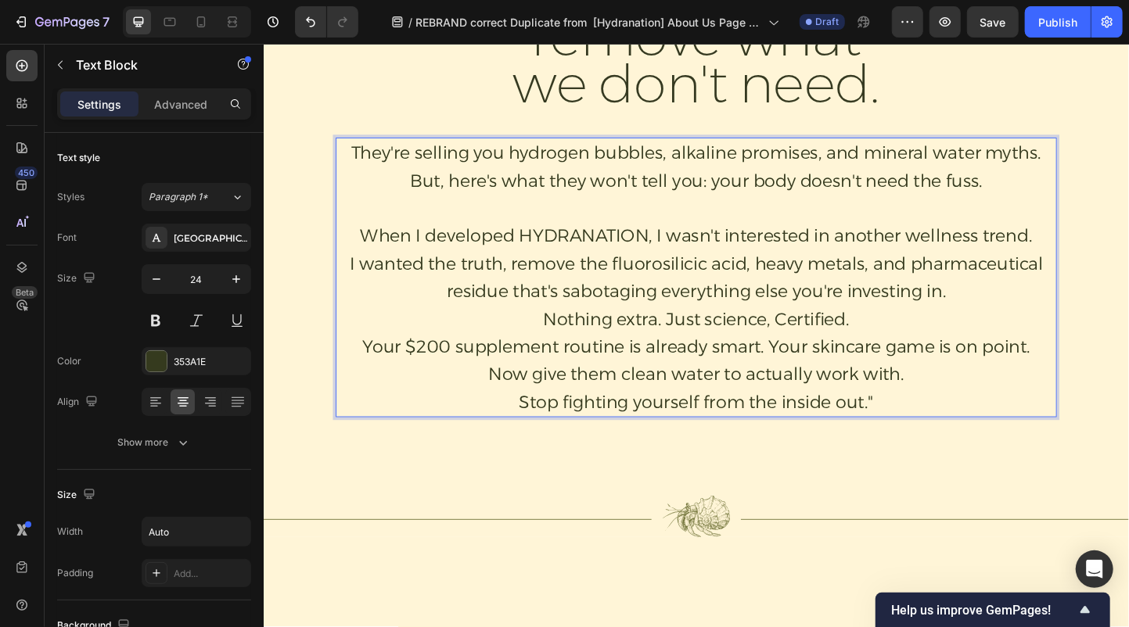
click at [635, 404] on p "Your $200 supplement routine is already smart. Your skincare game is on point. …" at bounding box center [732, 388] width 779 height 60
click at [936, 431] on p "Stop fighting yourself from the inside out."" at bounding box center [732, 433] width 779 height 30
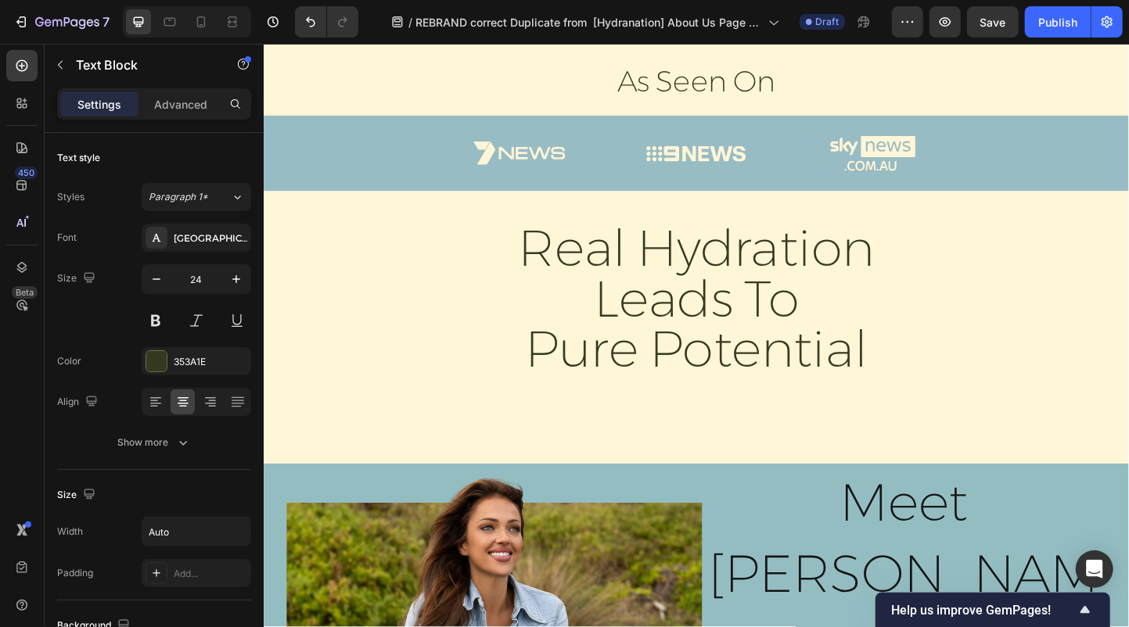
scroll to position [390, 0]
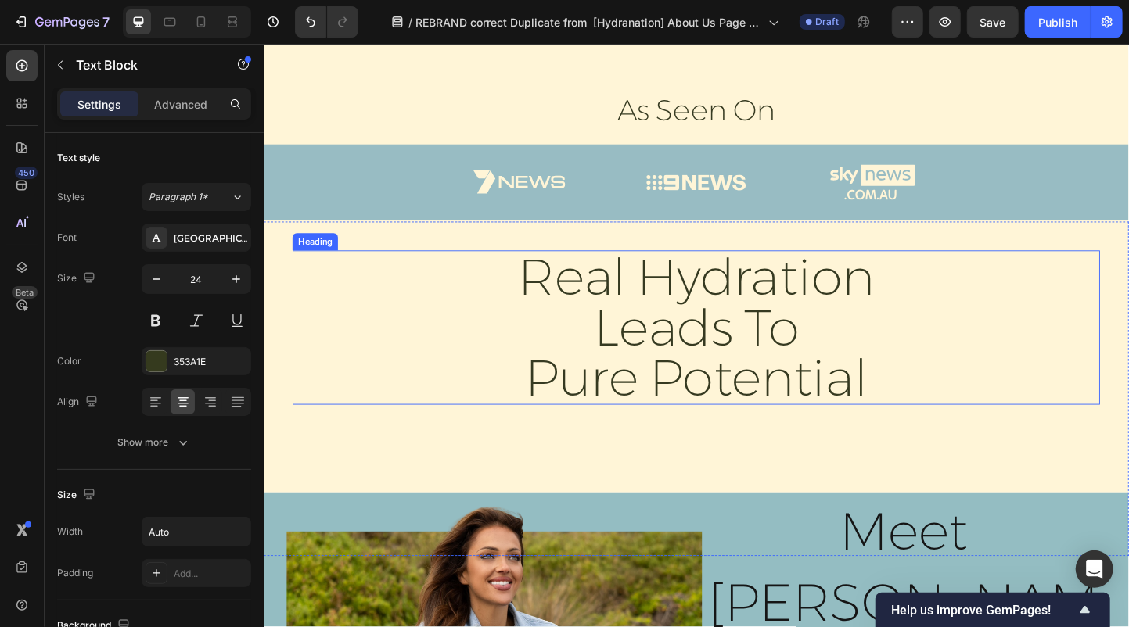
click at [781, 354] on h2 "real hydration leads to pure potential" at bounding box center [732, 351] width 626 height 167
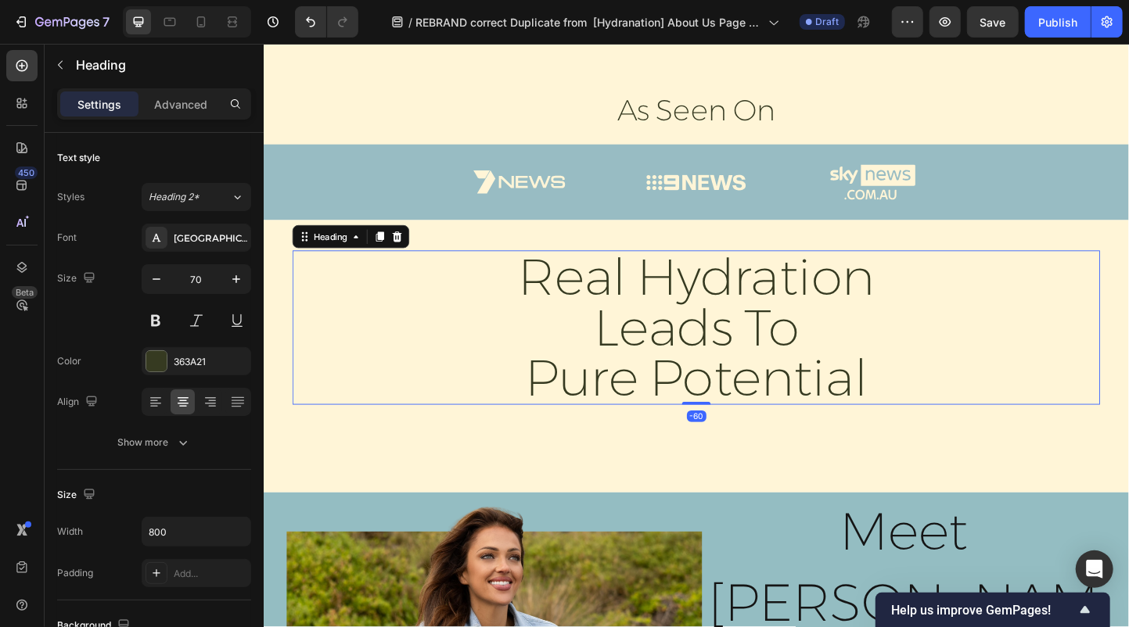
click at [719, 358] on h2 "real hydration leads to pure potential" at bounding box center [732, 351] width 626 height 167
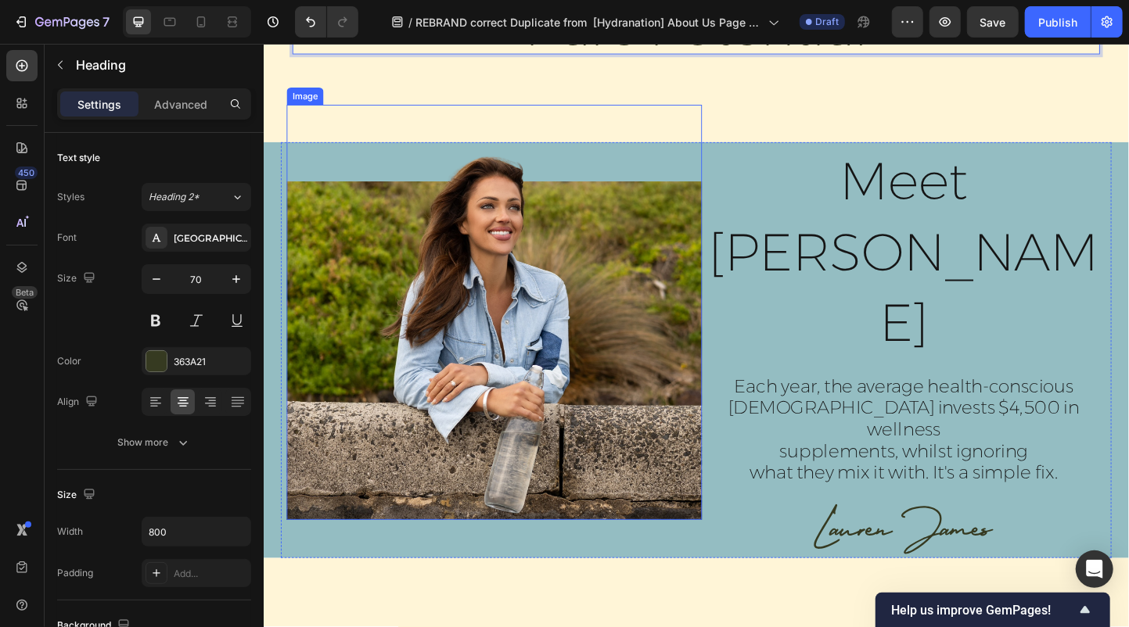
scroll to position [779, 0]
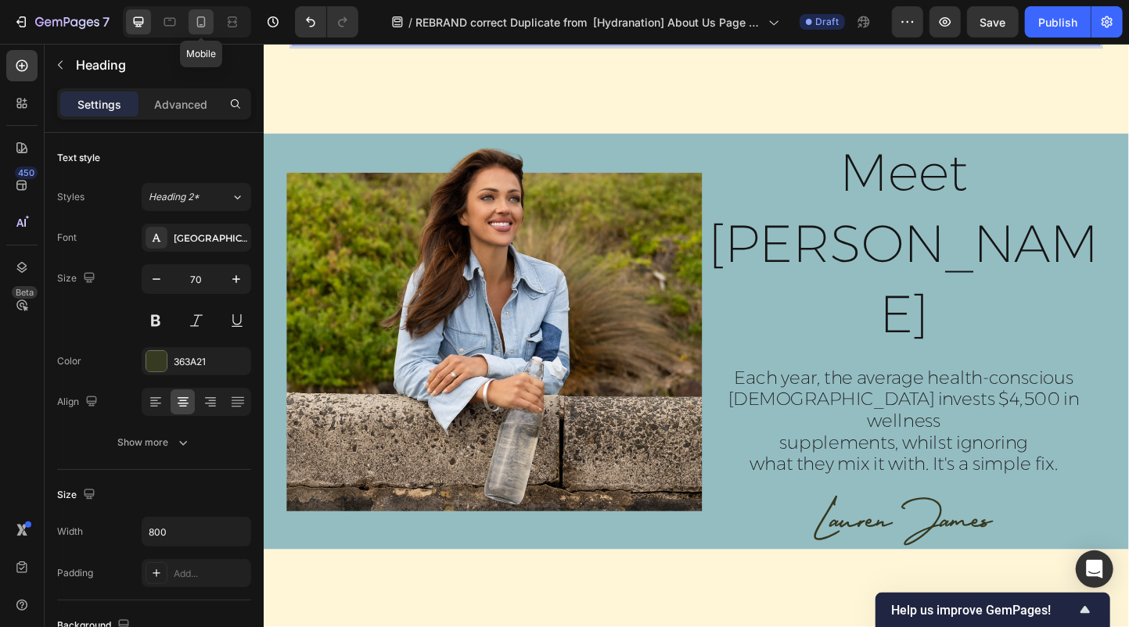
click at [207, 23] on icon at bounding box center [201, 22] width 16 height 16
type input "38"
type input "Auto"
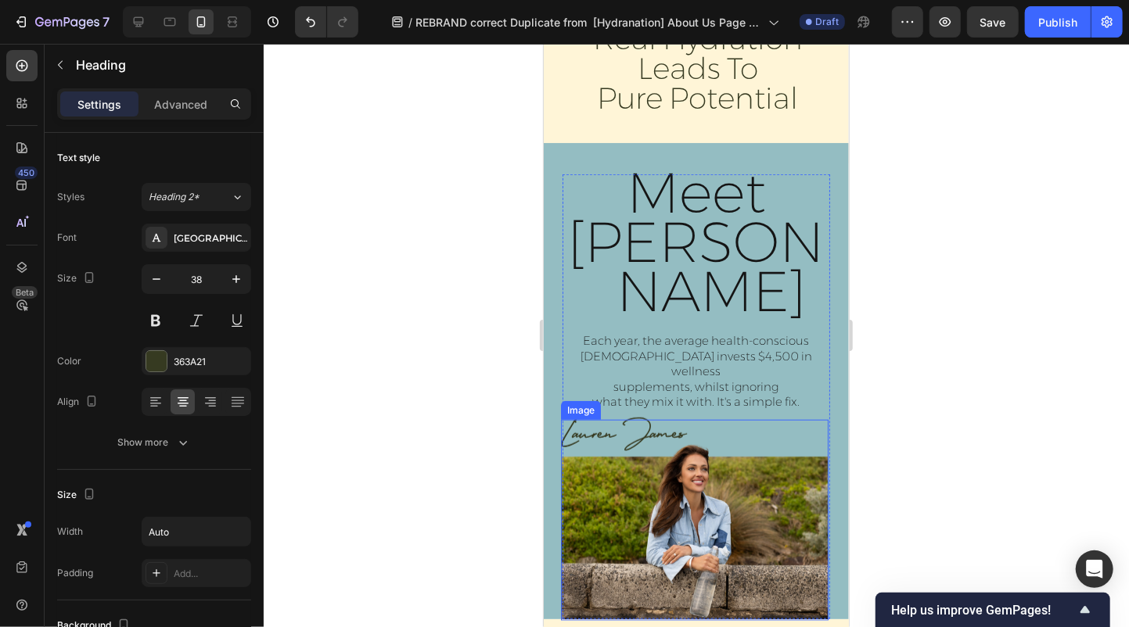
scroll to position [620, 0]
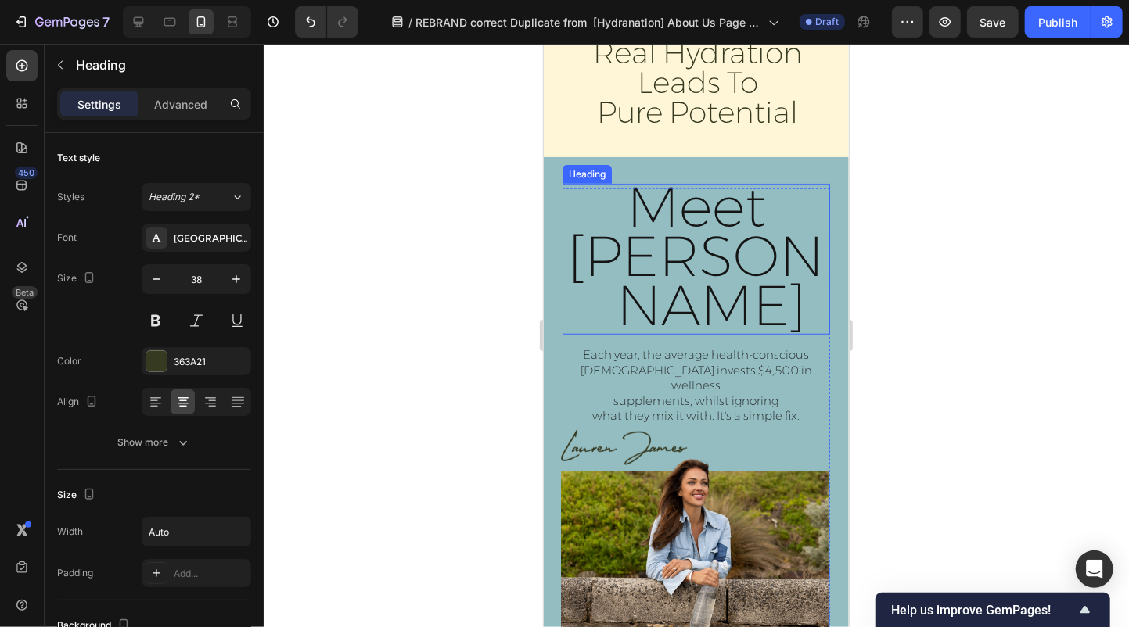
click at [676, 250] on span "Meet [PERSON_NAME]" at bounding box center [696, 254] width 256 height 167
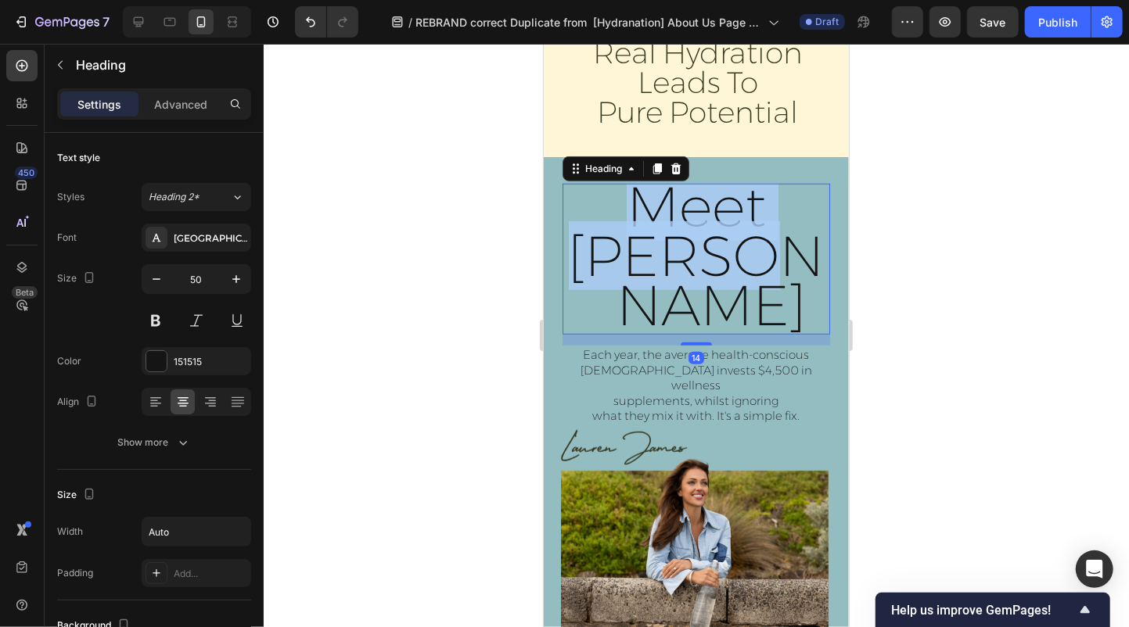
drag, startPoint x: 796, startPoint y: 256, endPoint x: 627, endPoint y: 190, distance: 181.3
click at [627, 190] on p "Meet [PERSON_NAME]" at bounding box center [695, 259] width 264 height 148
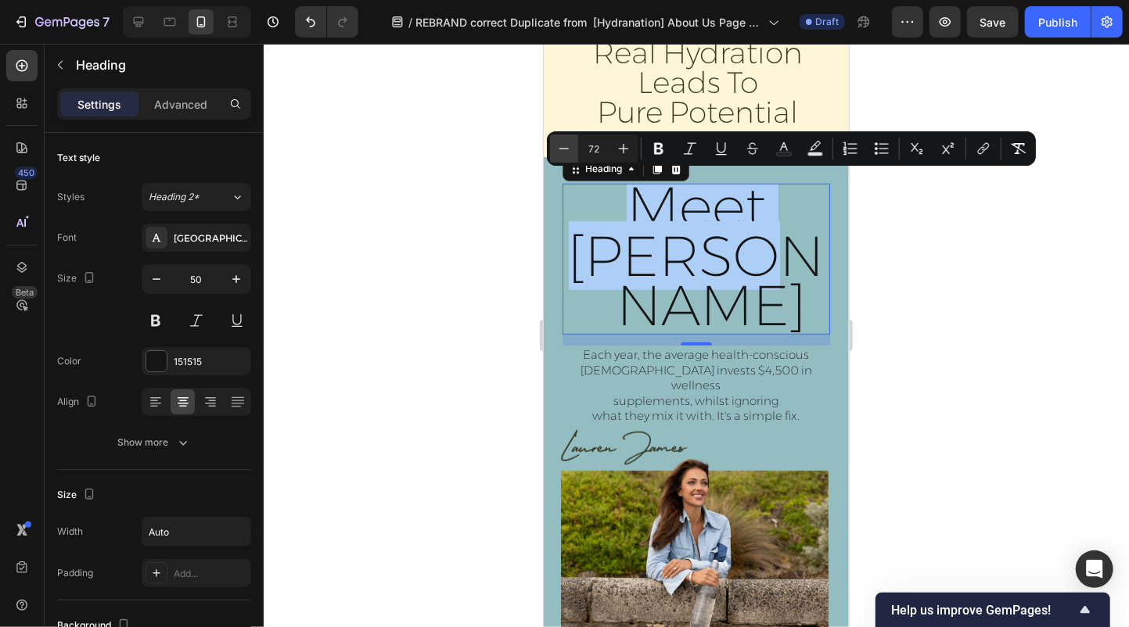
click at [564, 150] on icon "Editor contextual toolbar" at bounding box center [564, 149] width 16 height 16
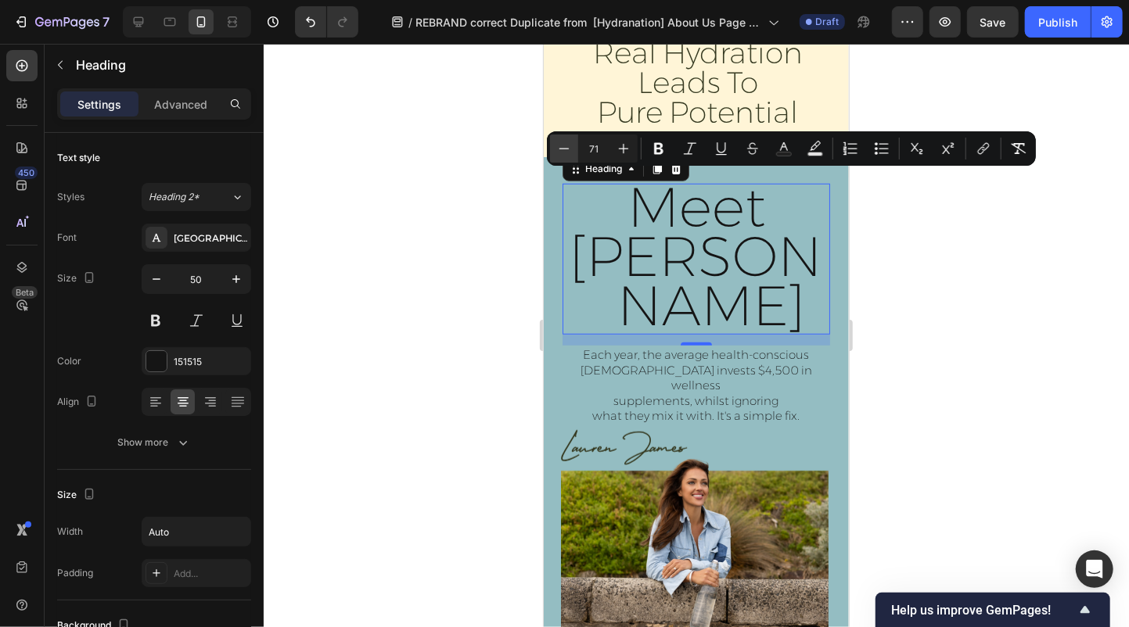
click at [564, 150] on icon "Editor contextual toolbar" at bounding box center [564, 149] width 16 height 16
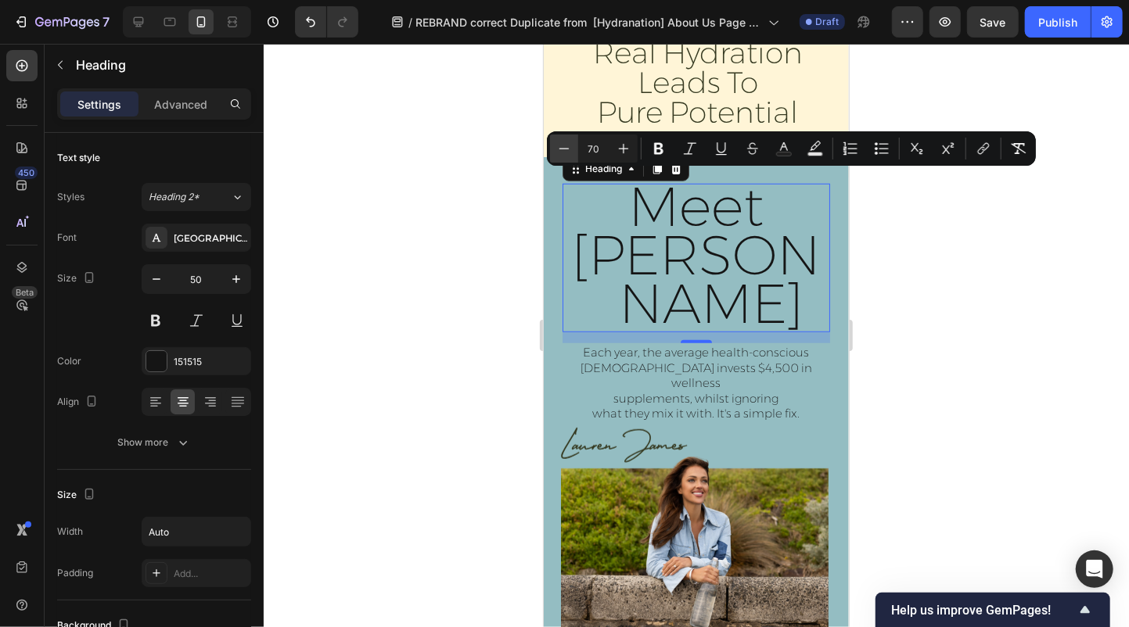
click at [564, 150] on icon "Editor contextual toolbar" at bounding box center [564, 149] width 16 height 16
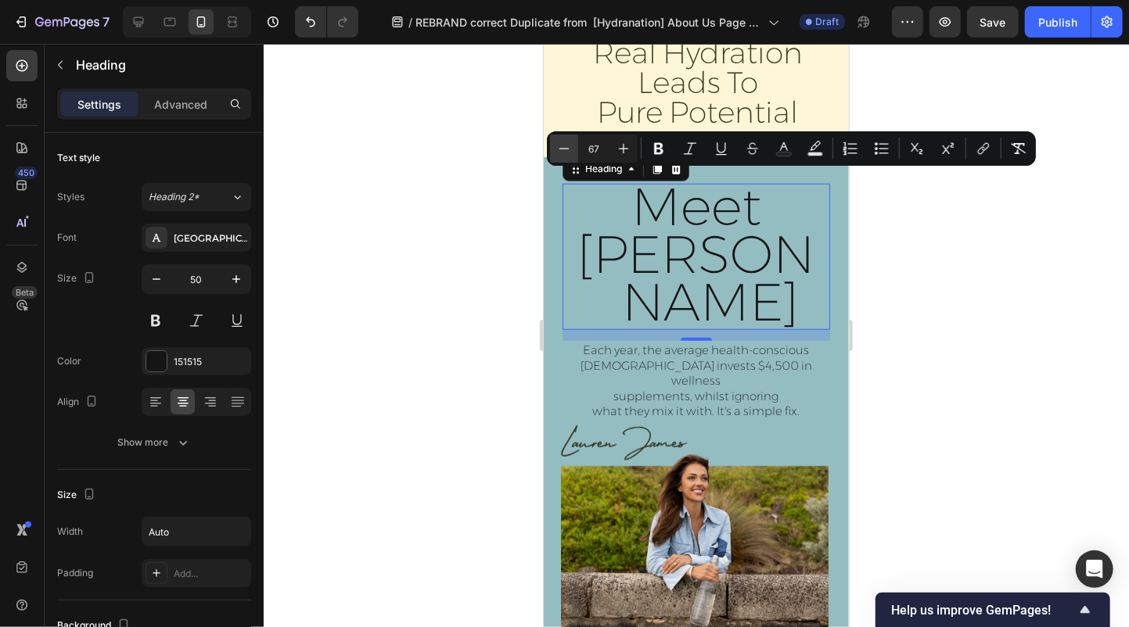
click at [564, 150] on icon "Editor contextual toolbar" at bounding box center [564, 149] width 16 height 16
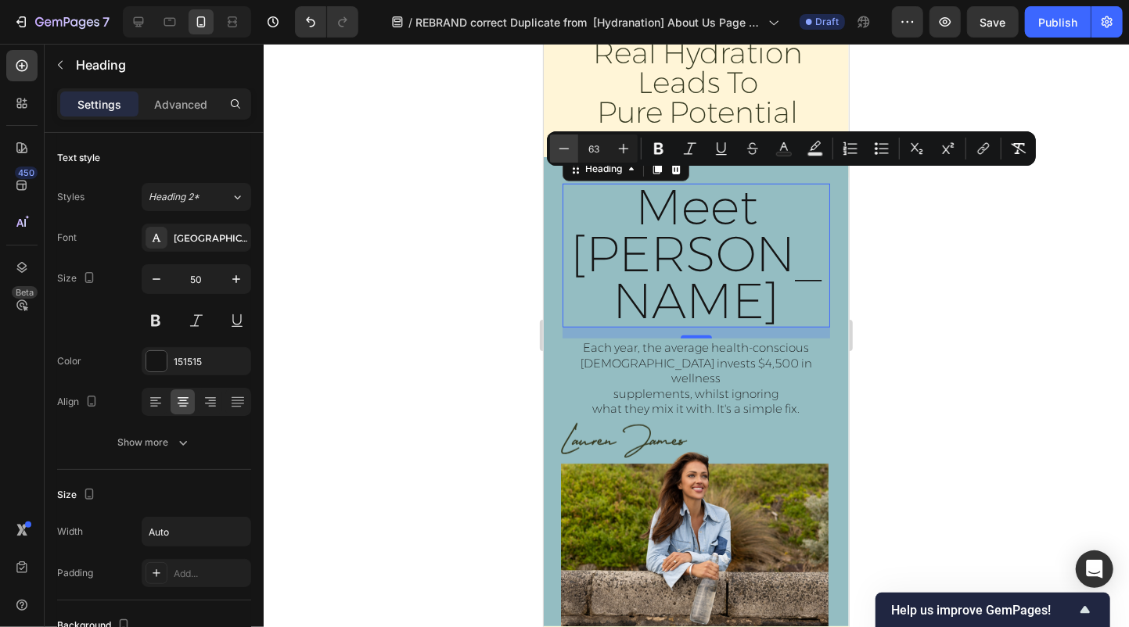
click at [564, 150] on icon "Editor contextual toolbar" at bounding box center [564, 149] width 16 height 16
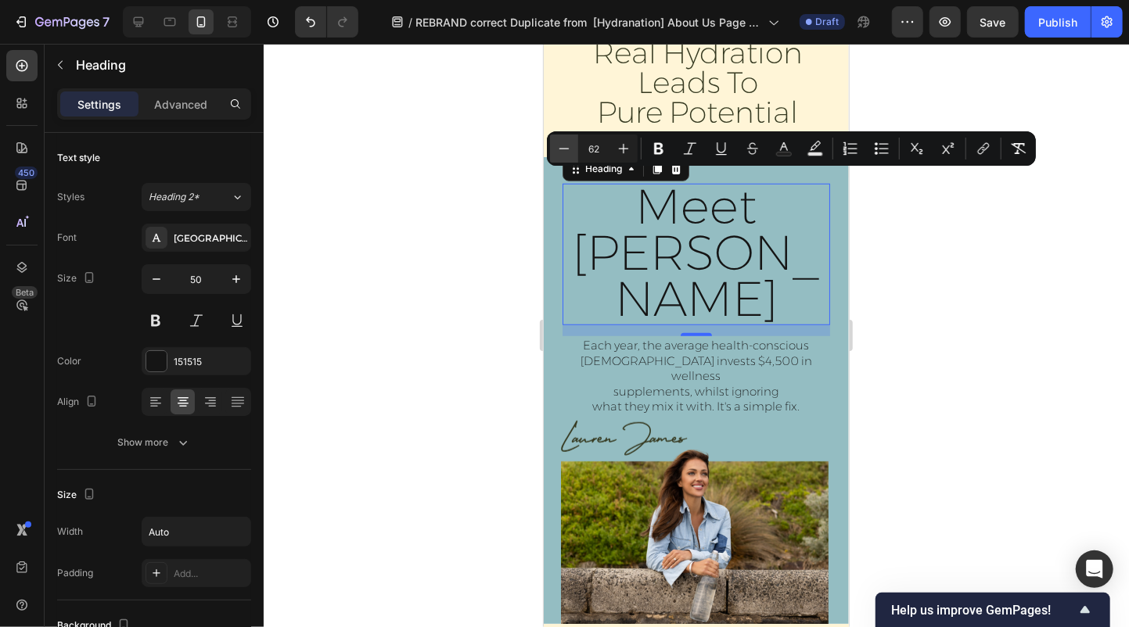
click at [564, 150] on icon "Editor contextual toolbar" at bounding box center [564, 149] width 16 height 16
type input "60"
click at [939, 257] on div at bounding box center [696, 336] width 865 height 584
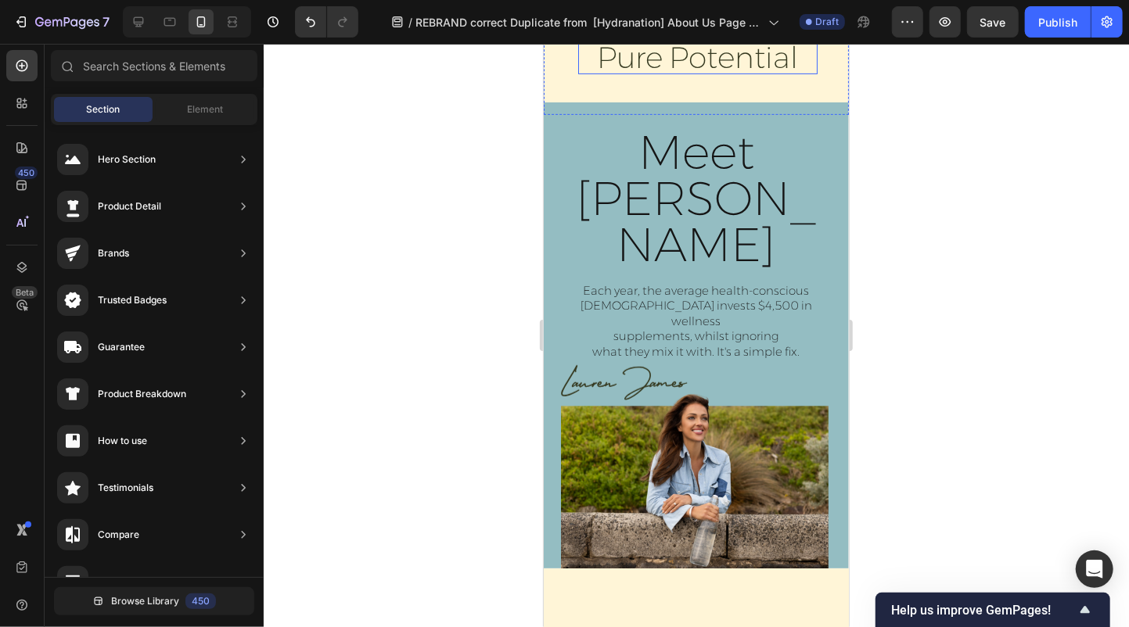
scroll to position [0, 0]
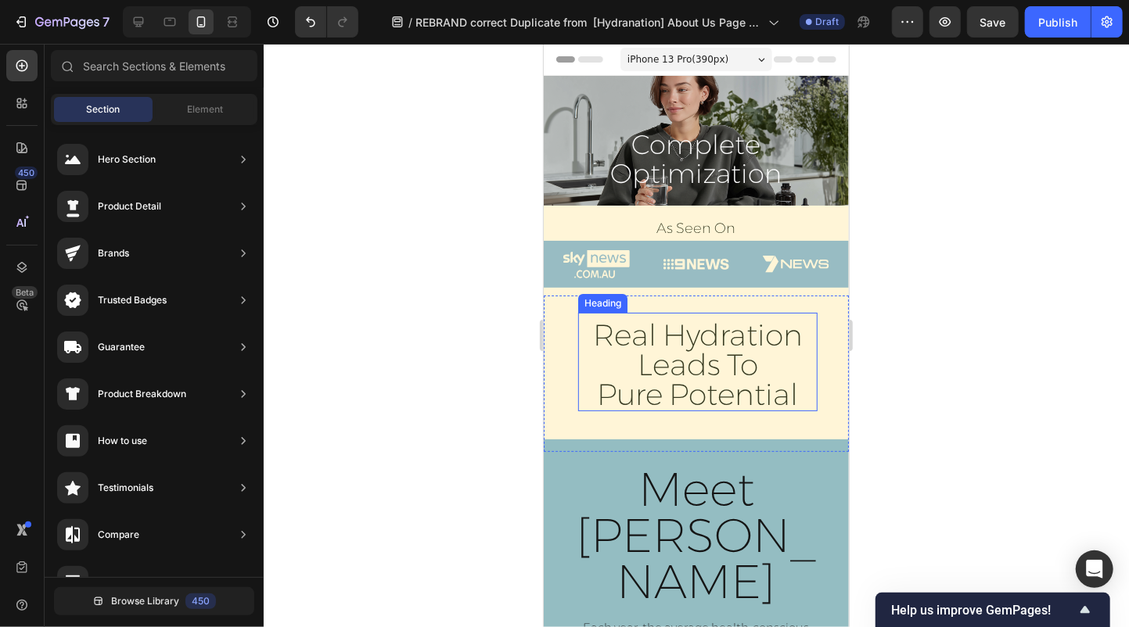
click at [708, 362] on h2 "real hydration leads to pure potential" at bounding box center [697, 364] width 213 height 92
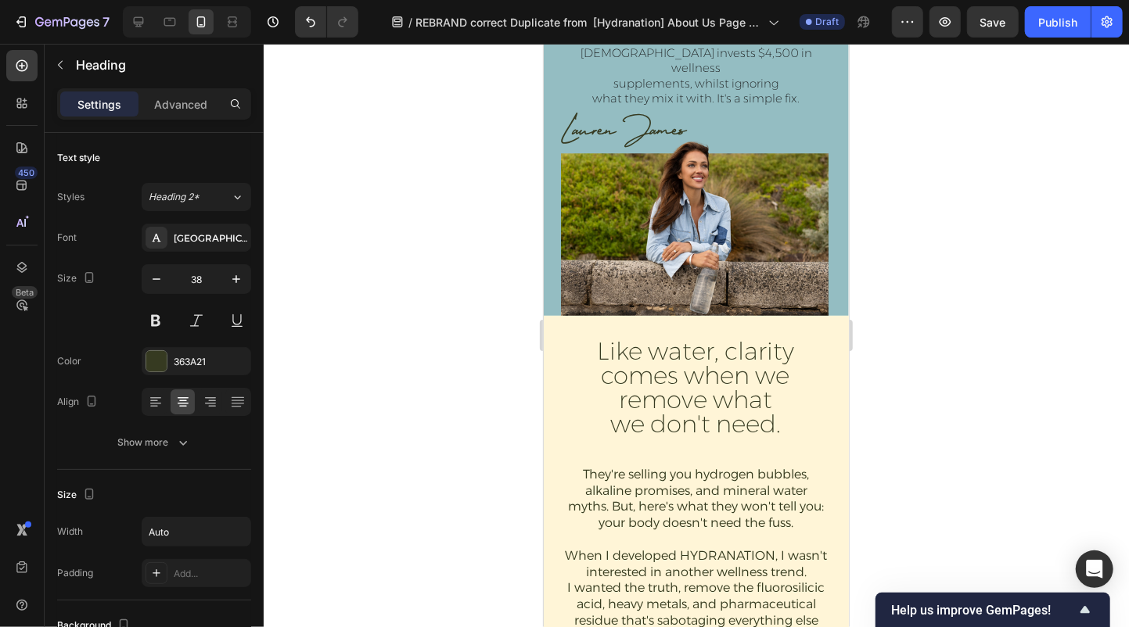
scroll to position [595, 0]
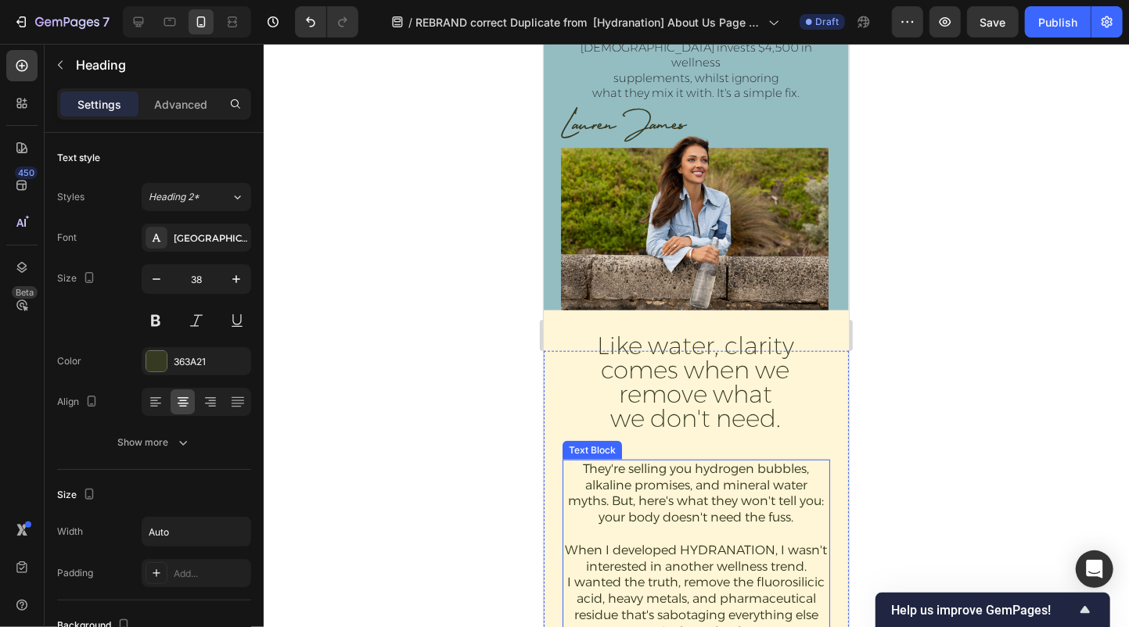
click at [709, 461] on p "They're selling you hydrogen bubbles, alkaline promises, and mineral water myth…" at bounding box center [695, 493] width 264 height 65
click at [181, 109] on p "Advanced" at bounding box center [180, 104] width 53 height 16
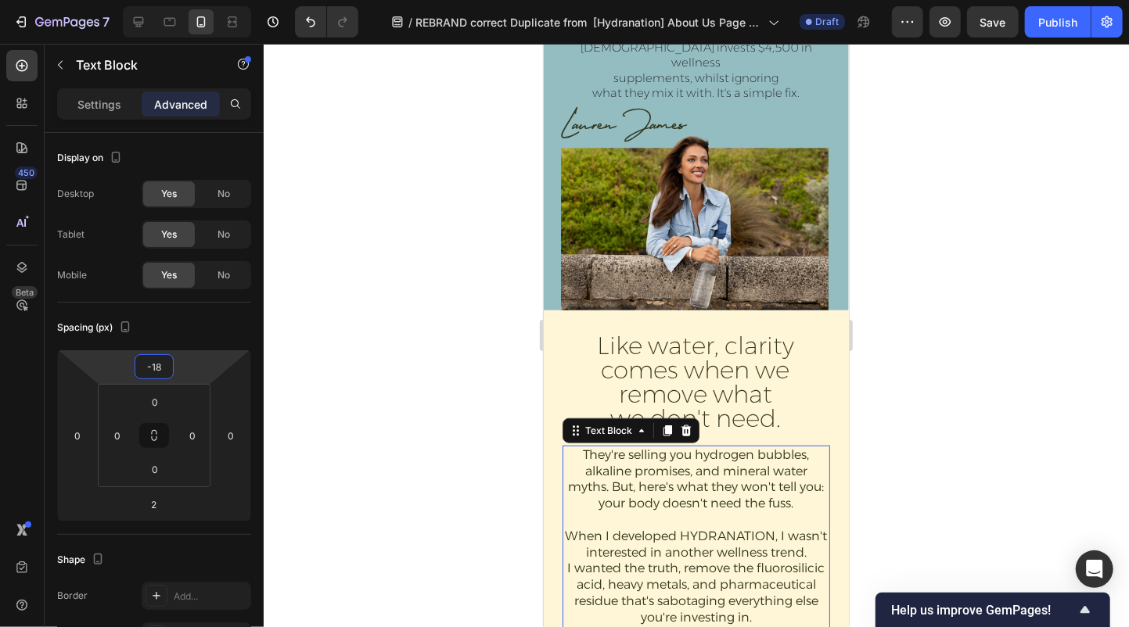
type input "-16"
click at [153, 0] on html "7 Version history / REBRAND correct Duplicate from [Hydranation] About Us Page …" at bounding box center [564, 0] width 1129 height 0
click at [964, 325] on div at bounding box center [696, 336] width 865 height 584
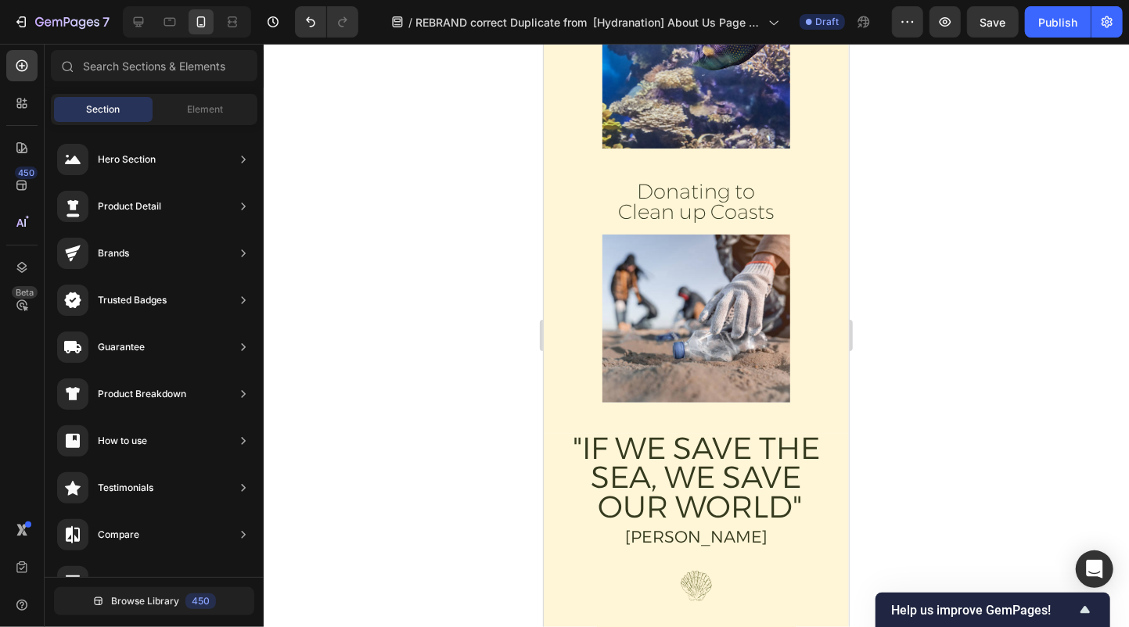
scroll to position [2531, 0]
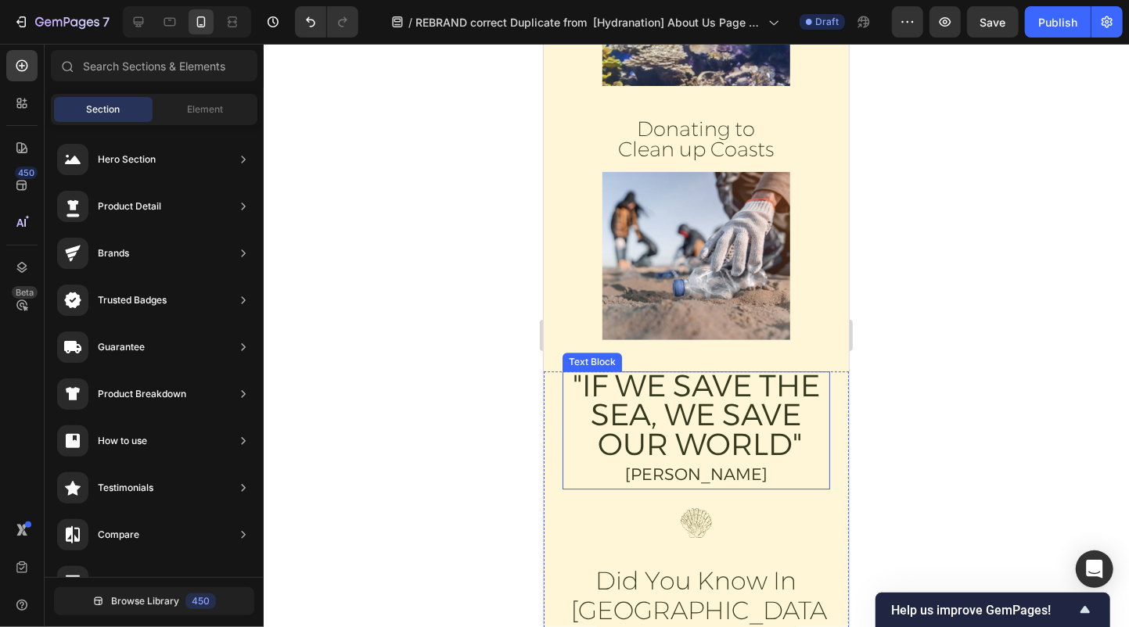
click at [687, 424] on span ""IF WE SAVE THE SEA, WE SAVE OUR WORLD"" at bounding box center [695, 414] width 247 height 96
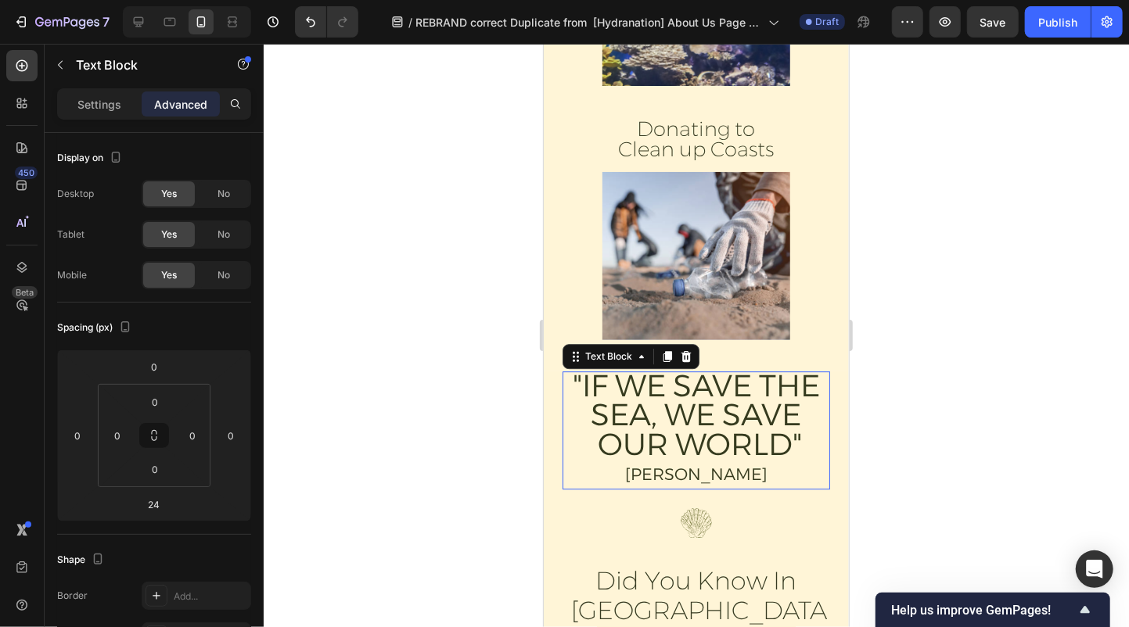
click at [785, 449] on span ""IF WE SAVE THE SEA, WE SAVE OUR WORLD"" at bounding box center [695, 414] width 247 height 96
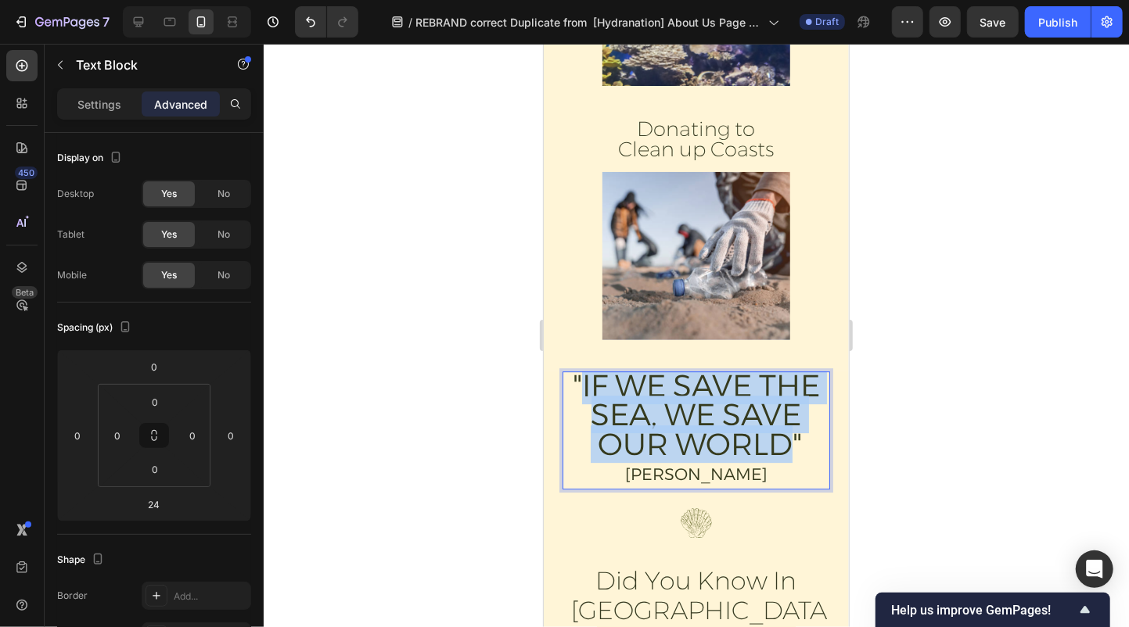
drag, startPoint x: 788, startPoint y: 448, endPoint x: 583, endPoint y: 380, distance: 216.7
click at [583, 380] on span ""IF WE SAVE THE SEA, WE SAVE OUR WORLD"" at bounding box center [695, 414] width 247 height 96
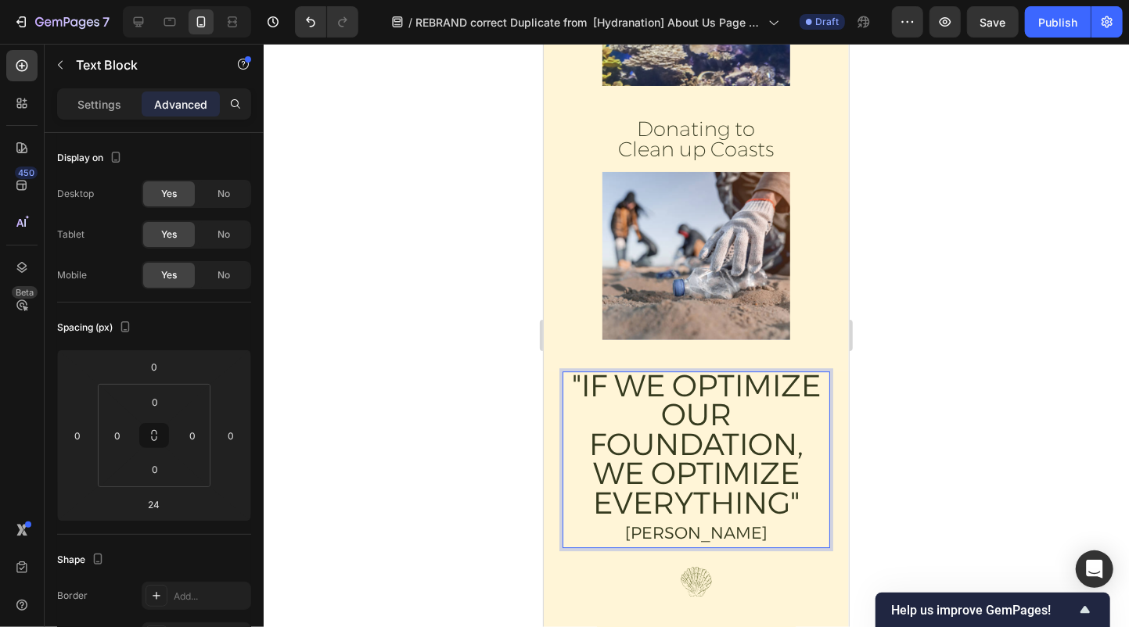
click at [627, 534] on span "Sir David Attenborough" at bounding box center [695, 533] width 142 height 20
drag, startPoint x: 795, startPoint y: 527, endPoint x: 602, endPoint y: 527, distance: 192.4
click at [602, 527] on p ""IF WE OPTIMIZE OUR FOUNDATION, WE OPTIMIZE EVERYTHING" Sir David Attenborough" at bounding box center [695, 459] width 264 height 174
click at [659, 411] on p ""IF WE OPTIMIZE OUR FOUNDATION, WE OPTIMIZE EVERYTHING"" at bounding box center [695, 458] width 264 height 172
drag, startPoint x: 807, startPoint y: 514, endPoint x: 541, endPoint y: 388, distance: 294.3
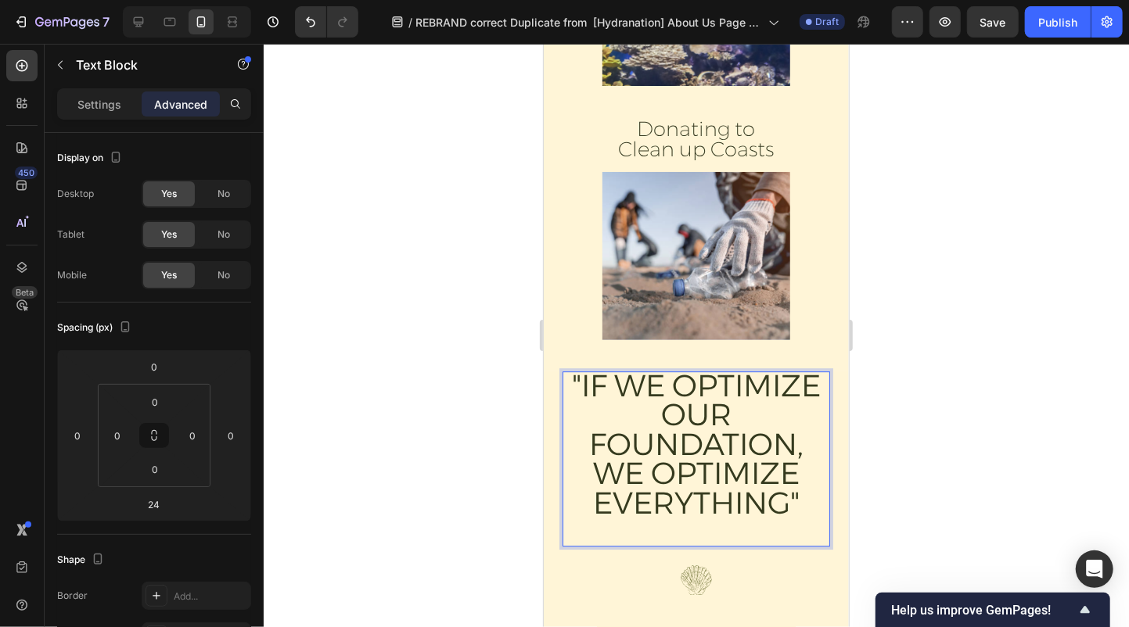
click at [543, 388] on html "iPhone 13 Pro ( 390 px) iPhone 13 Mini iPhone 13 Pro iPhone 11 Pro Max iPhone 1…" at bounding box center [695, 67] width 305 height 5111
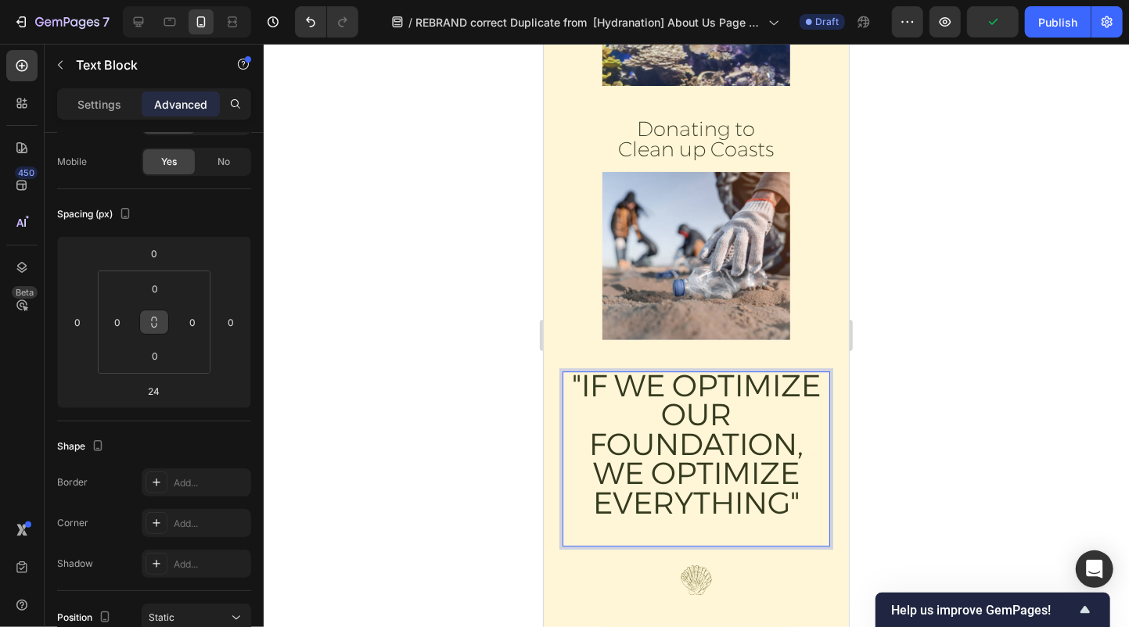
scroll to position [477, 0]
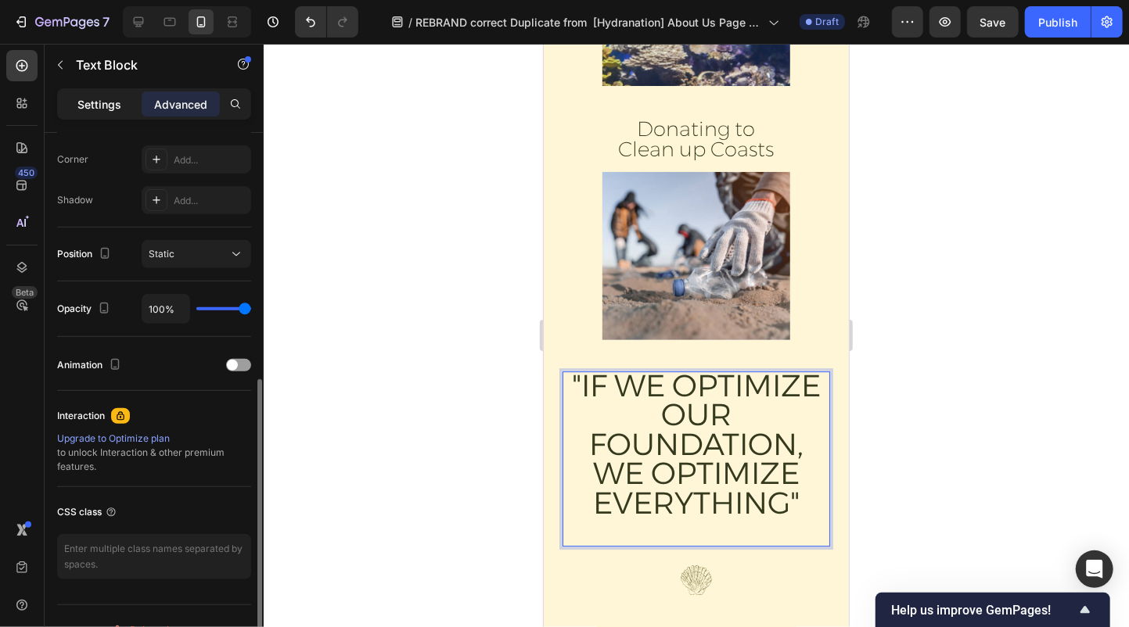
click at [95, 99] on p "Settings" at bounding box center [99, 104] width 44 height 16
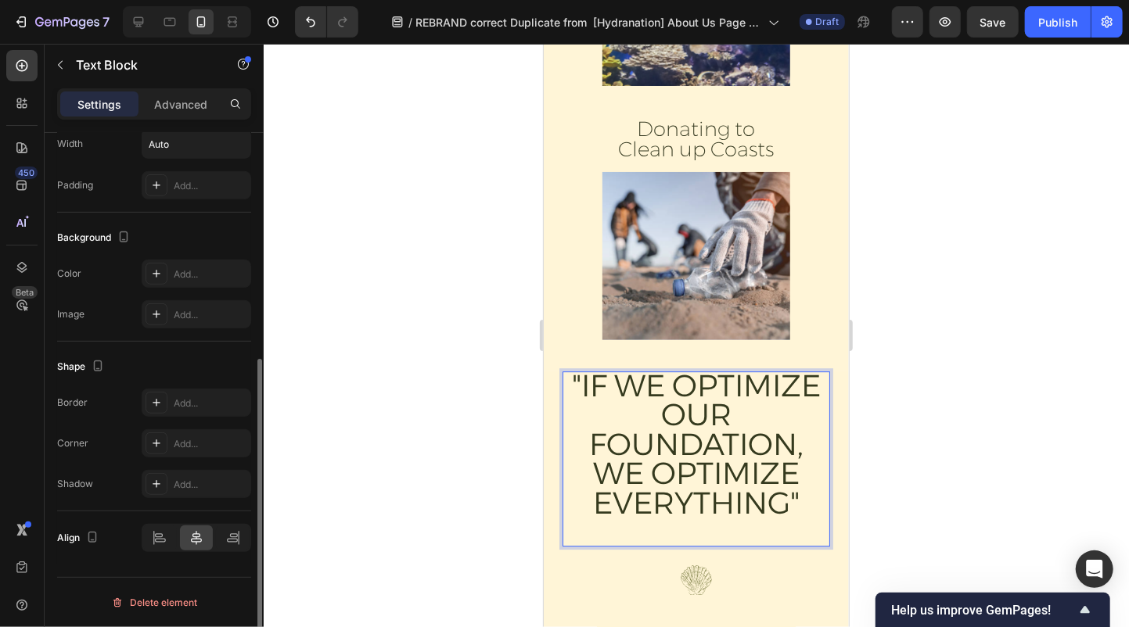
scroll to position [388, 0]
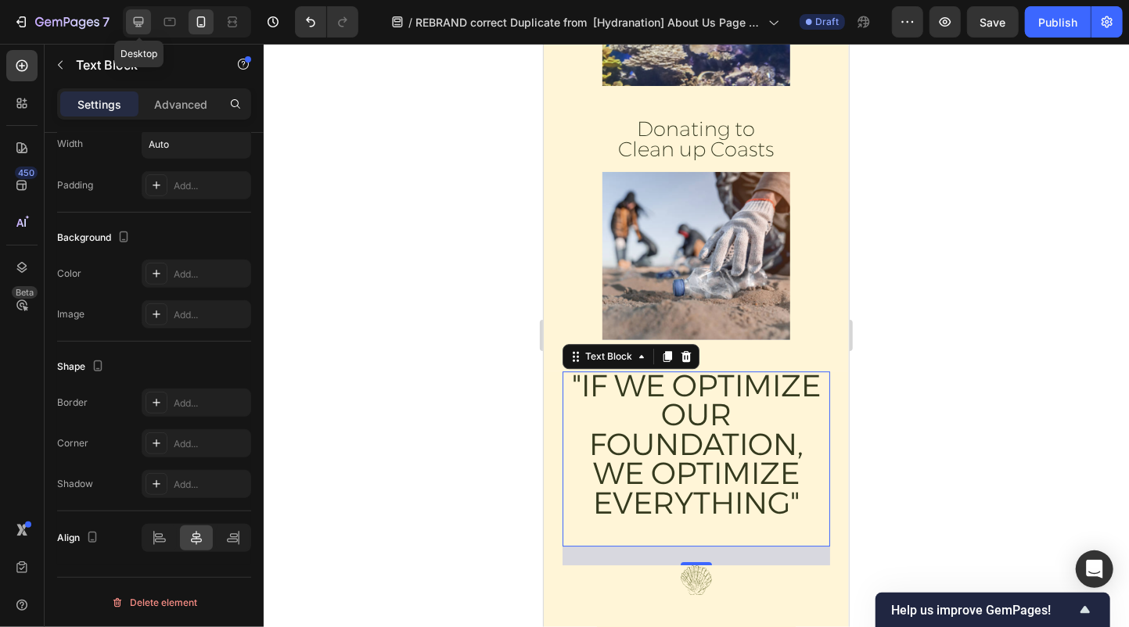
click at [134, 21] on icon at bounding box center [139, 22] width 10 height 10
type input "33"
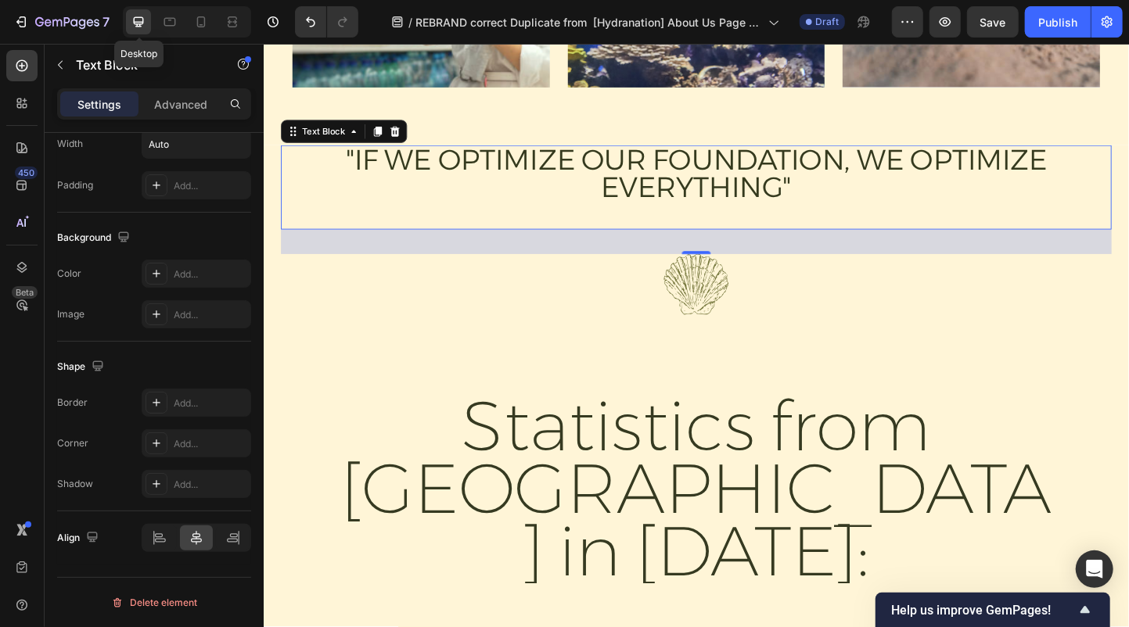
scroll to position [2515, 0]
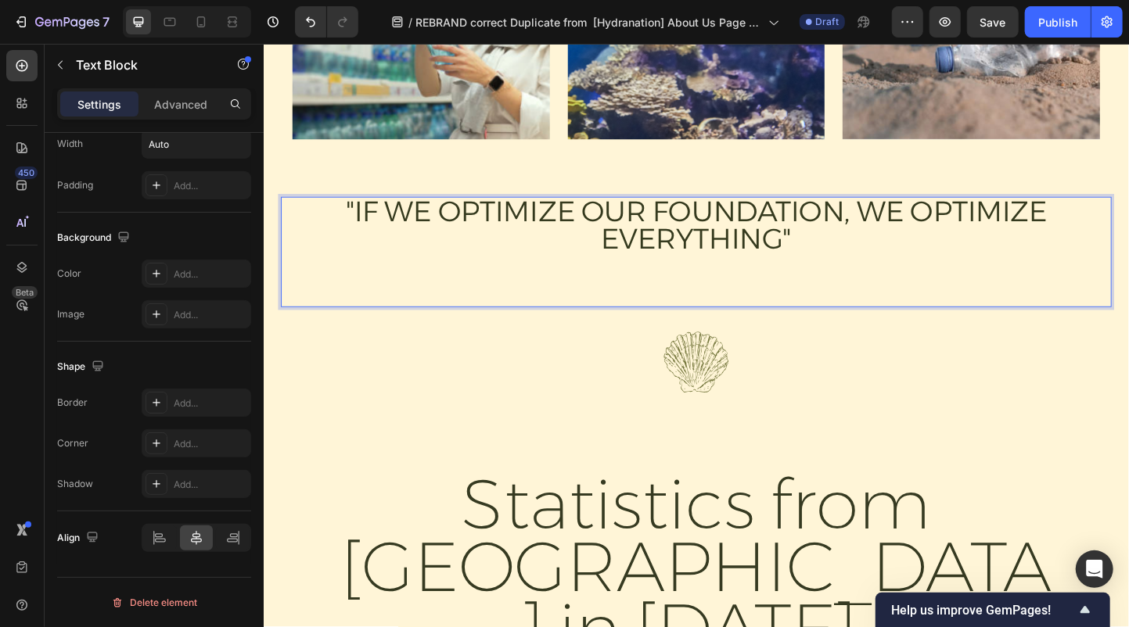
click at [913, 228] on span ""IF WE OPTIMIZE OUR FOUNDATION, WE OPTIMIZE EVERYTHING"" at bounding box center [732, 240] width 761 height 67
click at [903, 222] on span ""IF WE OPTIMIZE OUR FOUNDATION, WE OPTIMIZE EVERYTHING"" at bounding box center [732, 240] width 761 height 67
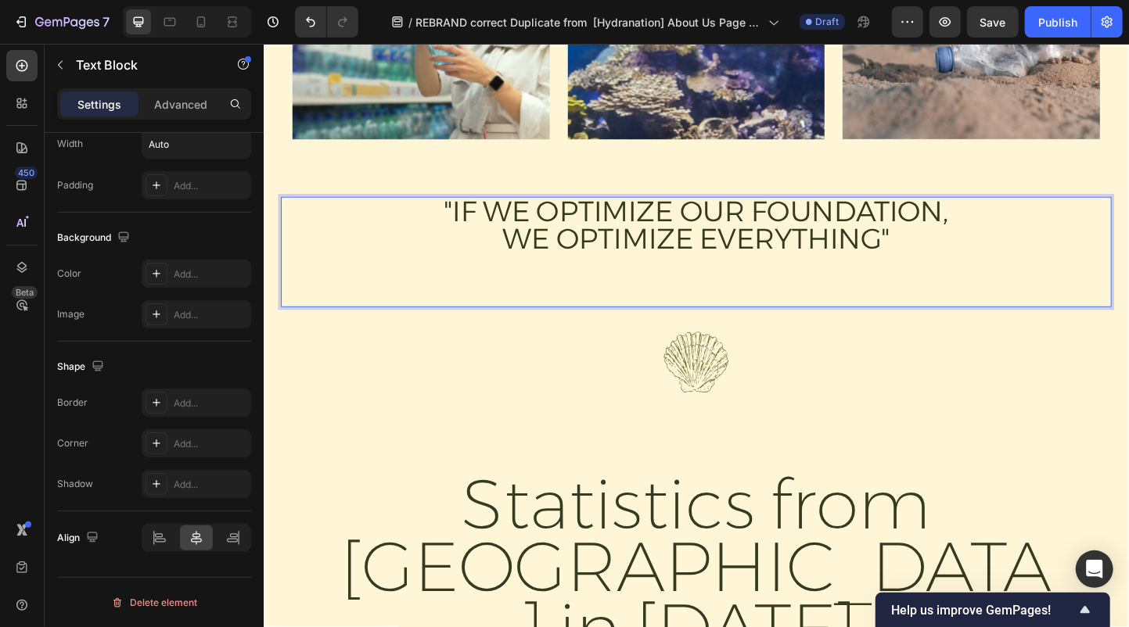
click at [903, 239] on span "WE OPTIMIZE EVERYTHING"" at bounding box center [733, 256] width 420 height 38
drag, startPoint x: 980, startPoint y: 246, endPoint x: 465, endPoint y: 209, distance: 516.8
click at [465, 212] on p ""IF WE OPTIMIZE OUR FOUNDATION, WE OPTIMIZE EVERYTHING"" at bounding box center [732, 270] width 548 height 117
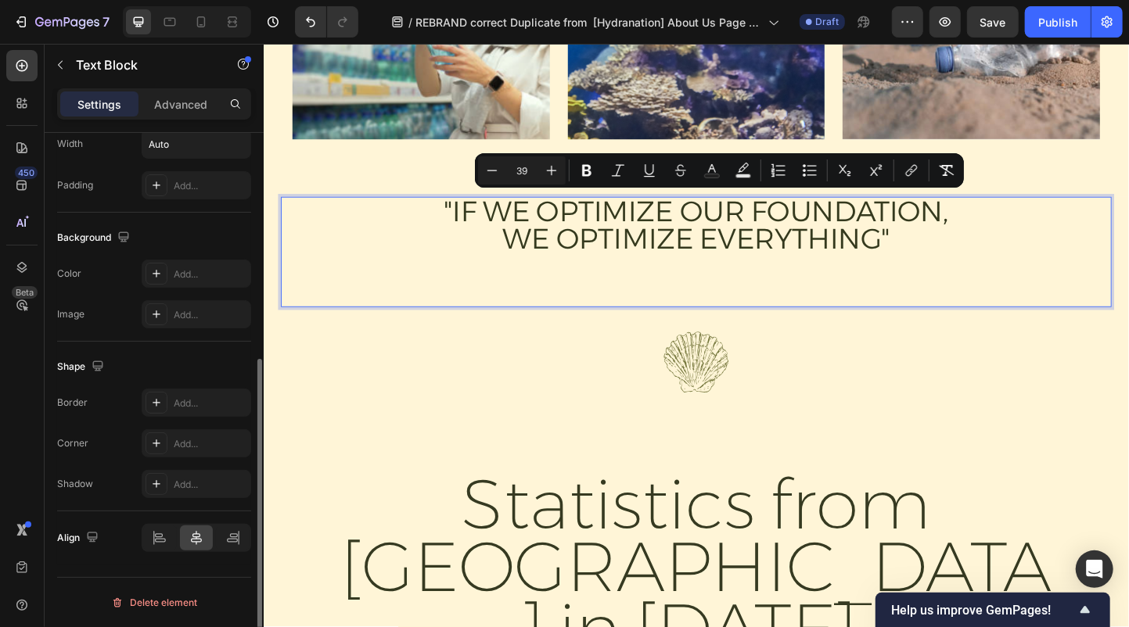
click at [181, 106] on p "Advanced" at bounding box center [180, 104] width 53 height 16
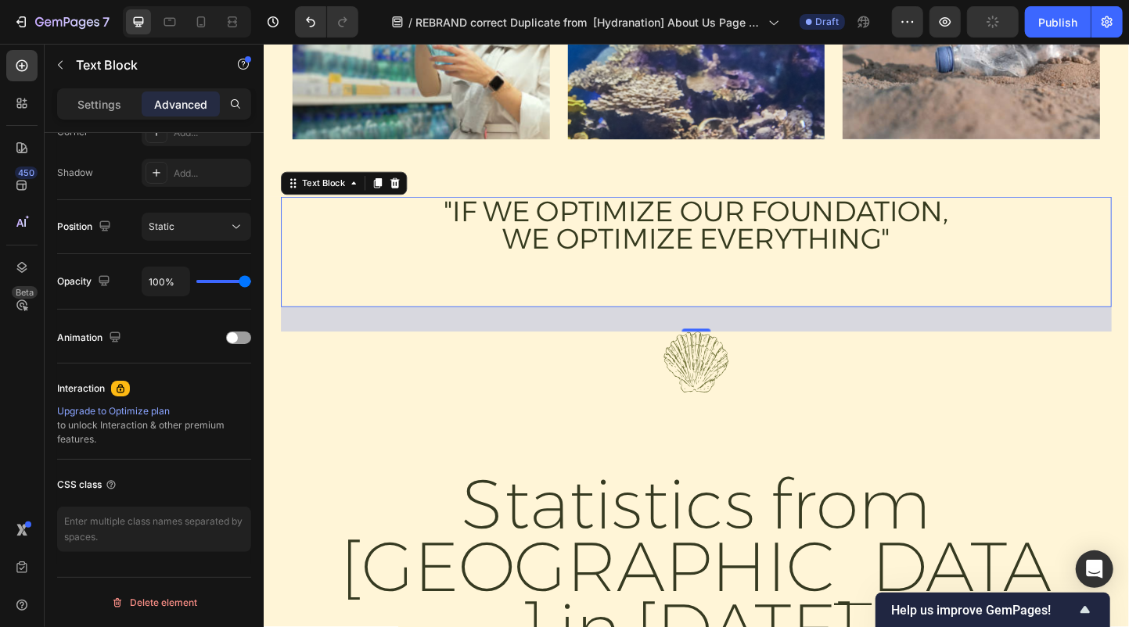
scroll to position [0, 0]
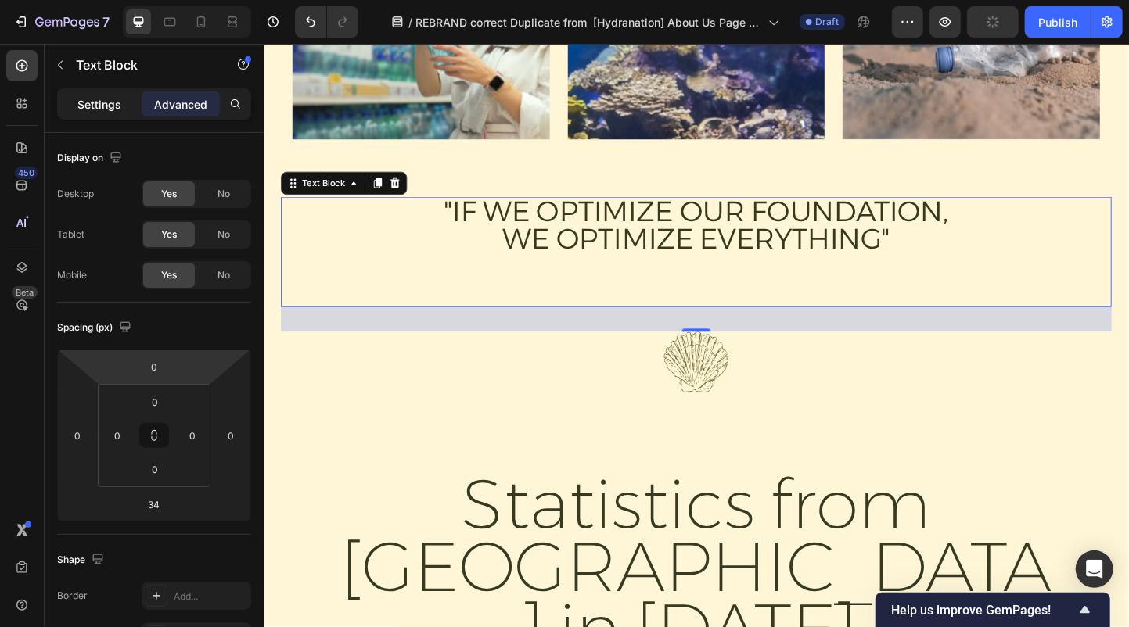
click at [104, 106] on p "Settings" at bounding box center [99, 104] width 44 height 16
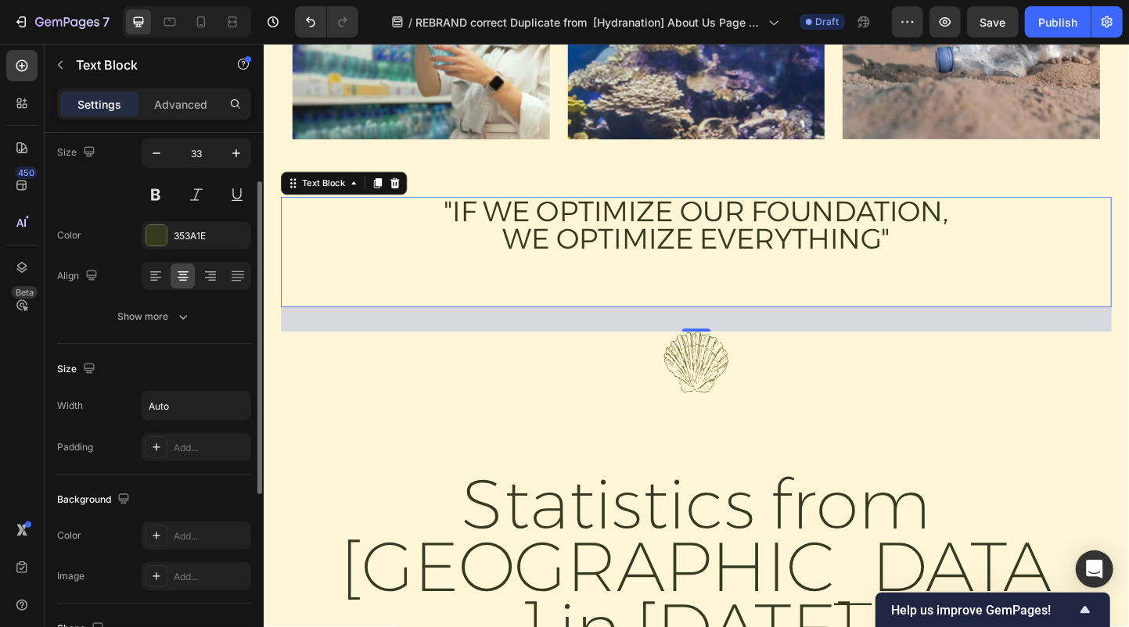
scroll to position [92, 0]
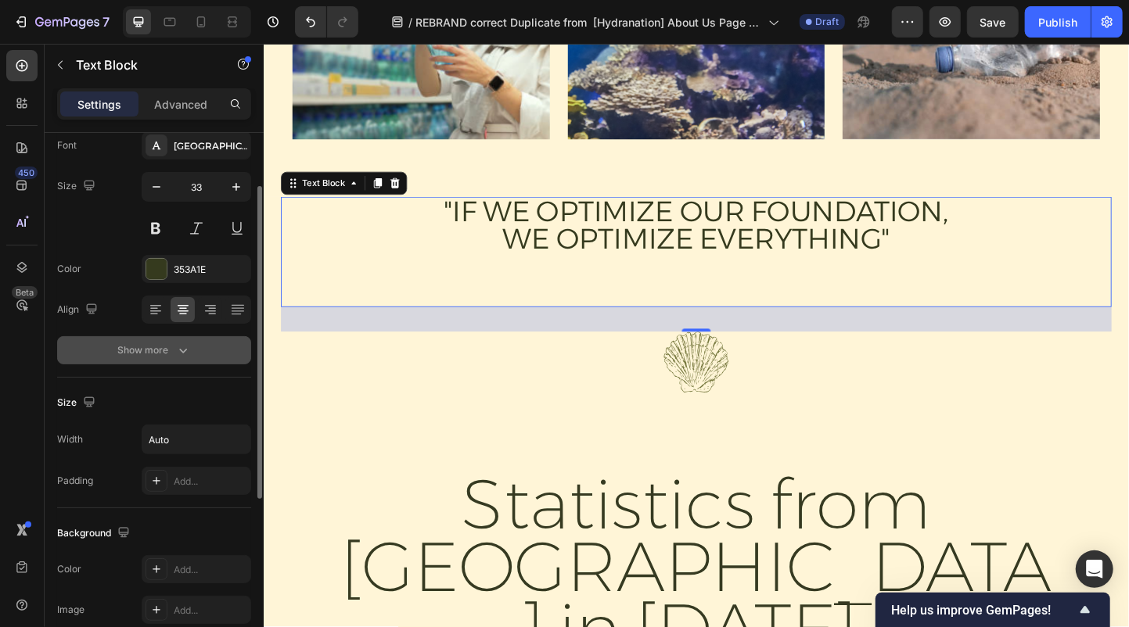
click at [173, 353] on div "Show more" at bounding box center [154, 351] width 73 height 16
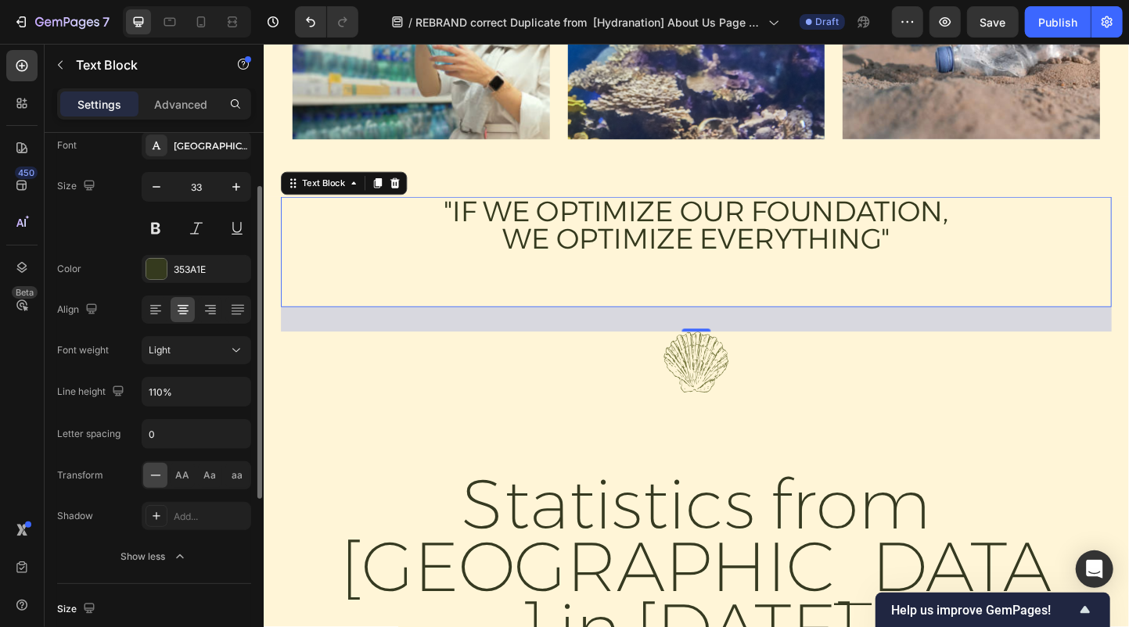
click at [156, 474] on icon at bounding box center [156, 476] width 16 height 16
click at [178, 474] on span "AA" at bounding box center [183, 476] width 14 height 14
click at [235, 474] on span "aa" at bounding box center [237, 476] width 11 height 14
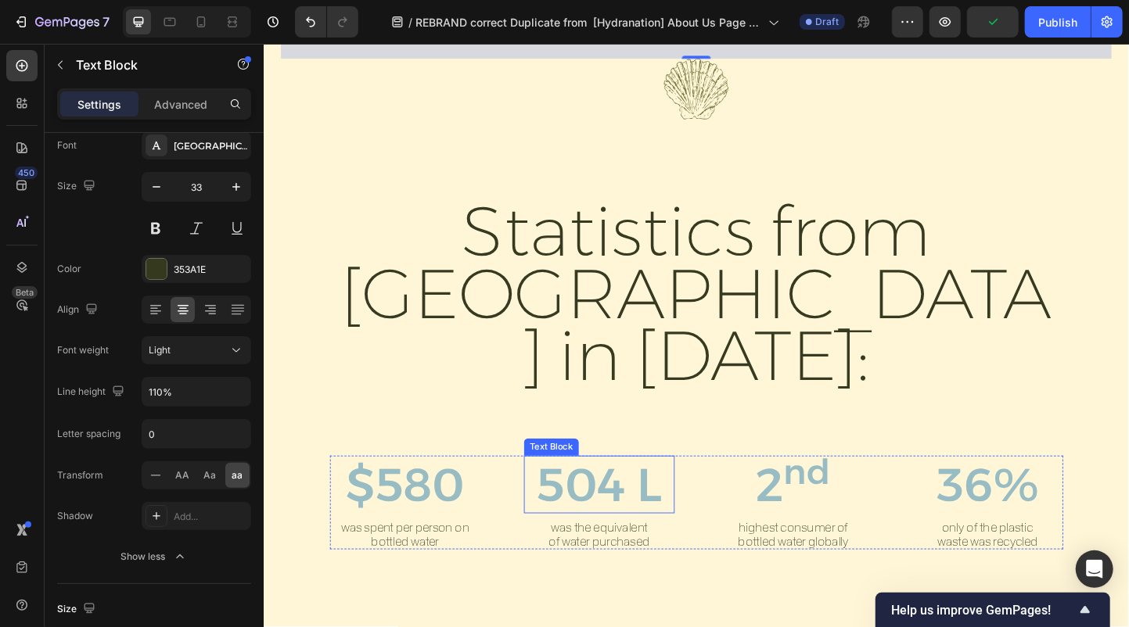
scroll to position [2816, 0]
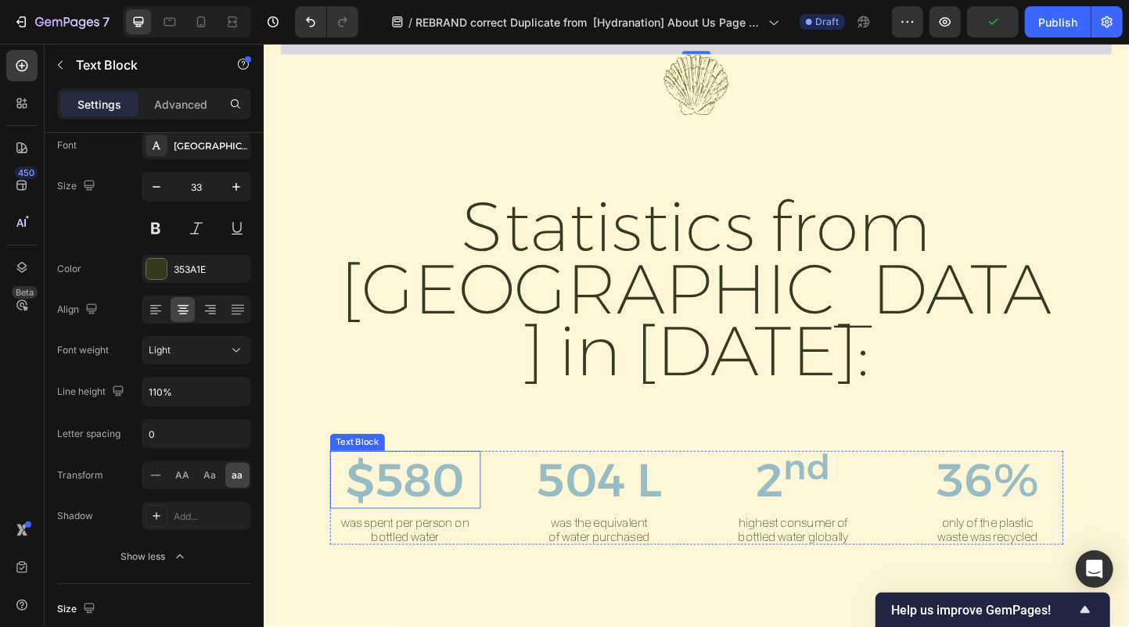
click at [440, 488] on p "$580" at bounding box center [416, 518] width 129 height 60
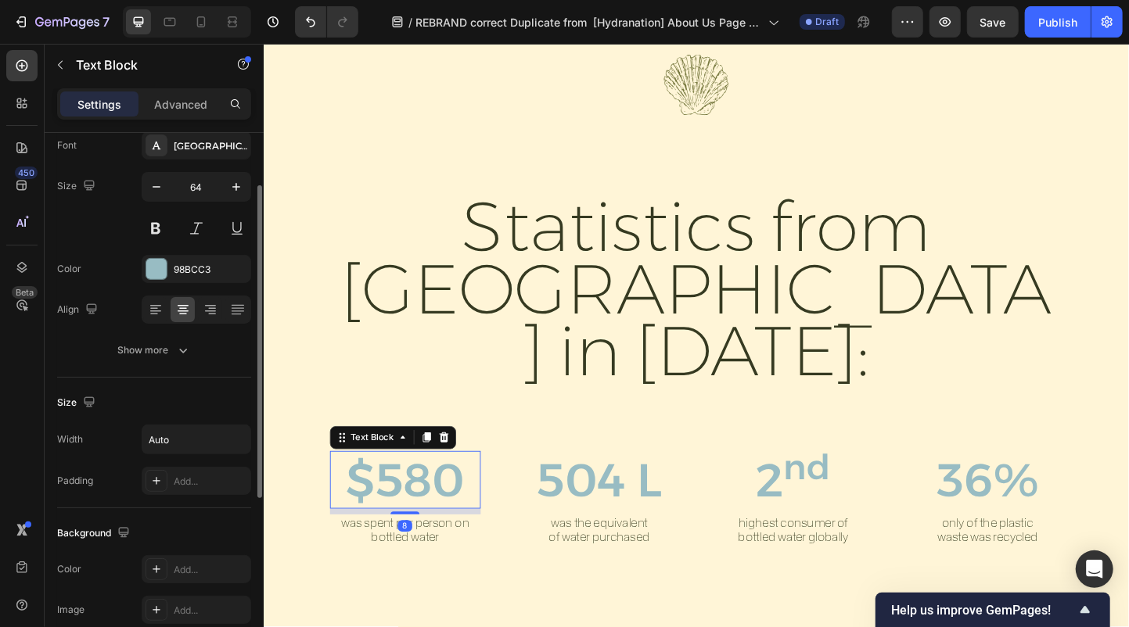
scroll to position [92, 0]
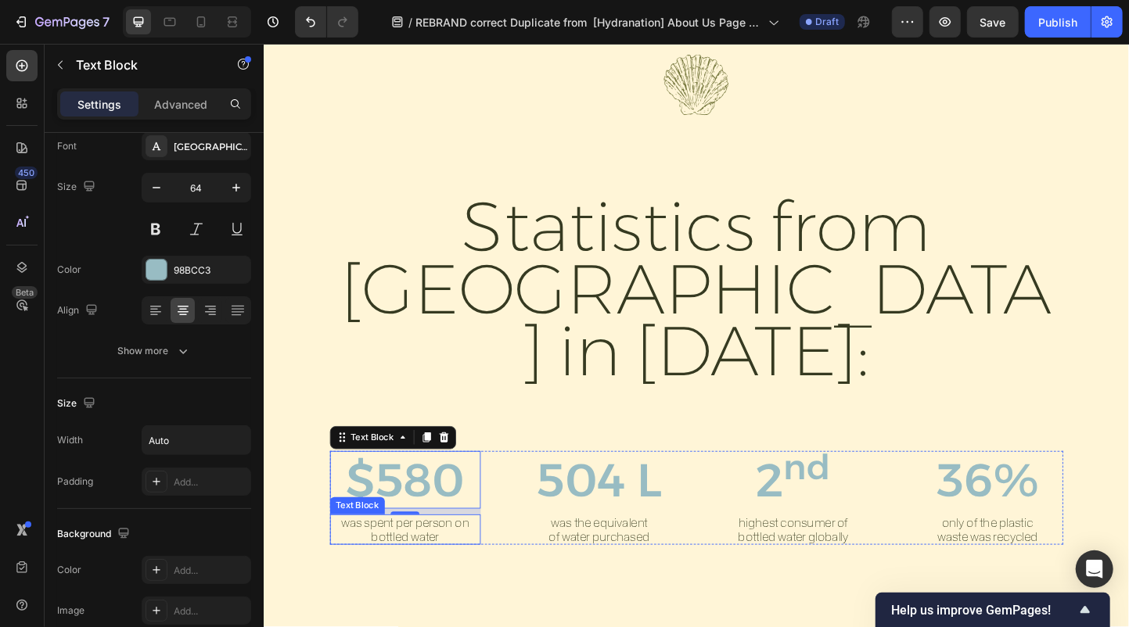
click at [426, 557] on p "was spent per person on bottled water" at bounding box center [416, 571] width 139 height 29
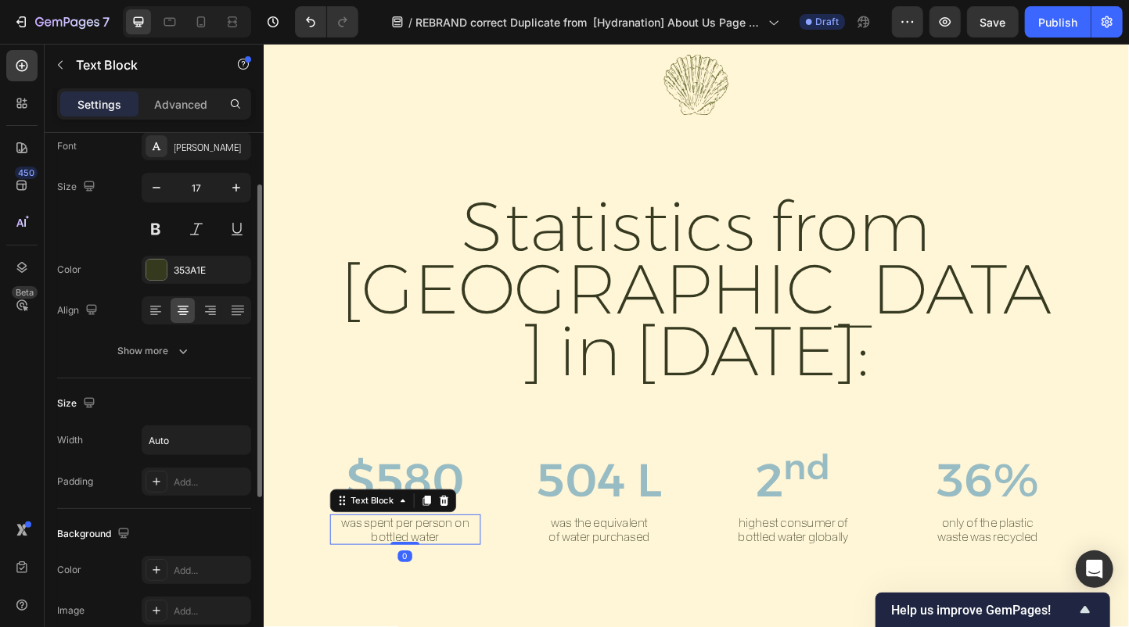
scroll to position [91, 0]
click at [426, 557] on p "was spent per person on bottled water" at bounding box center [416, 571] width 139 height 29
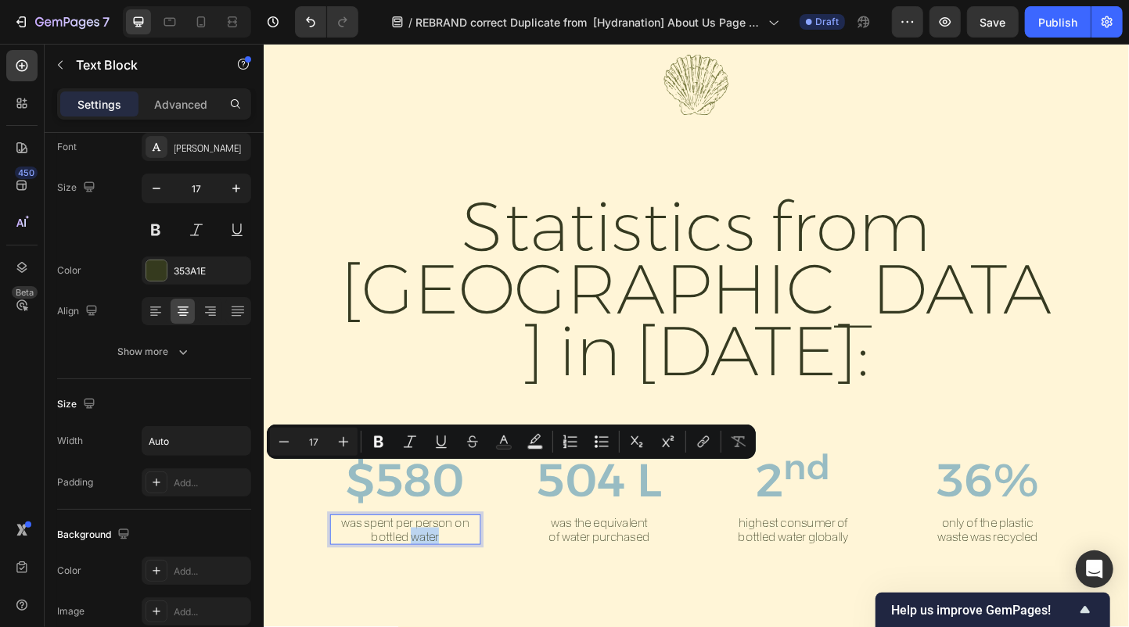
click at [461, 557] on p "was spent per person on bottled water" at bounding box center [416, 571] width 139 height 29
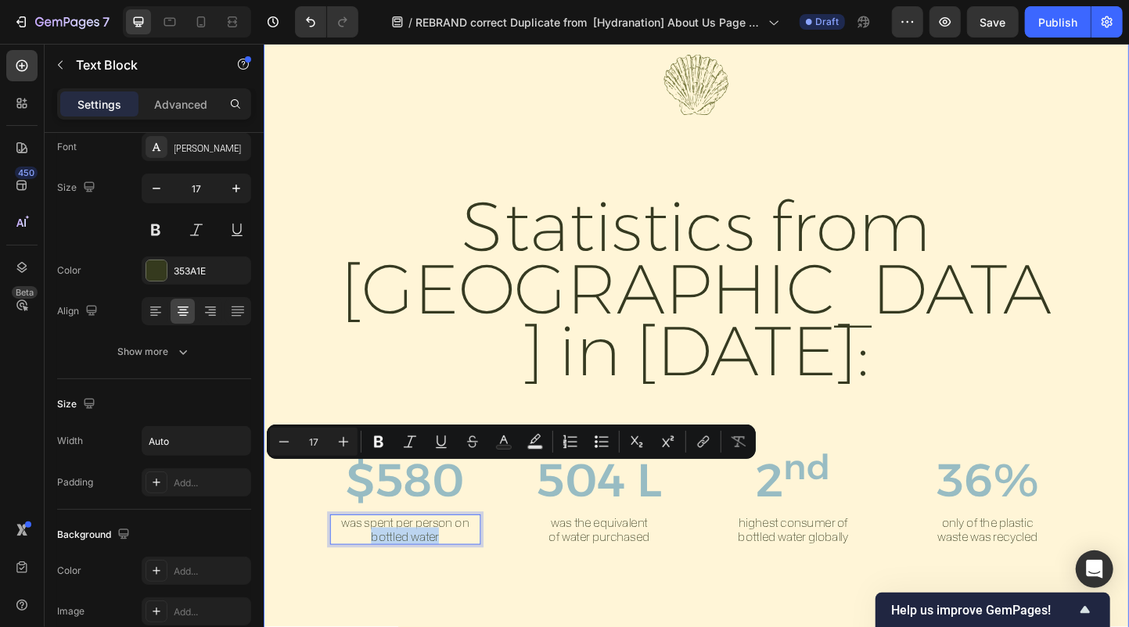
drag, startPoint x: 416, startPoint y: 508, endPoint x: 332, endPoint y: 505, distance: 84.6
click at [332, 505] on div ""IF WE OPTIMIZE OUR FOUNDATION, WE OPTIMIZE EVERYTHING" Text Block Image Statis…" at bounding box center [732, 248] width 901 height 679
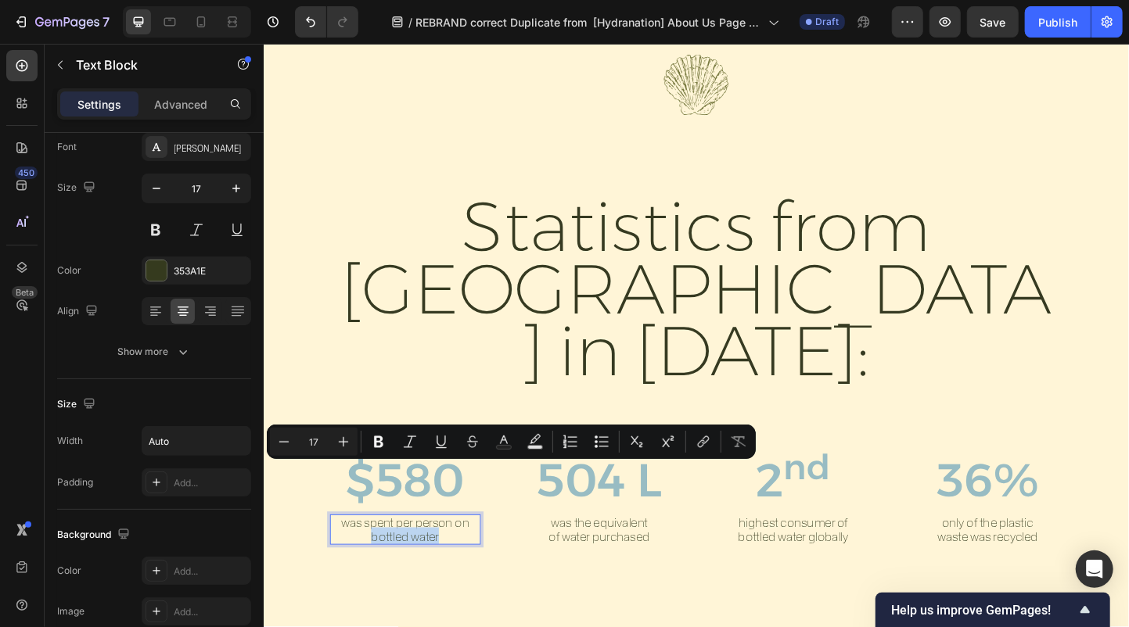
click at [429, 557] on p "was spent per person on bottled water" at bounding box center [416, 571] width 139 height 29
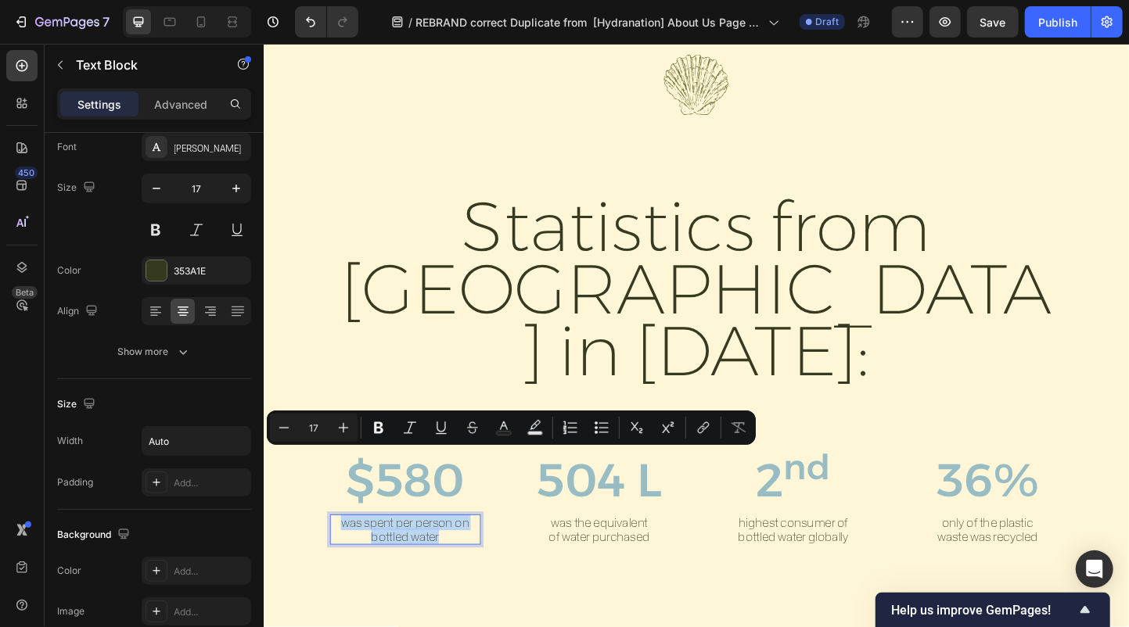
drag, startPoint x: 464, startPoint y: 506, endPoint x: 340, endPoint y: 493, distance: 124.3
click at [340, 555] on div "was spent per person on bottled water" at bounding box center [416, 571] width 163 height 32
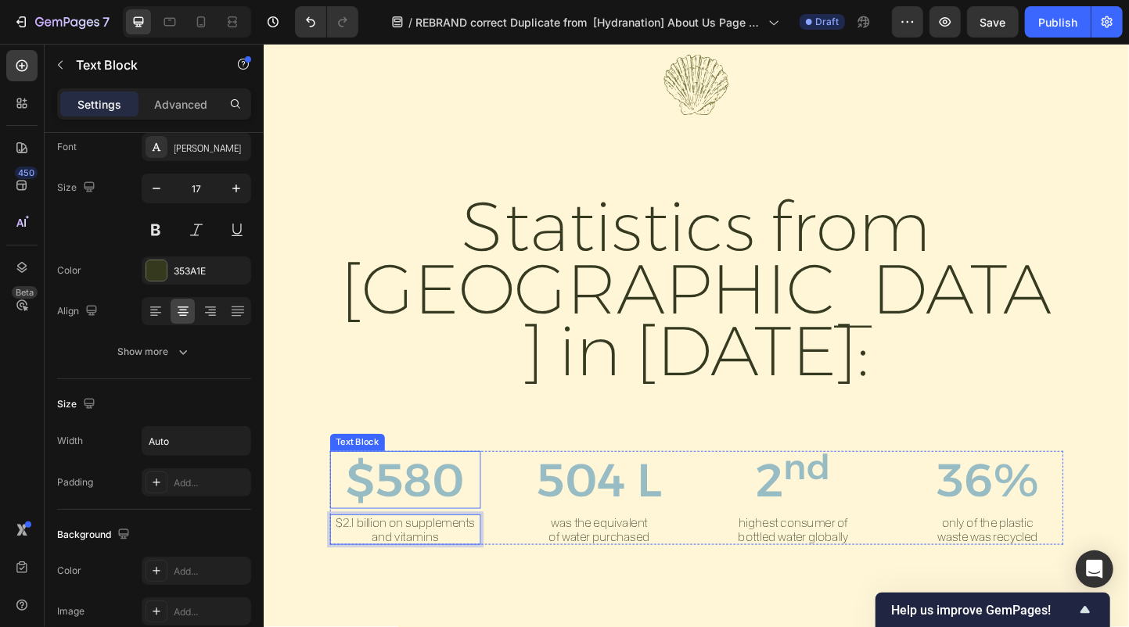
click at [458, 488] on p "$580" at bounding box center [416, 518] width 129 height 60
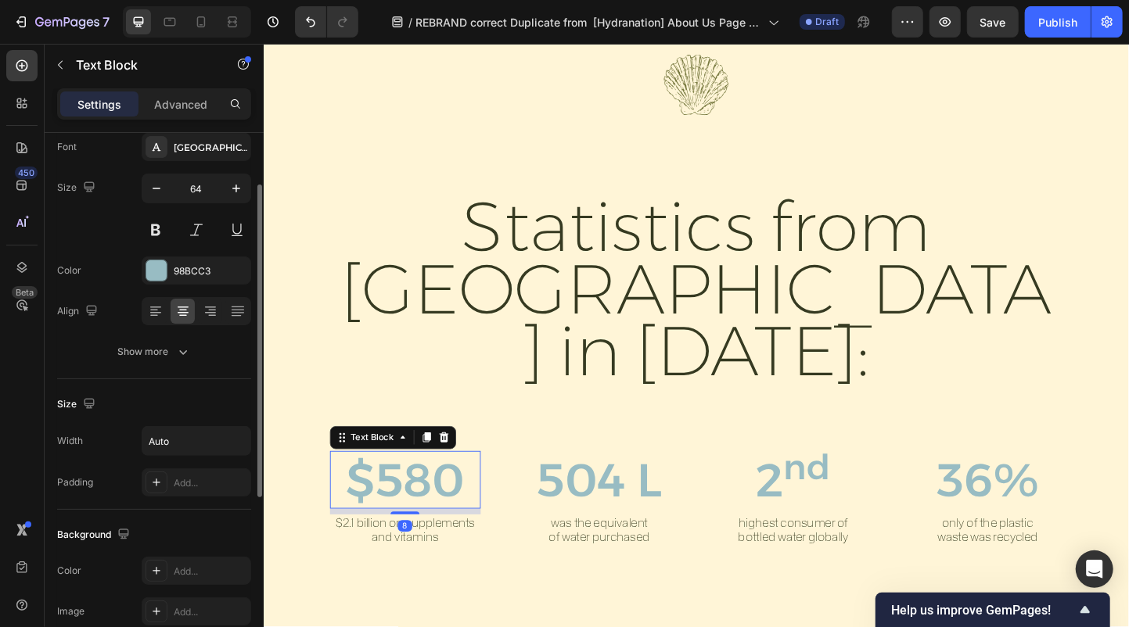
scroll to position [90, 0]
click at [477, 488] on p "$580" at bounding box center [416, 518] width 129 height 60
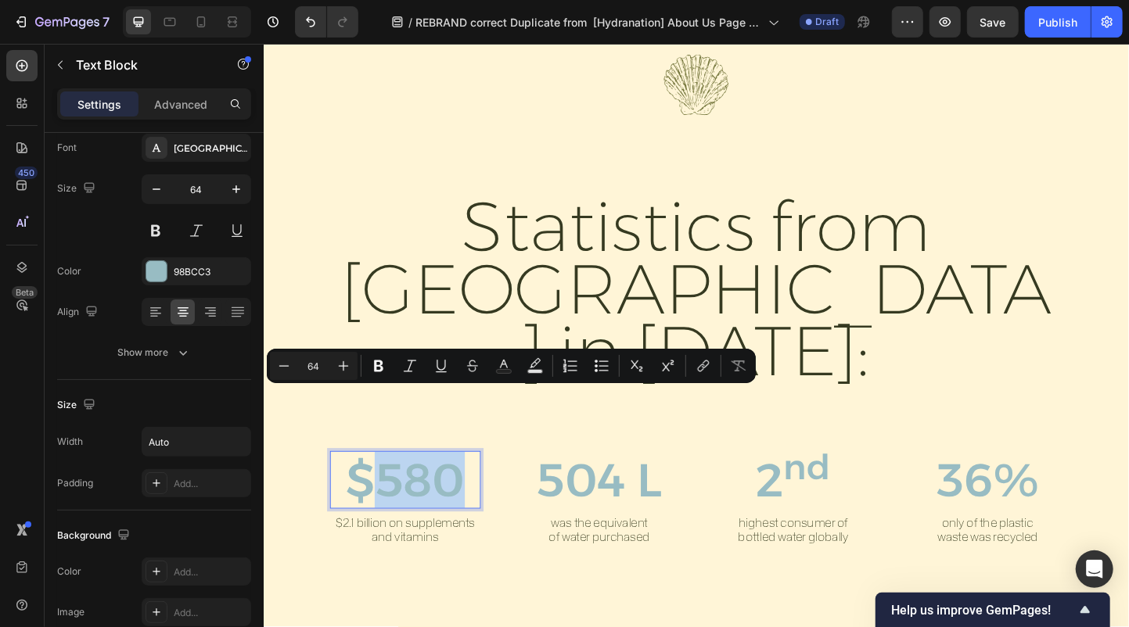
drag, startPoint x: 479, startPoint y: 459, endPoint x: 393, endPoint y: 456, distance: 85.3
click at [393, 488] on p "$580" at bounding box center [416, 518] width 129 height 60
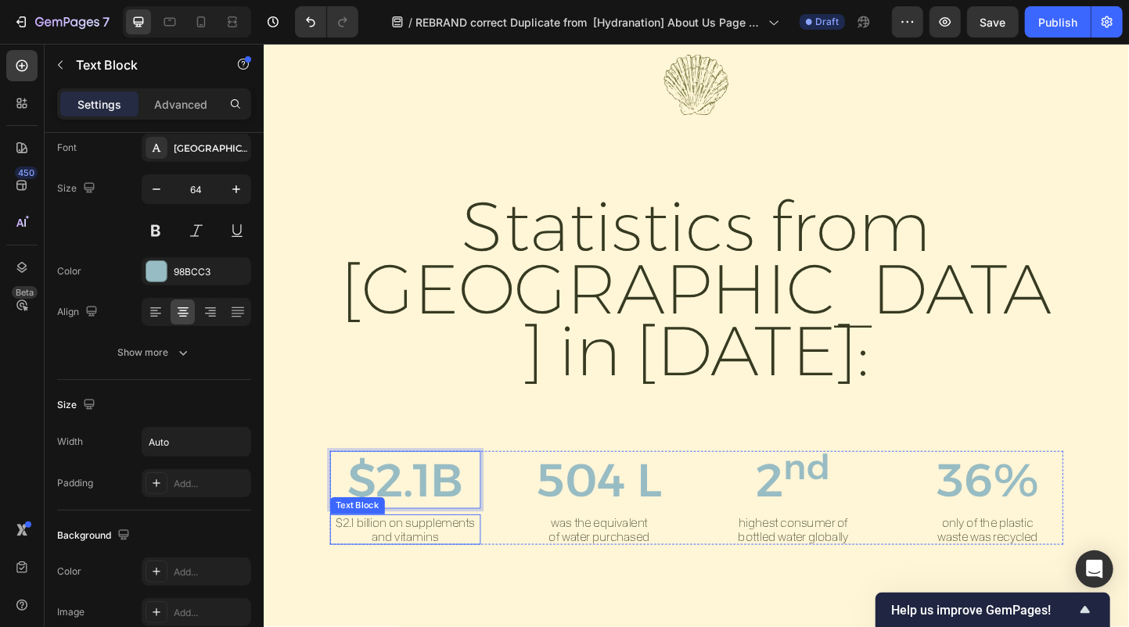
click at [362, 557] on p "$2.1 billion on supplements and vitamins" at bounding box center [416, 571] width 160 height 29
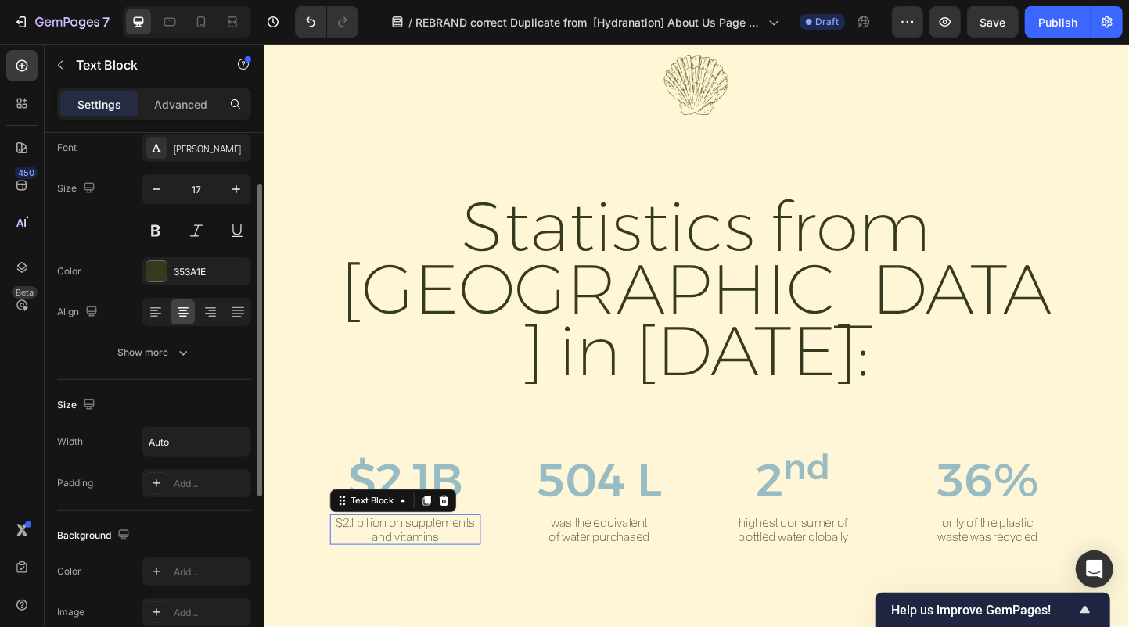
scroll to position [89, 0]
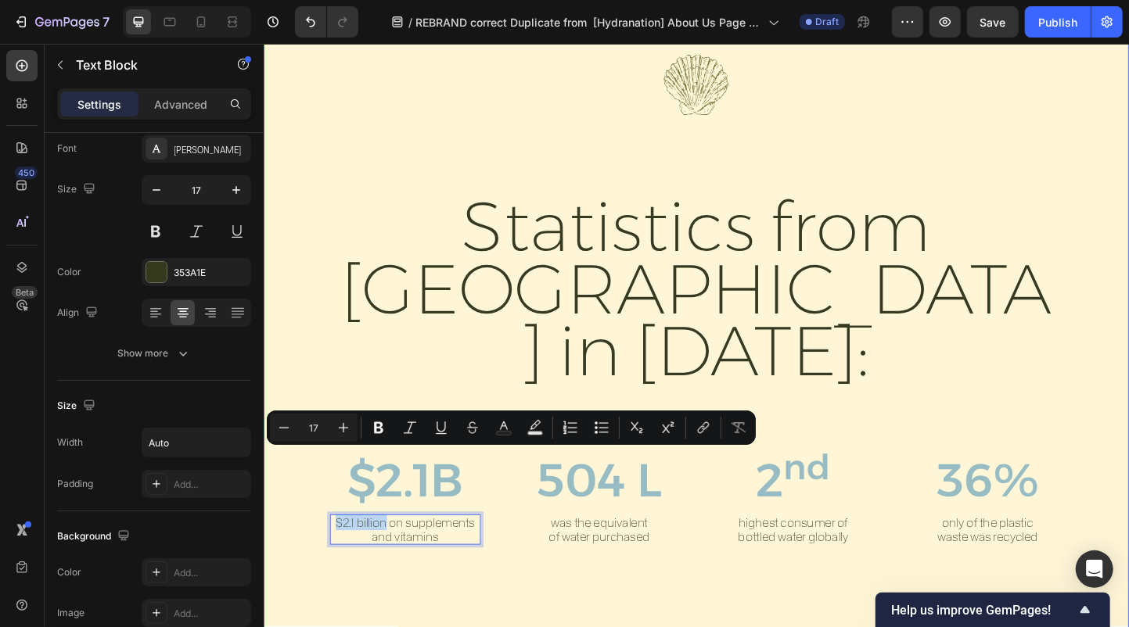
drag, startPoint x: 396, startPoint y: 497, endPoint x: 332, endPoint y: 497, distance: 63.4
click at [332, 497] on div ""IF WE OPTIMIZE OUR FOUNDATION, WE OPTIMIZE EVERYTHING" Text Block Image Statis…" at bounding box center [732, 248] width 901 height 679
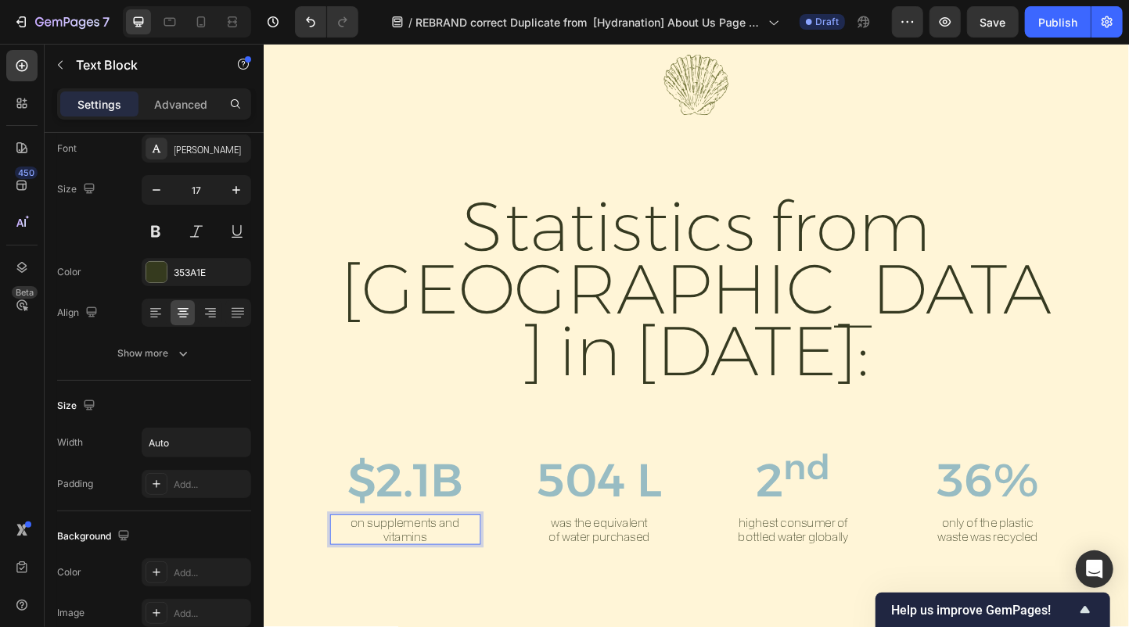
click at [364, 557] on p "on supplements and vitamins" at bounding box center [416, 571] width 160 height 29
click at [452, 557] on p "On supplements and vitamins" at bounding box center [416, 571] width 160 height 29
click at [354, 557] on p "On supplements and vitamins" at bounding box center [416, 571] width 160 height 29
click at [448, 557] on p "On supplements and vitamins" at bounding box center [416, 571] width 160 height 29
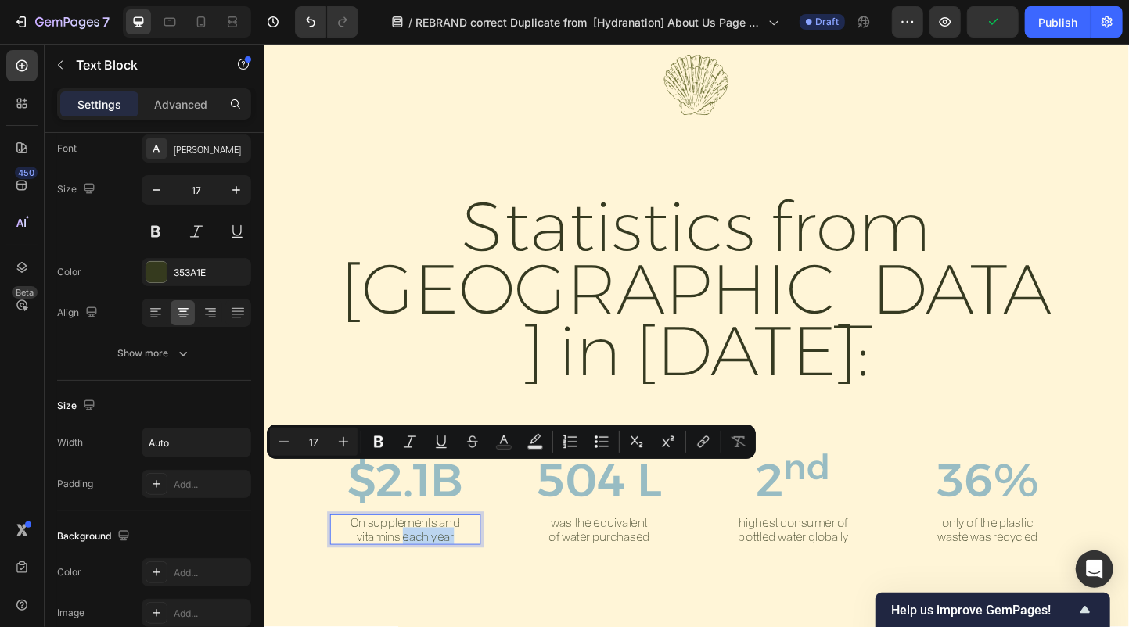
drag, startPoint x: 485, startPoint y: 515, endPoint x: 413, endPoint y: 511, distance: 72.1
click at [413, 557] on p "On supplements and vitamins each year" at bounding box center [416, 571] width 160 height 29
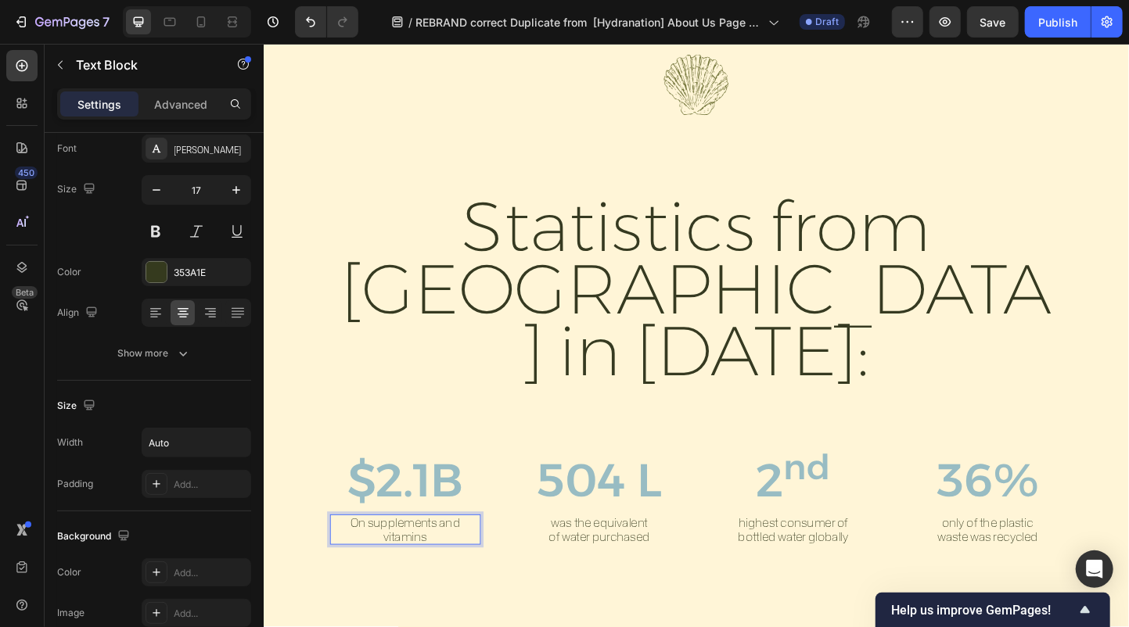
click at [454, 557] on p "On supplements and vitamins" at bounding box center [416, 571] width 160 height 29
click at [386, 557] on p "On supplements and vitamins" at bounding box center [416, 571] width 94 height 29
click at [1071, 557] on p "only of the plastic waste was recycled" at bounding box center [1048, 571] width 126 height 29
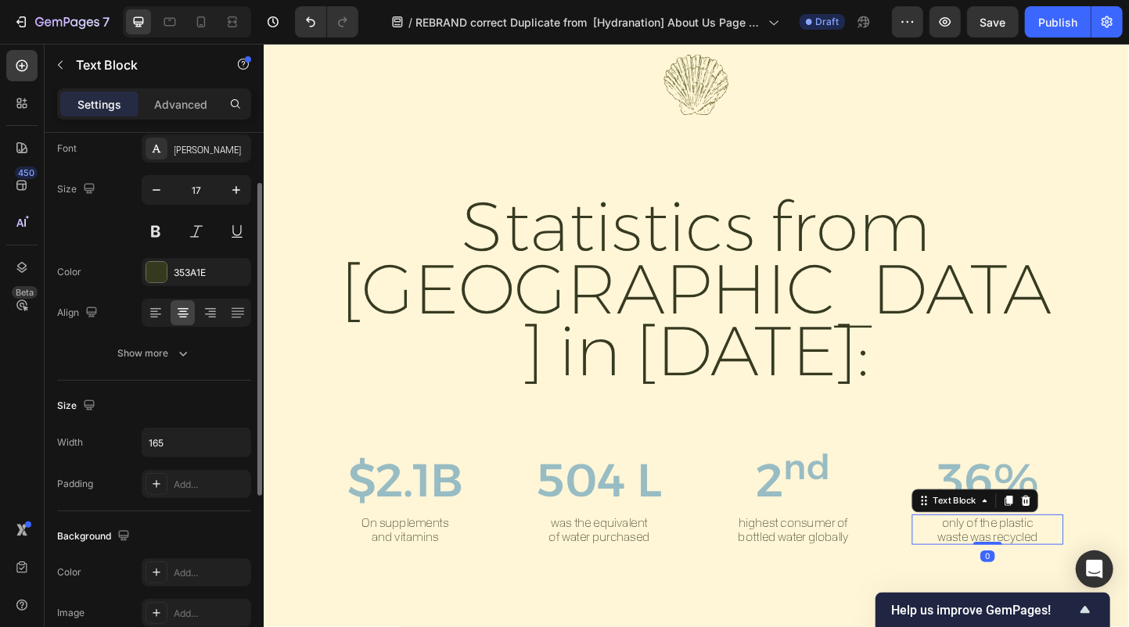
scroll to position [88, 0]
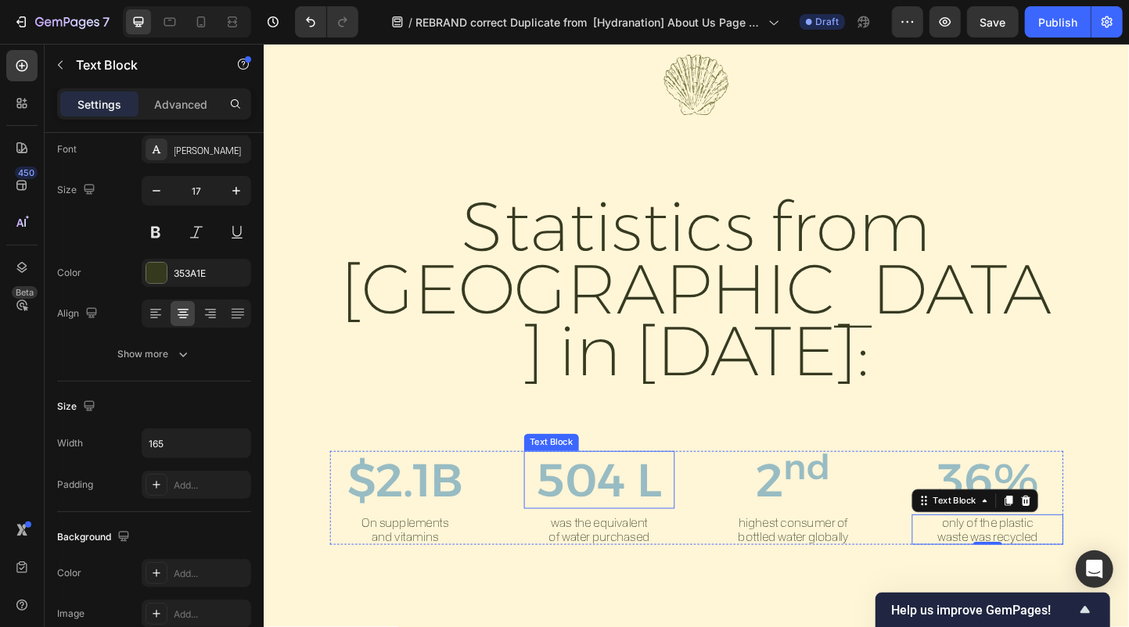
click at [648, 488] on p "504 L" at bounding box center [626, 518] width 137 height 60
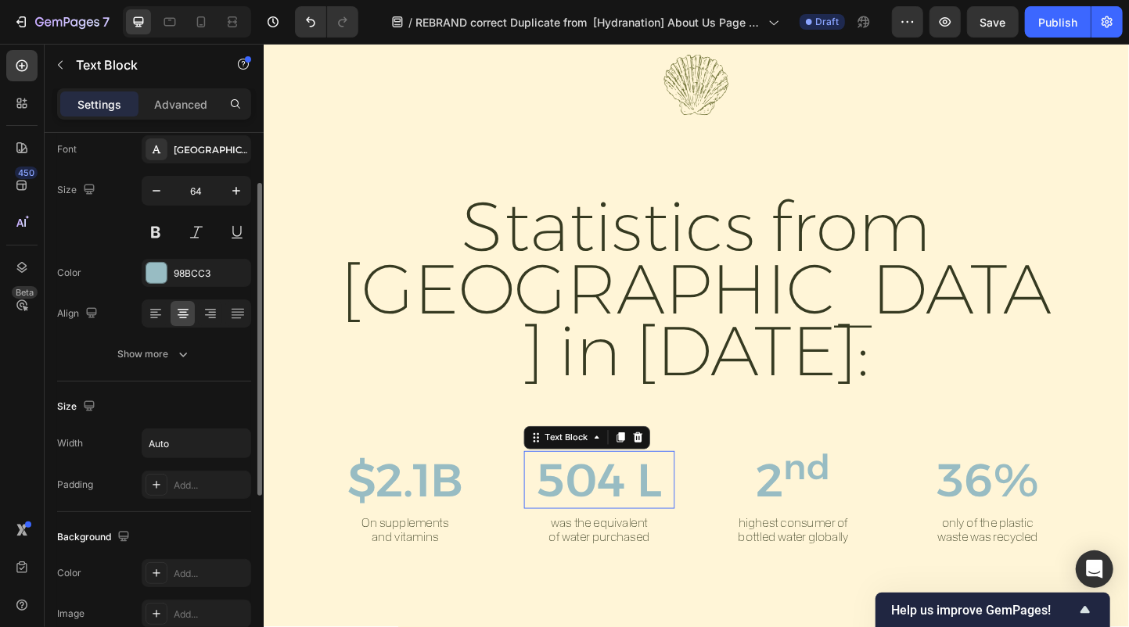
click at [658, 488] on p "504 L" at bounding box center [626, 518] width 137 height 60
click at [696, 487] on div "504 L" at bounding box center [627, 518] width 140 height 63
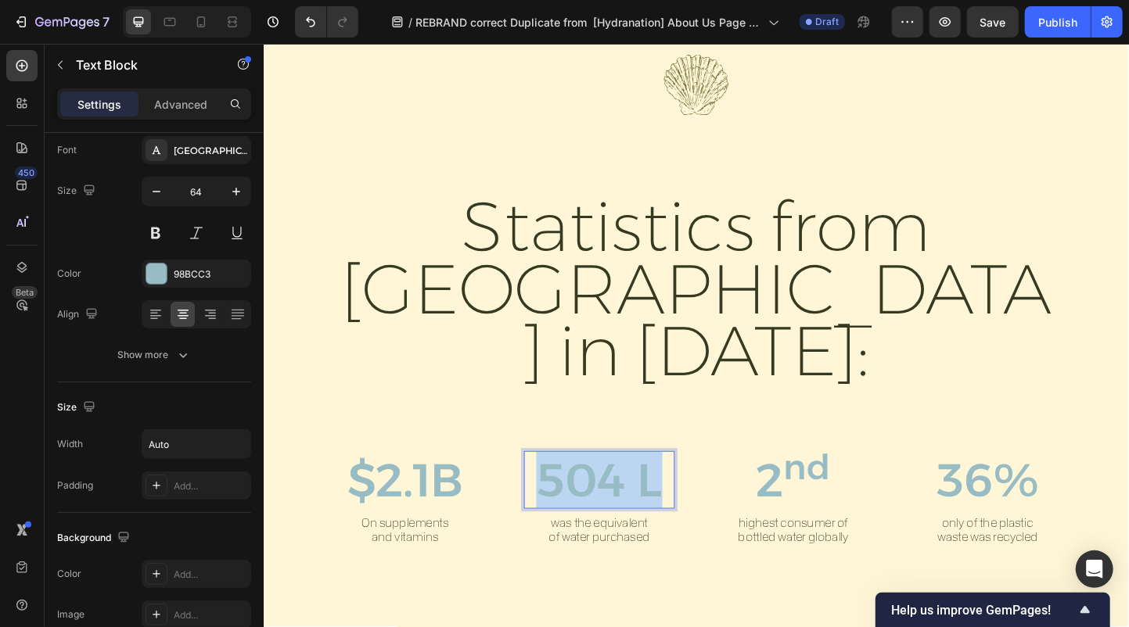
drag, startPoint x: 696, startPoint y: 461, endPoint x: 559, endPoint y: 449, distance: 137.4
click at [559, 487] on div "504 L" at bounding box center [627, 518] width 140 height 63
click at [598, 557] on p "was the equivalent of water purchased" at bounding box center [627, 571] width 130 height 29
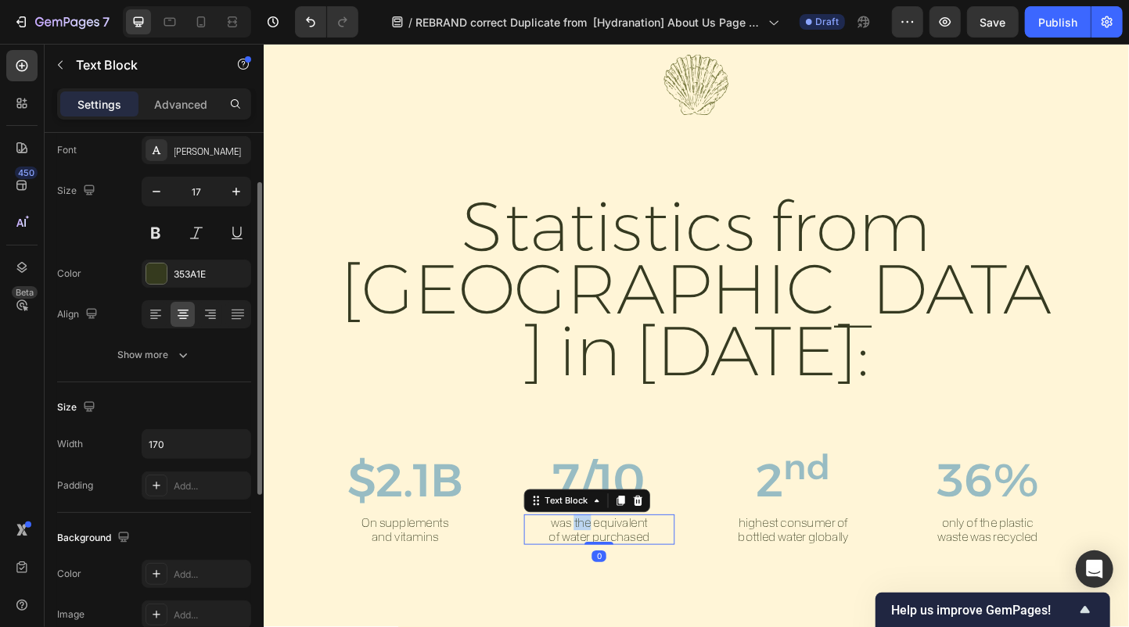
scroll to position [87, 0]
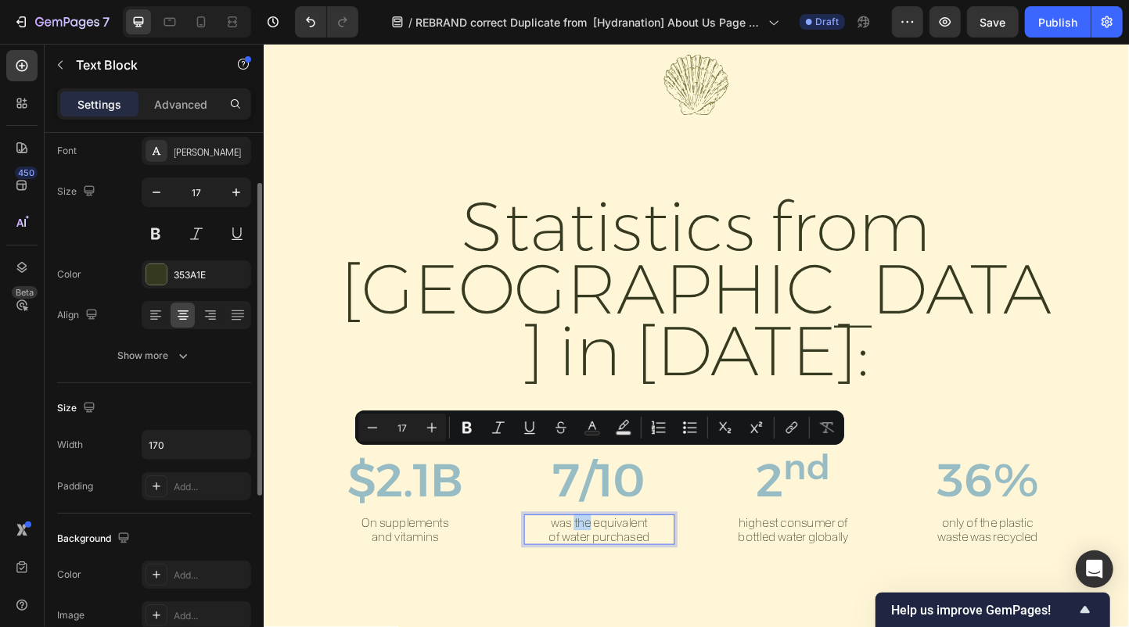
click at [599, 557] on p "was the equivalent of water purchased" at bounding box center [627, 571] width 130 height 29
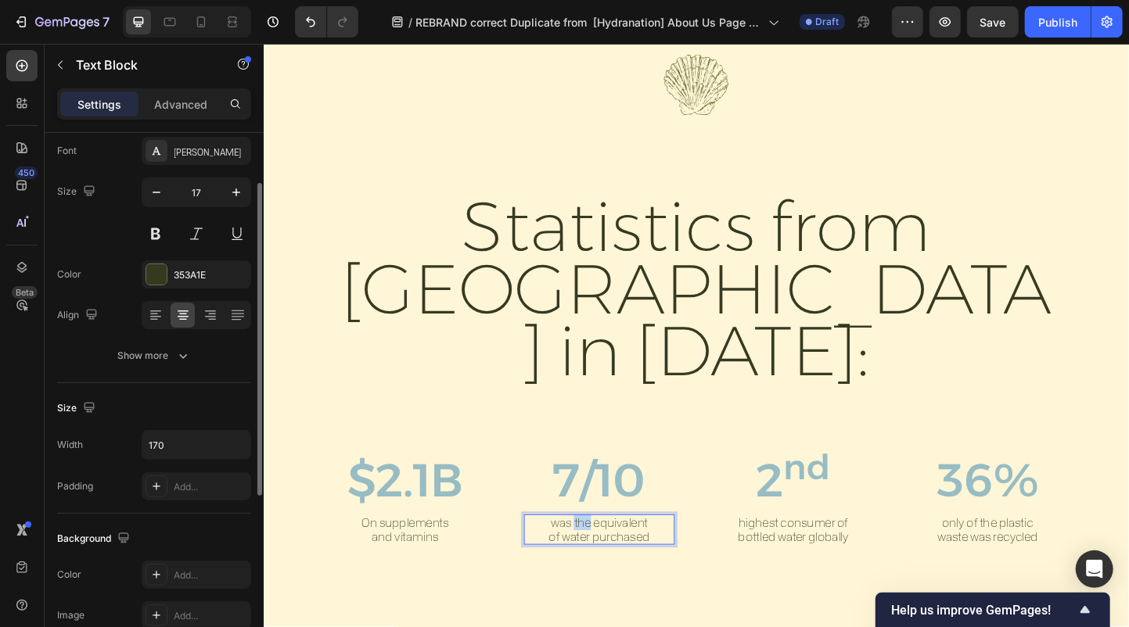
click at [599, 557] on p "was the equivalent of water purchased" at bounding box center [627, 571] width 130 height 29
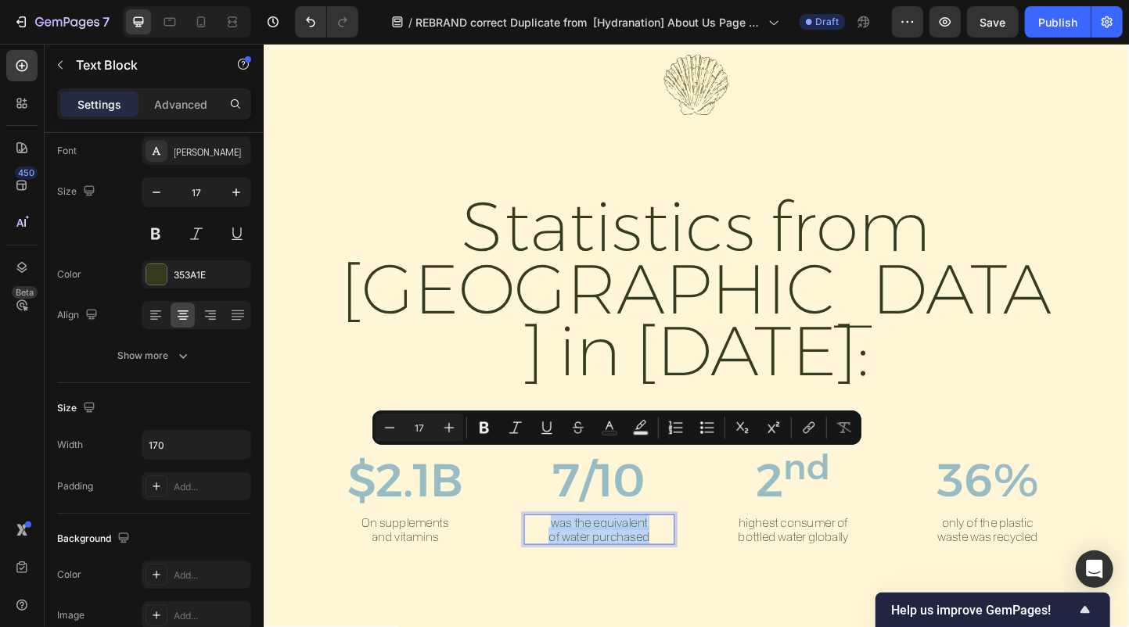
drag, startPoint x: 682, startPoint y: 511, endPoint x: 558, endPoint y: 492, distance: 125.8
click at [558, 555] on div "was the equivalent of water purchased" at bounding box center [626, 571] width 163 height 32
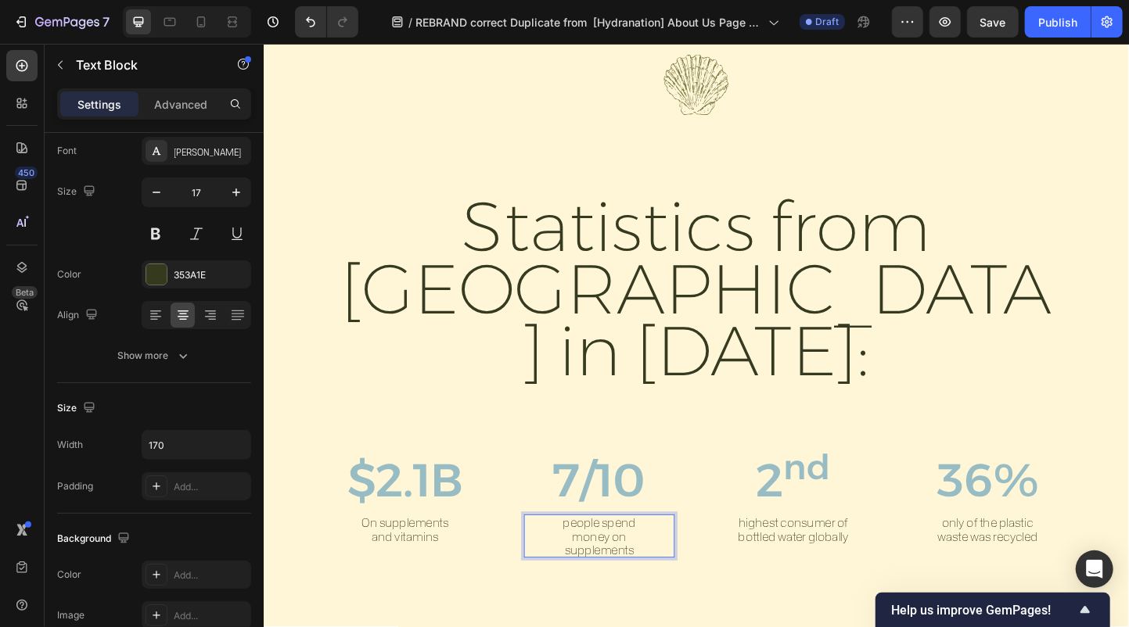
click at [627, 572] on p "money on supplements" at bounding box center [627, 586] width 130 height 29
click at [645, 557] on p "people spend" at bounding box center [627, 564] width 130 height 15
drag, startPoint x: 655, startPoint y: 512, endPoint x: 569, endPoint y: 517, distance: 85.4
click at [569, 572] on p "money on supplements" at bounding box center [627, 586] width 130 height 29
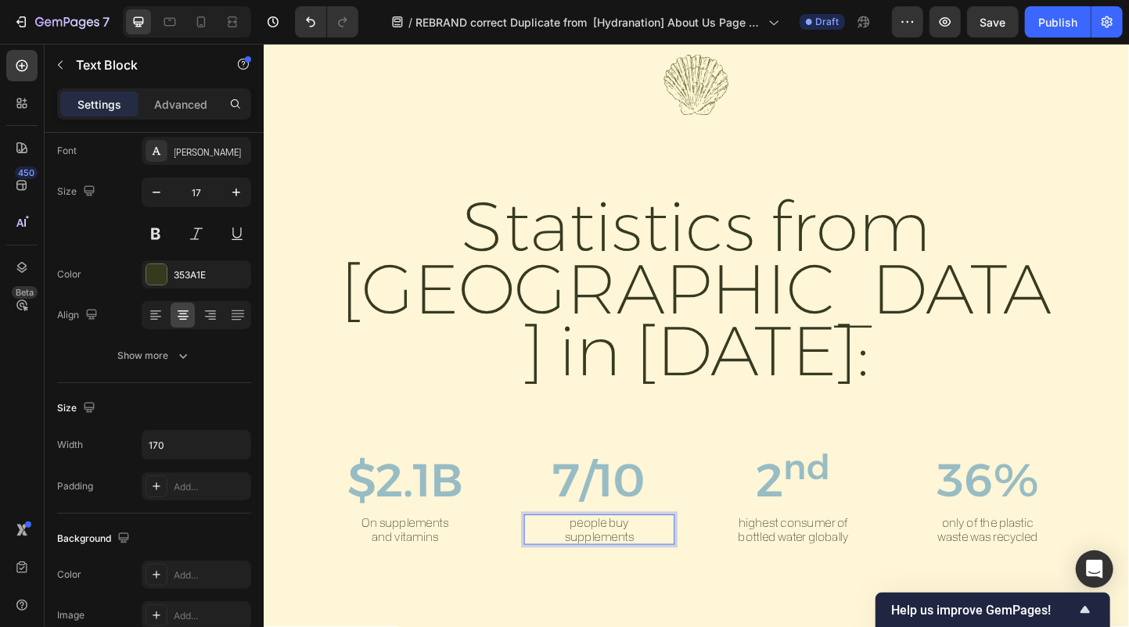
click at [646, 557] on p "people buy" at bounding box center [627, 564] width 130 height 15
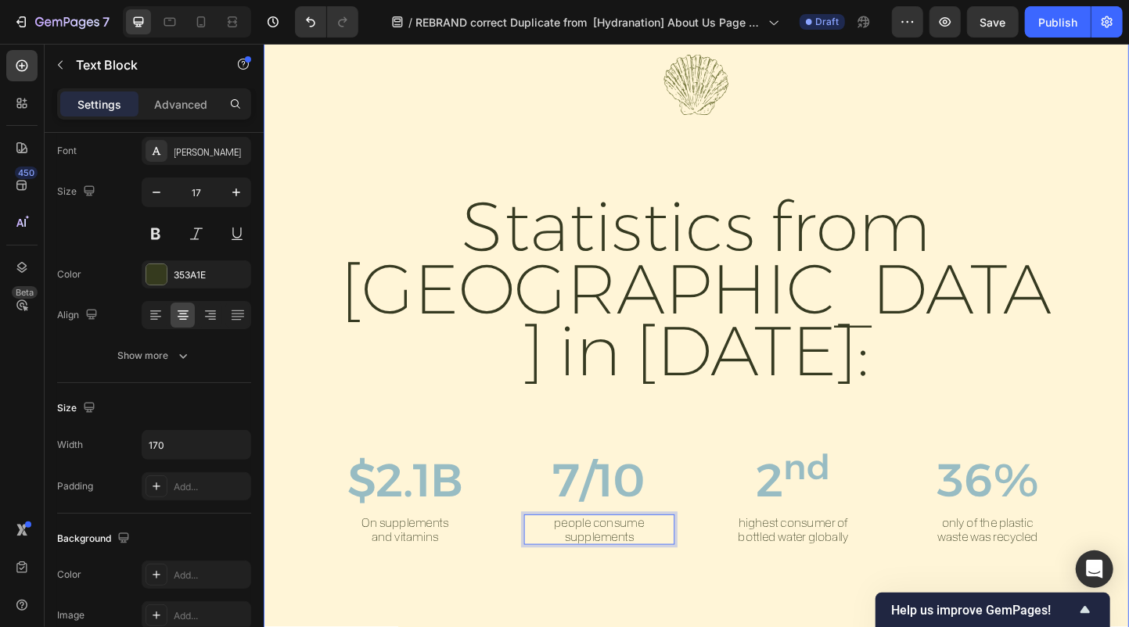
click at [645, 562] on div ""IF WE OPTIMIZE OUR FOUNDATION, WE OPTIMIZE EVERYTHING" Text Block Image Statis…" at bounding box center [732, 326] width 939 height 835
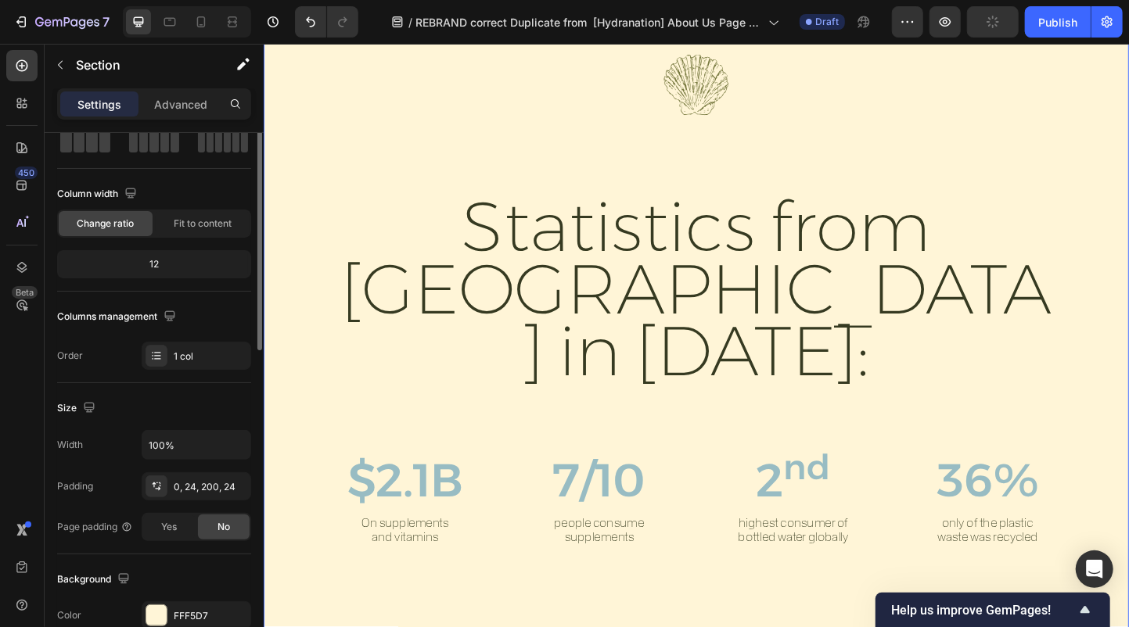
scroll to position [0, 0]
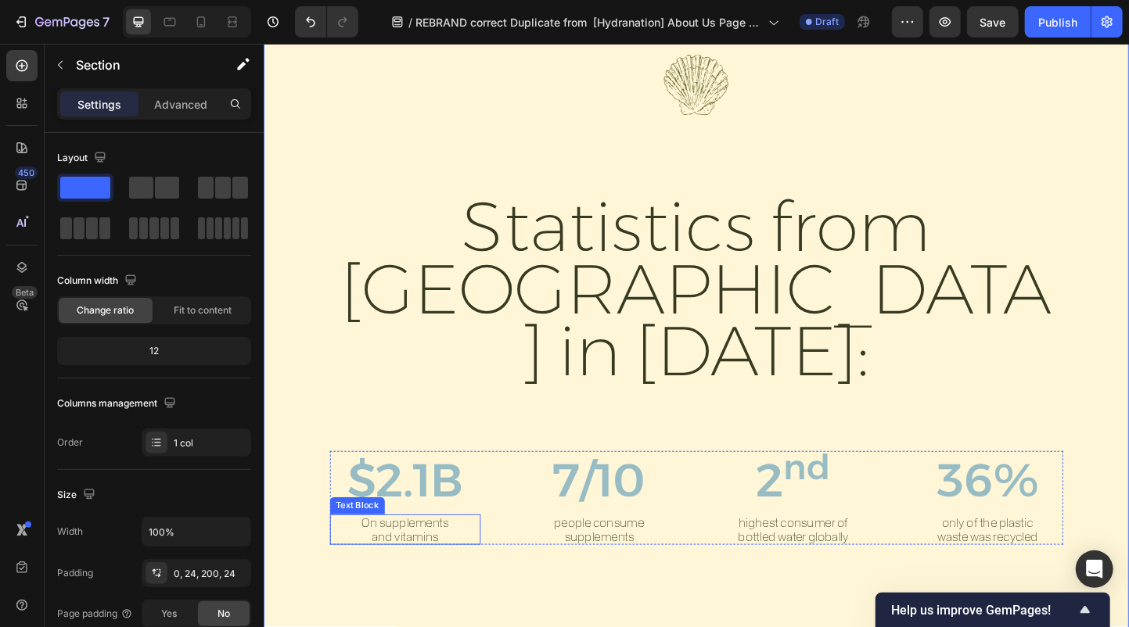
click at [391, 557] on p "On supplements and vitamins" at bounding box center [416, 571] width 94 height 29
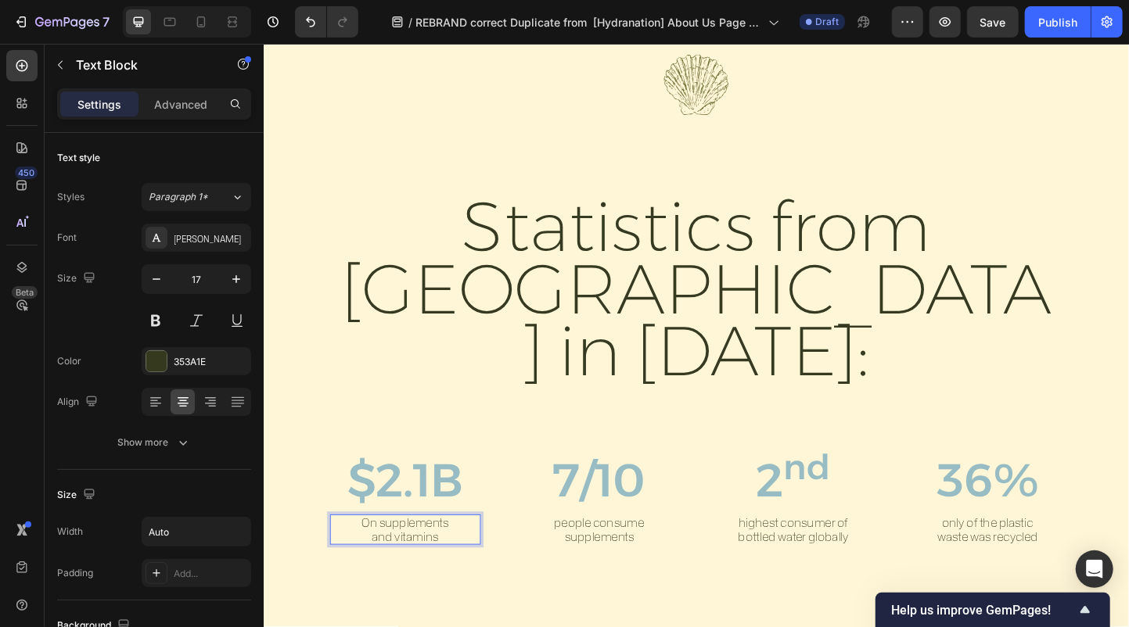
click at [385, 557] on p "On supplements and vitamins" at bounding box center [416, 571] width 94 height 29
click at [379, 557] on p "spent on supplements and vitamins" at bounding box center [416, 579] width 75 height 44
click at [341, 557] on p "spent on supplements and vitamins" at bounding box center [416, 571] width 150 height 29
click at [472, 557] on p "spent on supplements and vitamins" at bounding box center [416, 571] width 160 height 29
click at [465, 557] on p "spent on supplements and vitamins" at bounding box center [416, 571] width 127 height 29
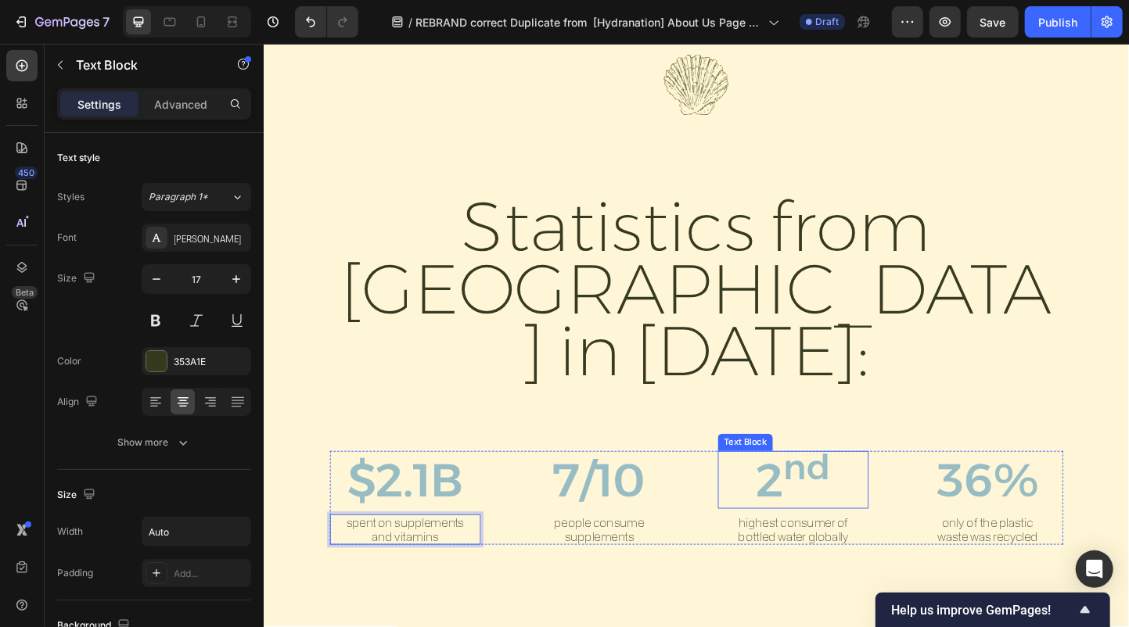
click at [861, 481] on sup "nd" at bounding box center [852, 503] width 51 height 45
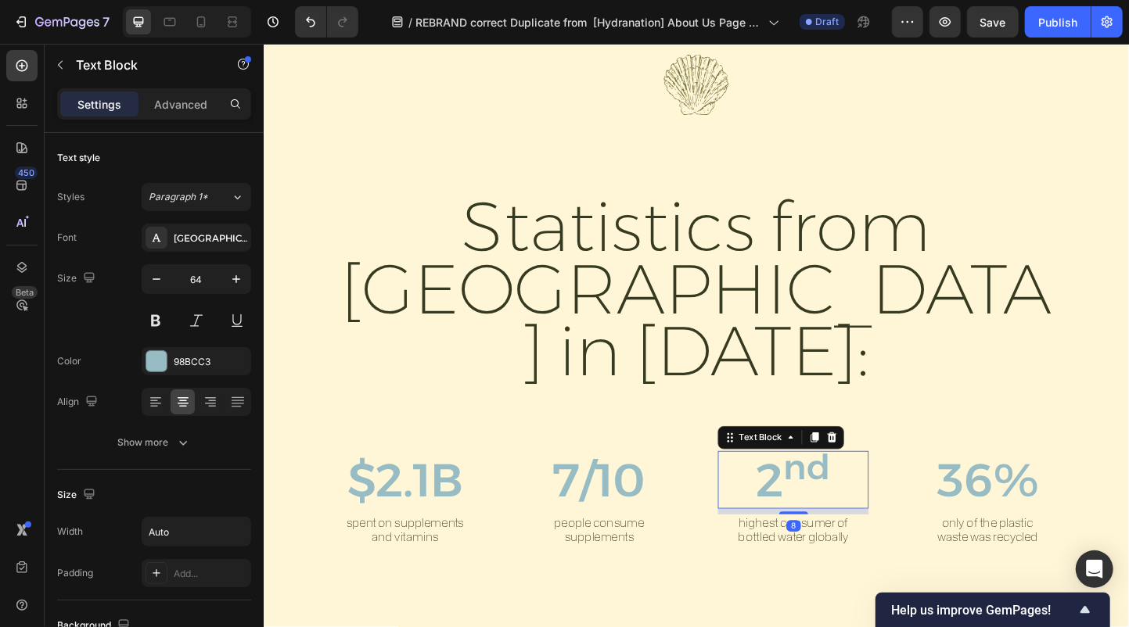
click at [871, 481] on sup "nd" at bounding box center [852, 503] width 51 height 45
drag, startPoint x: 889, startPoint y: 448, endPoint x: 806, endPoint y: 450, distance: 82.9
click at [806, 487] on div "2 nd" at bounding box center [837, 518] width 163 height 63
click at [797, 488] on p "2 nd" at bounding box center [837, 518] width 81 height 60
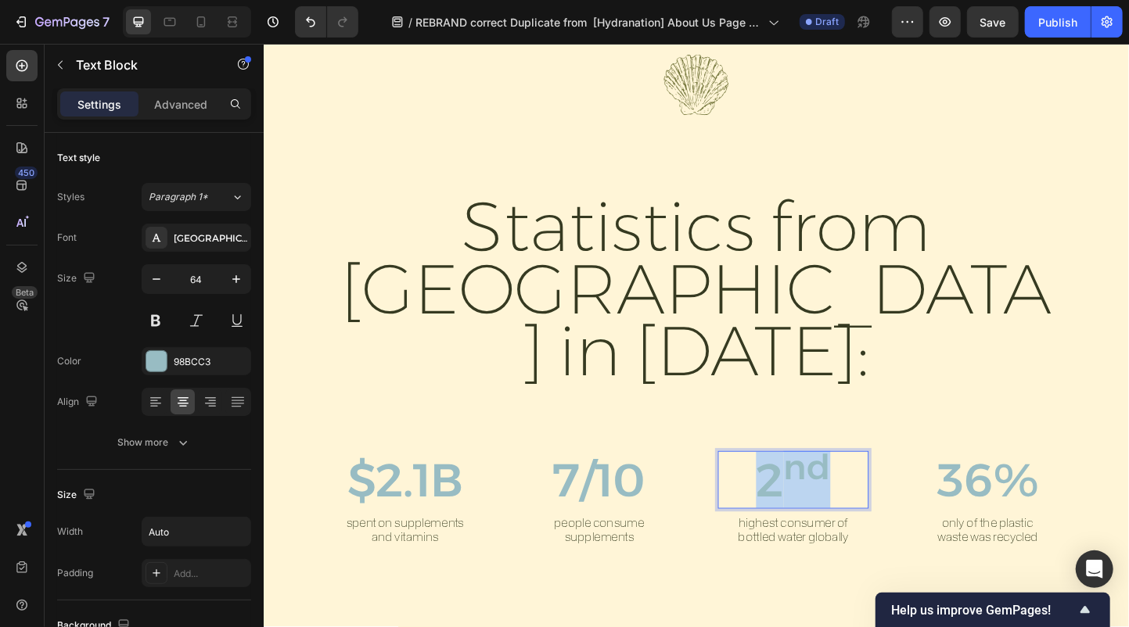
drag, startPoint x: 797, startPoint y: 451, endPoint x: 903, endPoint y: 451, distance: 105.6
click at [903, 487] on div "2 nd" at bounding box center [837, 518] width 163 height 63
drag, startPoint x: 904, startPoint y: 447, endPoint x: 765, endPoint y: 454, distance: 139.4
click at [765, 487] on div "$3,20" at bounding box center [837, 518] width 163 height 63
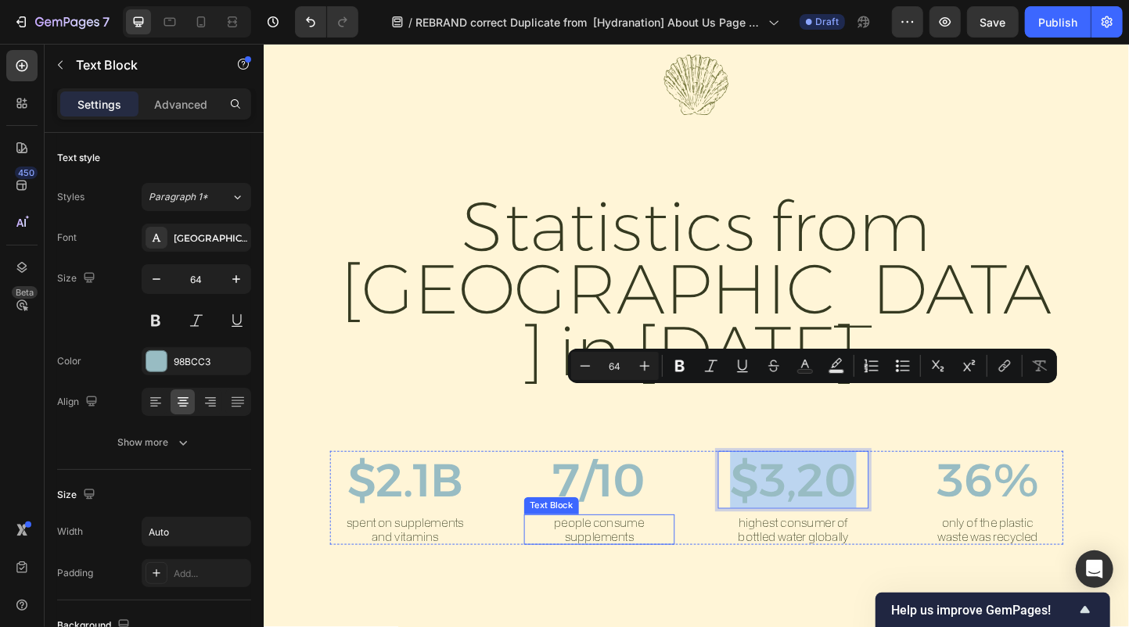
click at [659, 572] on p "supplements" at bounding box center [627, 579] width 130 height 15
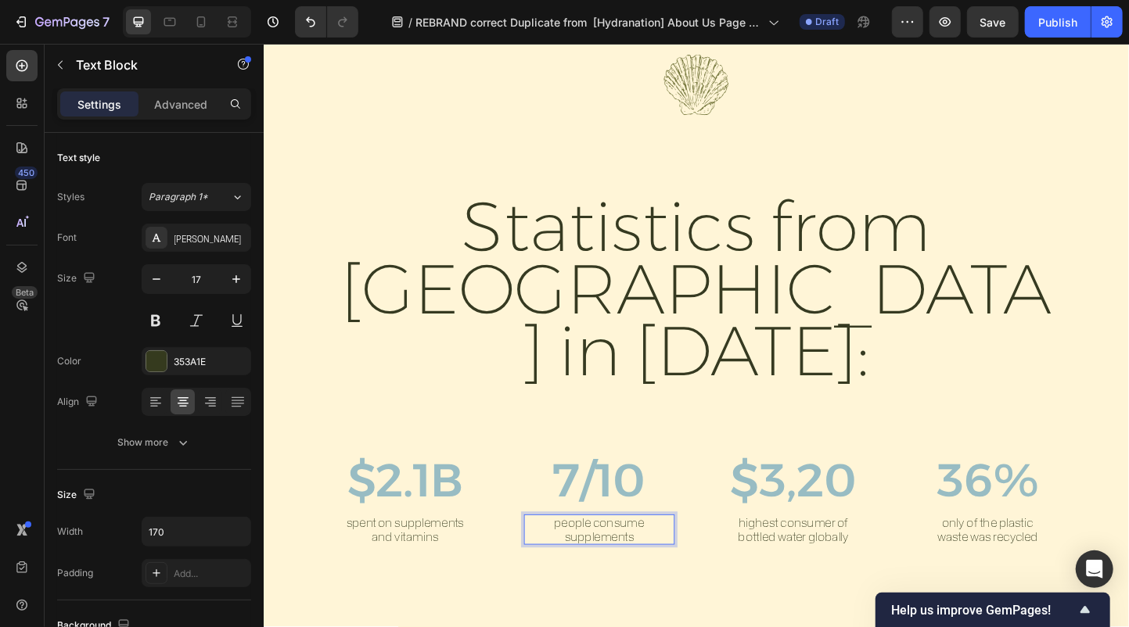
click at [655, 572] on p "supplements" at bounding box center [627, 579] width 130 height 15
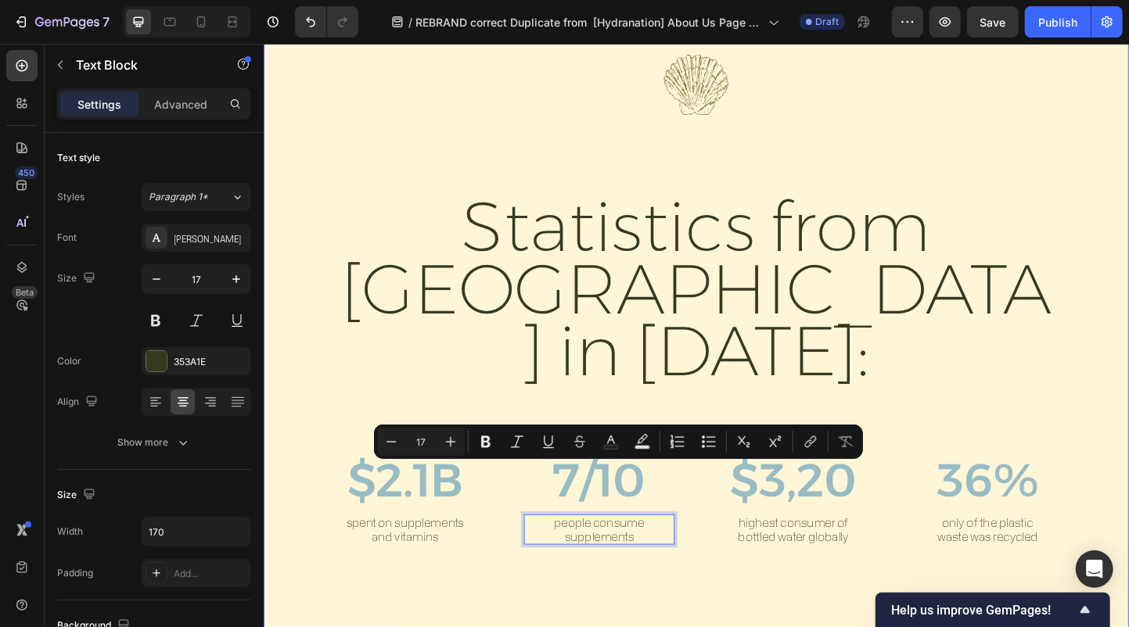
click at [739, 577] on div ""IF WE OPTIMIZE OUR FOUNDATION, WE OPTIMIZE EVERYTHING" Text Block Image Statis…" at bounding box center [732, 326] width 939 height 835
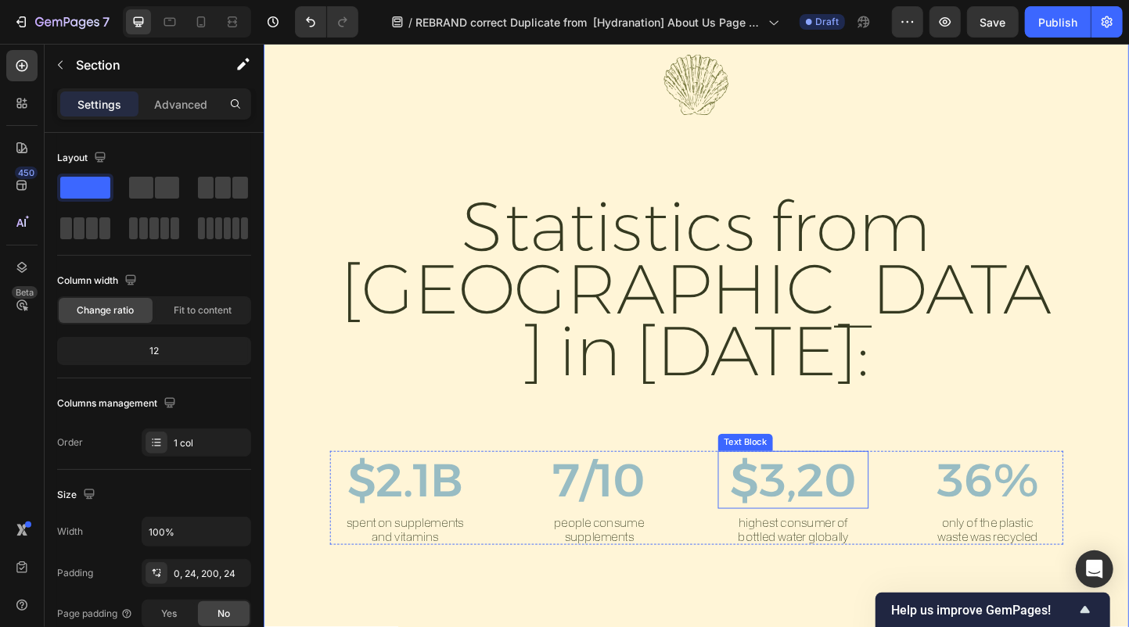
click at [878, 488] on p "$3,20" at bounding box center [837, 518] width 137 height 60
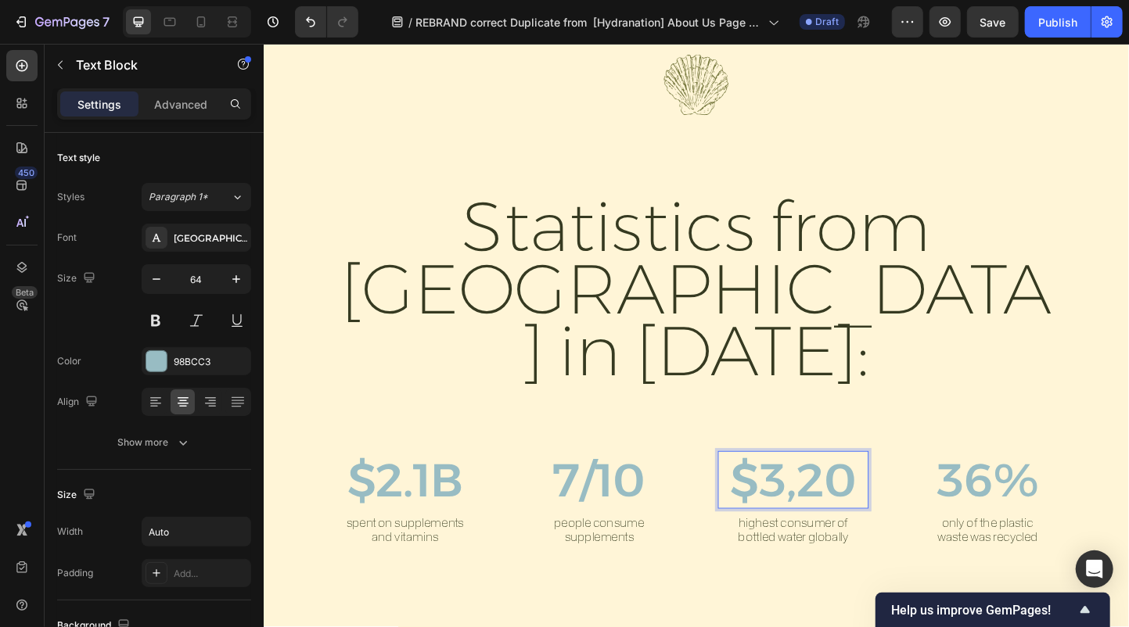
click at [839, 488] on p "$3,20" at bounding box center [837, 518] width 137 height 60
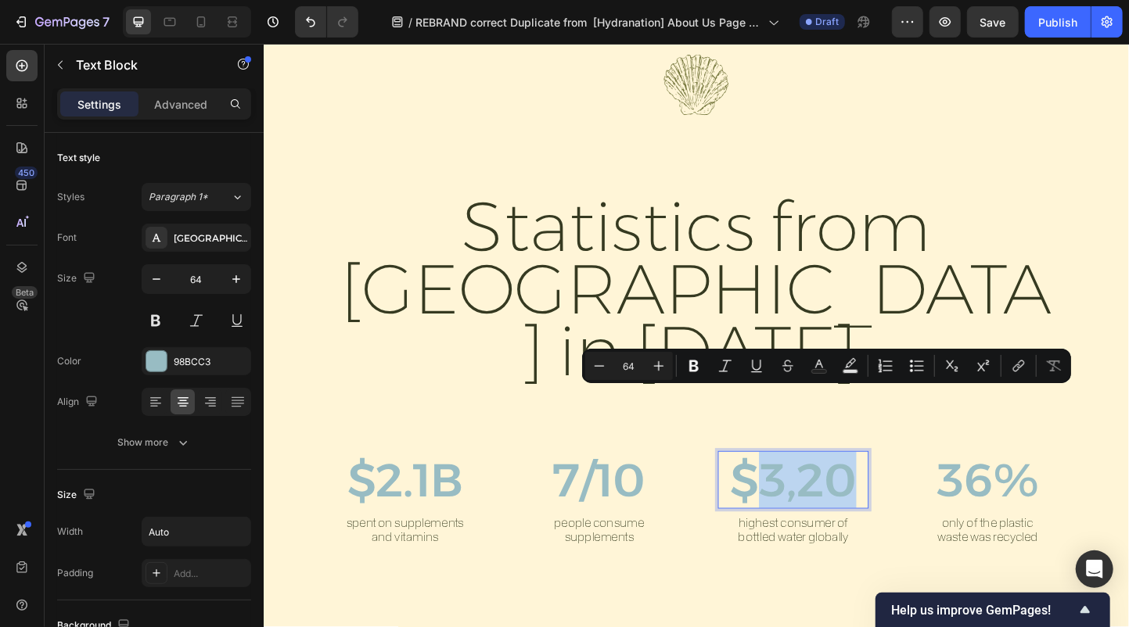
click at [873, 488] on p "$3,20" at bounding box center [837, 518] width 137 height 60
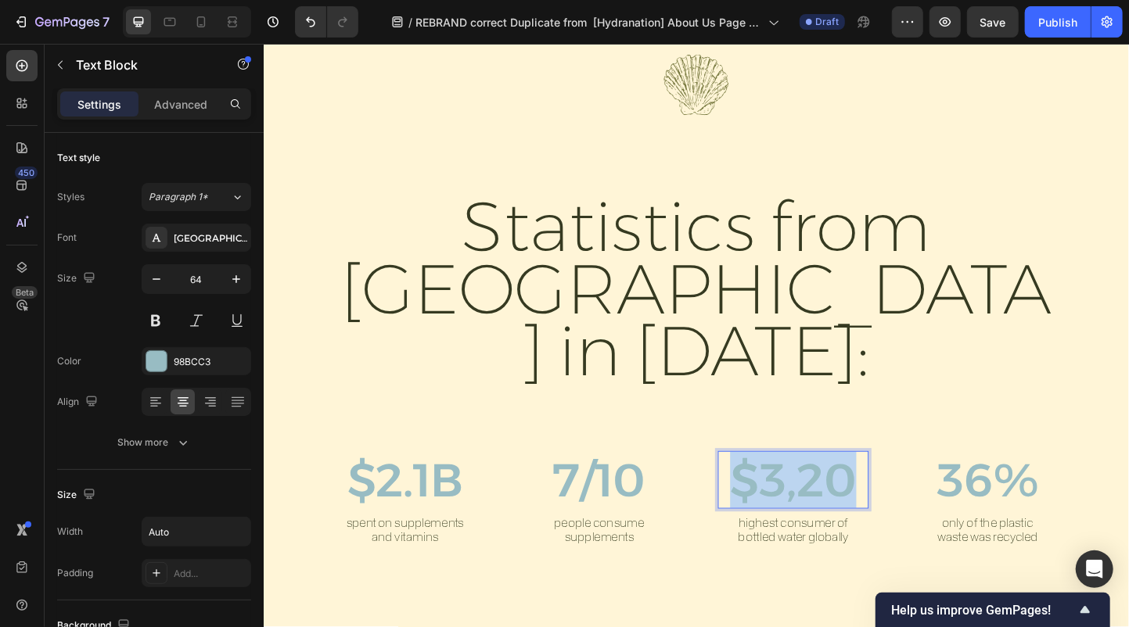
drag, startPoint x: 905, startPoint y: 444, endPoint x: 782, endPoint y: 444, distance: 122.8
click at [782, 488] on p "$3,20" at bounding box center [837, 518] width 137 height 60
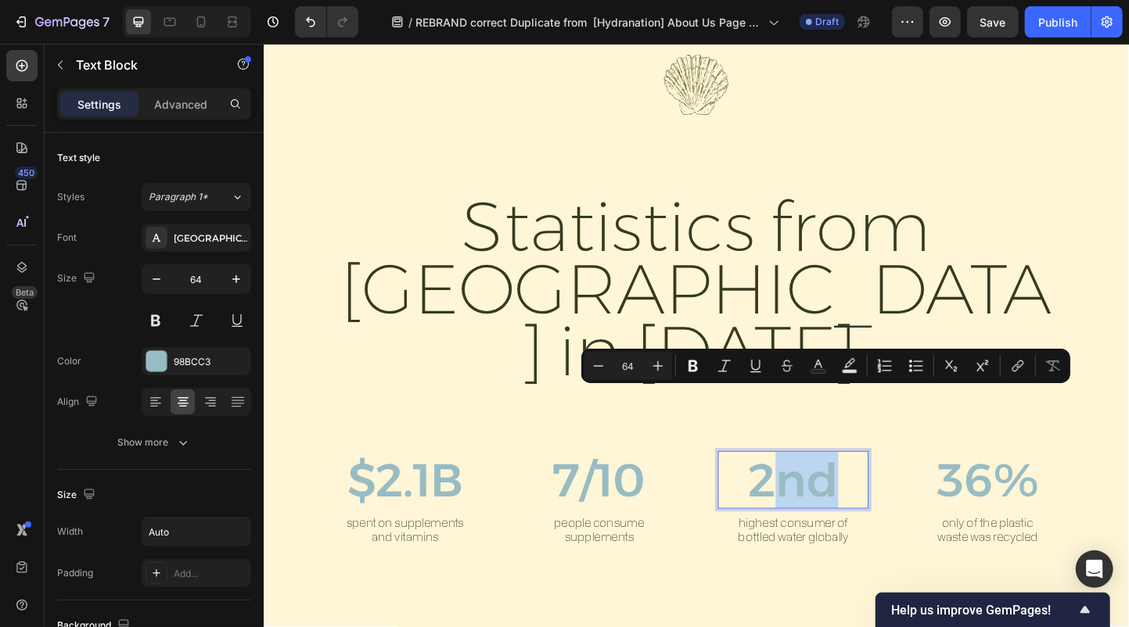
drag, startPoint x: 878, startPoint y: 451, endPoint x: 831, endPoint y: 451, distance: 46.2
click at [831, 488] on p "2nd" at bounding box center [837, 518] width 98 height 60
click at [598, 365] on icon "Editor contextual toolbar" at bounding box center [599, 366] width 16 height 16
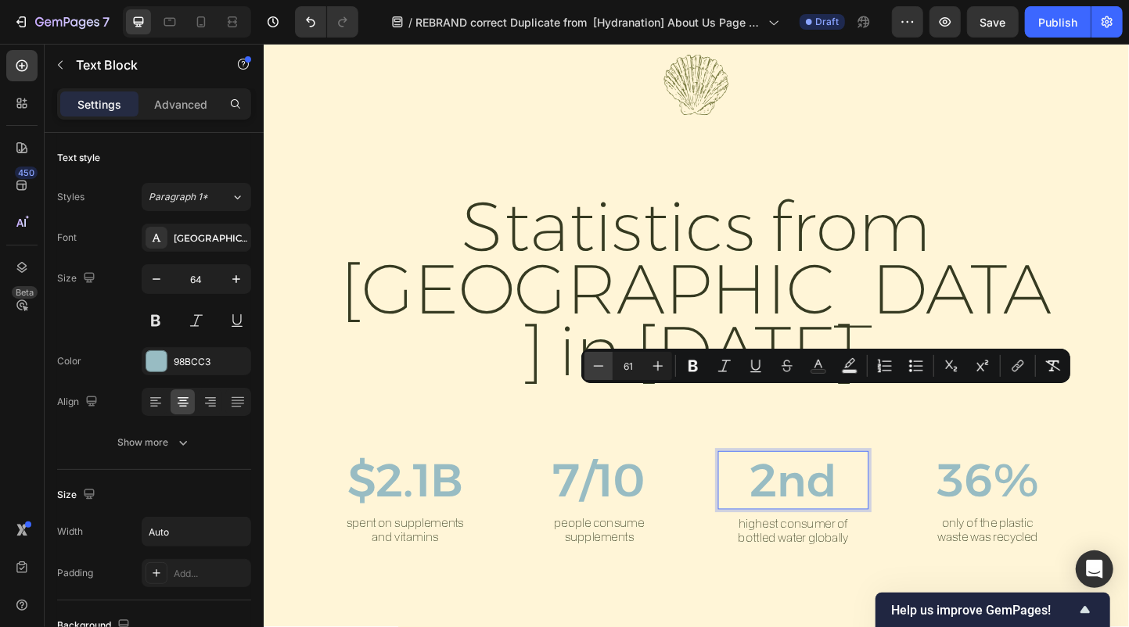
click at [598, 365] on icon "Editor contextual toolbar" at bounding box center [599, 366] width 16 height 16
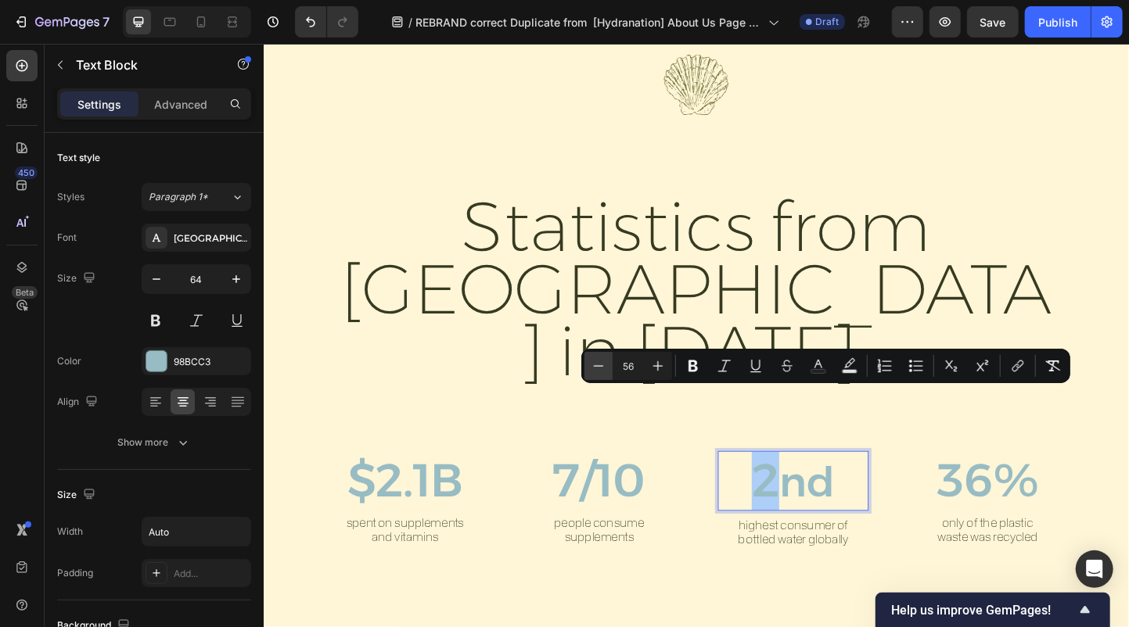
click at [598, 365] on icon "Editor contextual toolbar" at bounding box center [599, 366] width 16 height 16
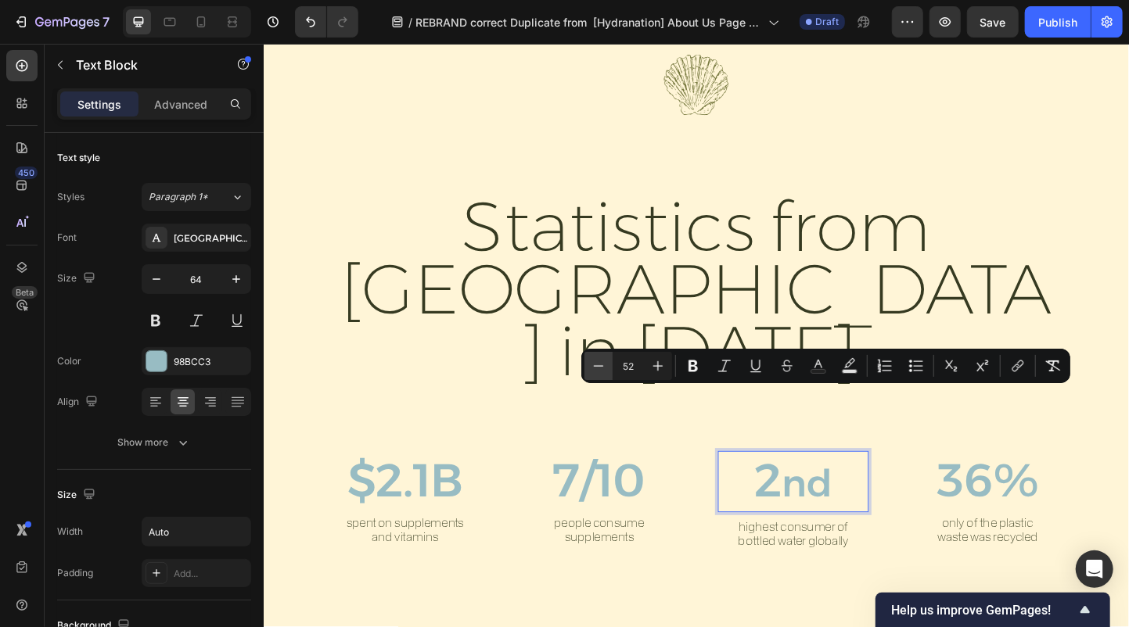
type input "51"
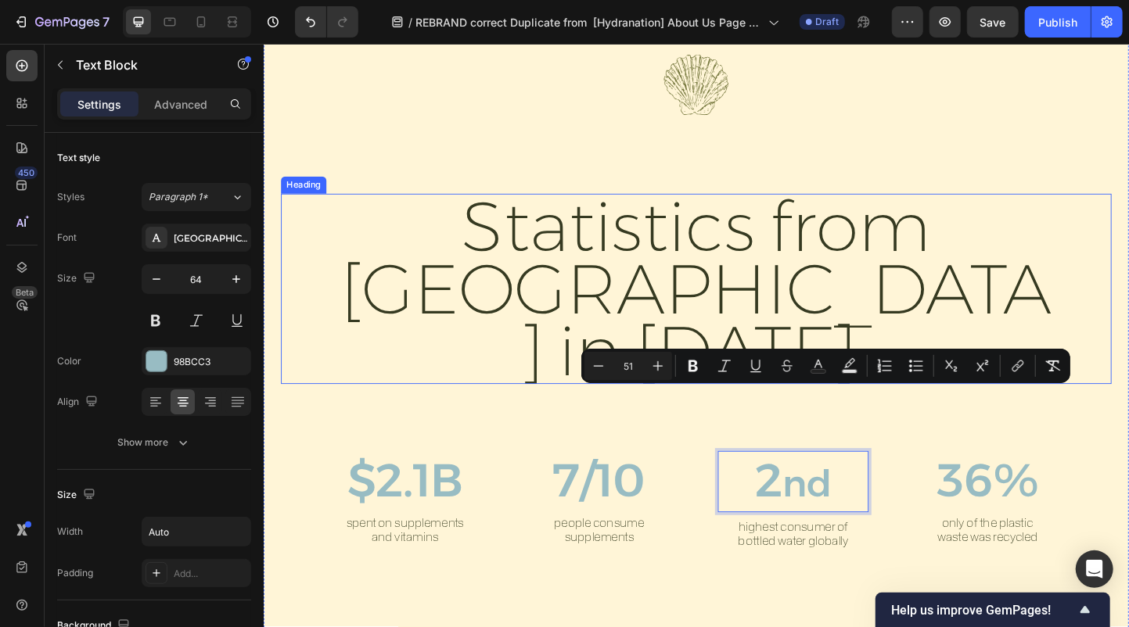
click at [1086, 242] on h2 "Statistics from Australia in 2024:" at bounding box center [732, 310] width 782 height 206
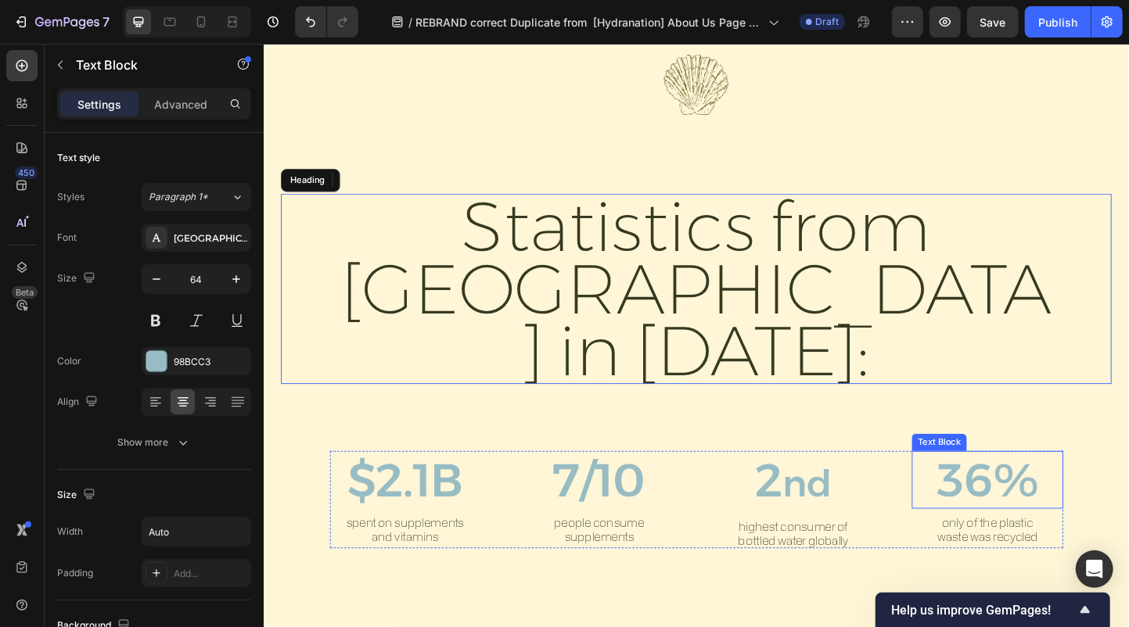
click at [1043, 488] on p "36%" at bounding box center [1048, 518] width 110 height 60
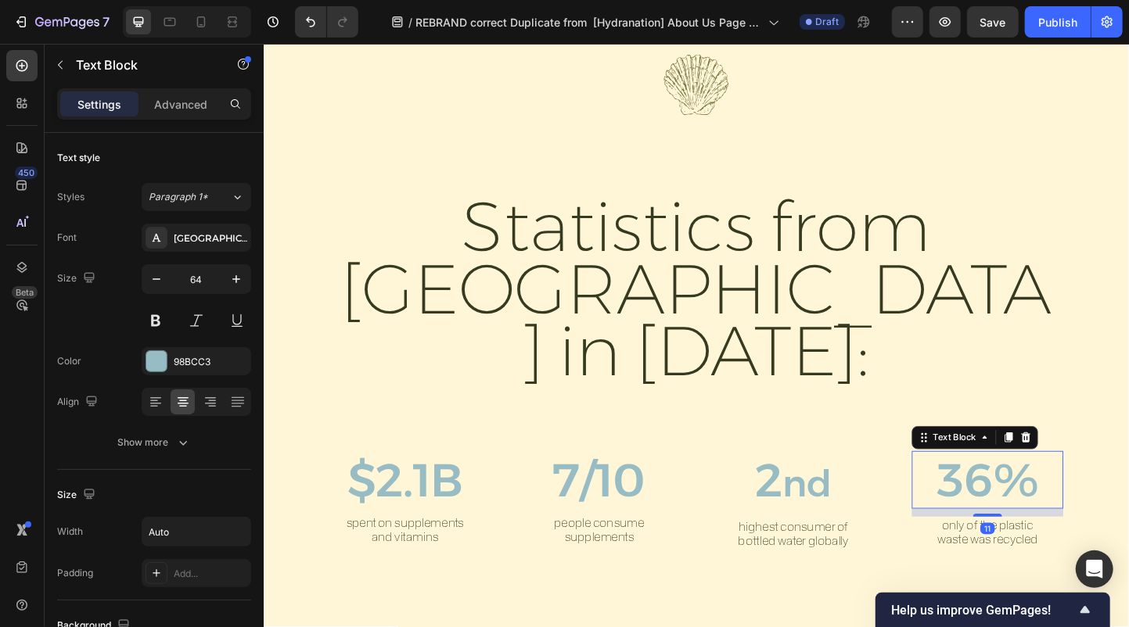
click at [1050, 555] on div at bounding box center [1048, 556] width 31 height 3
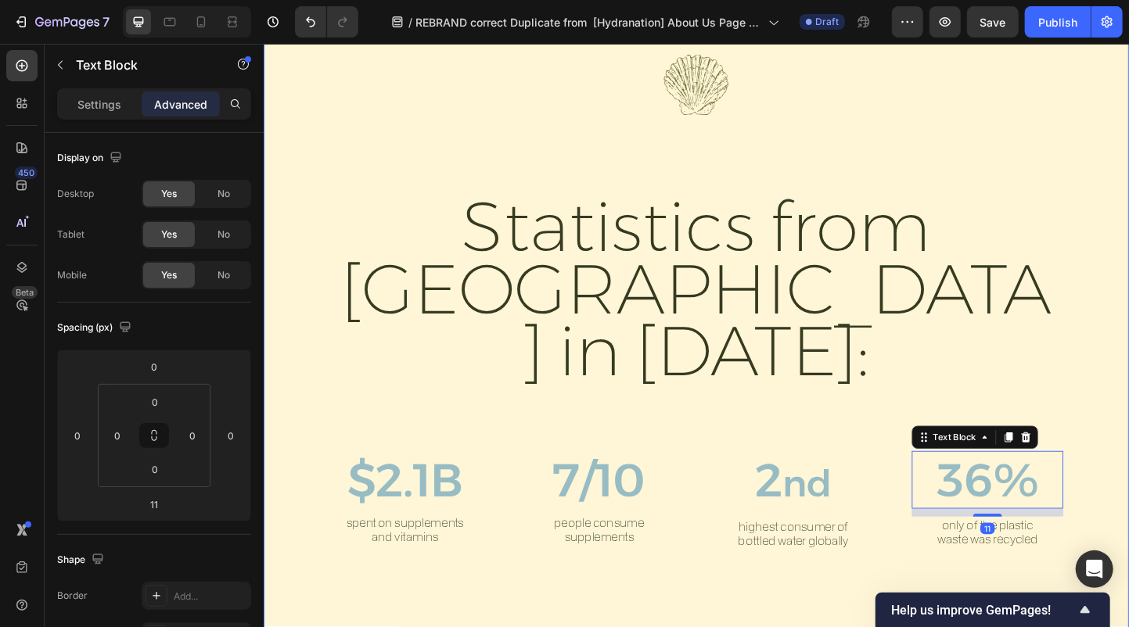
click at [1122, 289] on h2 "Statistics from Australia in 2024:" at bounding box center [732, 310] width 782 height 206
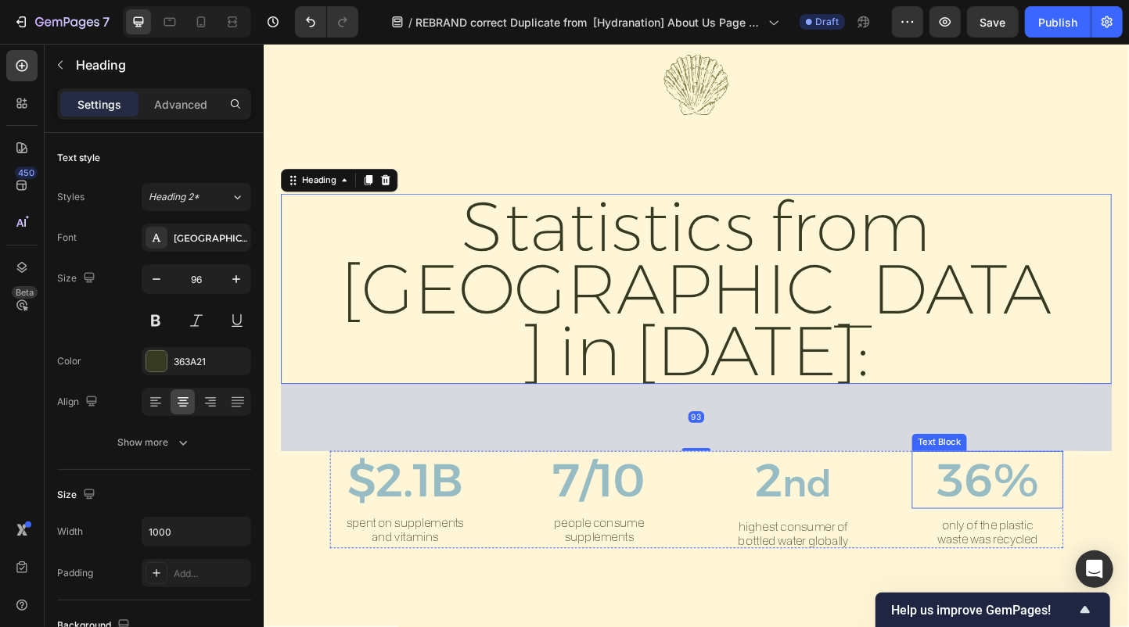
click at [1072, 488] on p "36%" at bounding box center [1048, 518] width 110 height 60
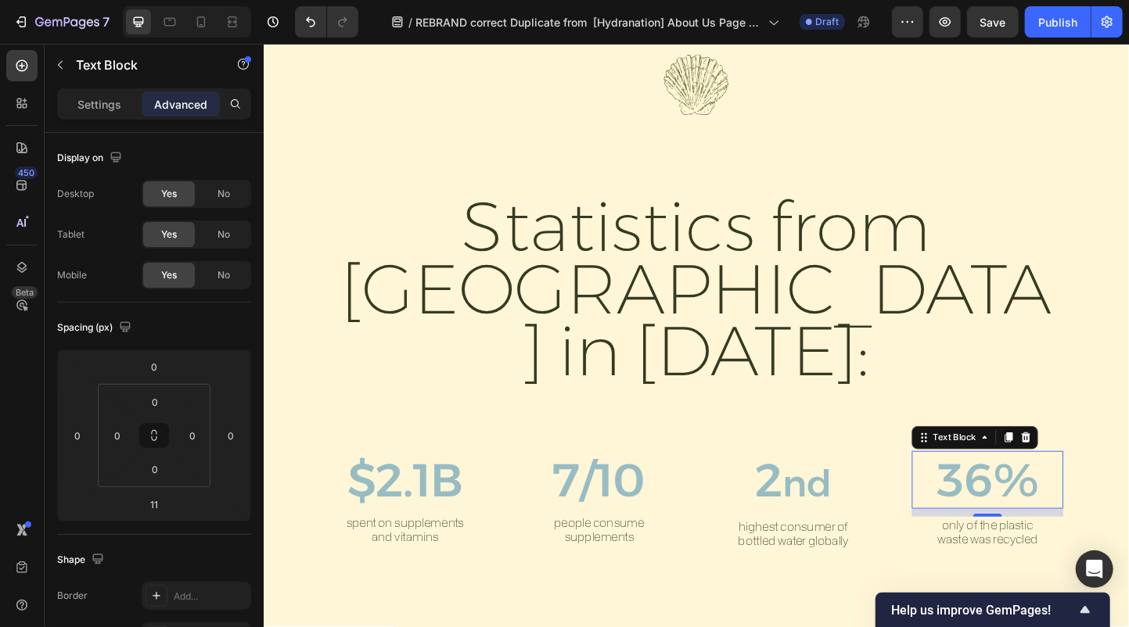
click at [1043, 488] on p "36%" at bounding box center [1048, 518] width 110 height 60
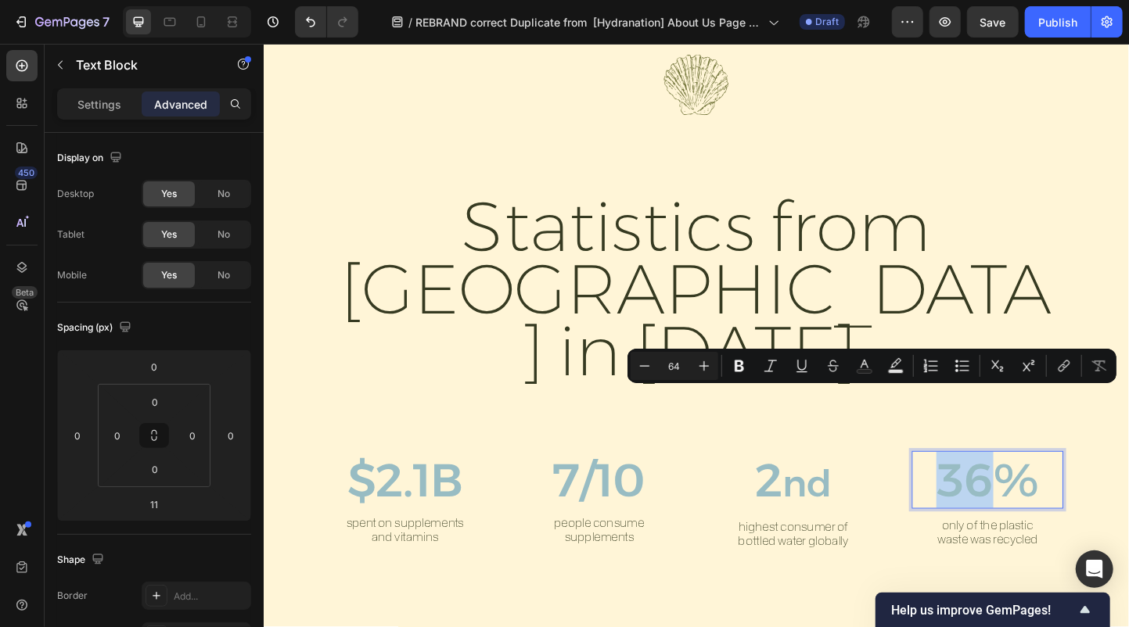
drag, startPoint x: 1053, startPoint y: 447, endPoint x: 997, endPoint y: 443, distance: 56.5
click at [997, 488] on p "36%" at bounding box center [1048, 518] width 110 height 60
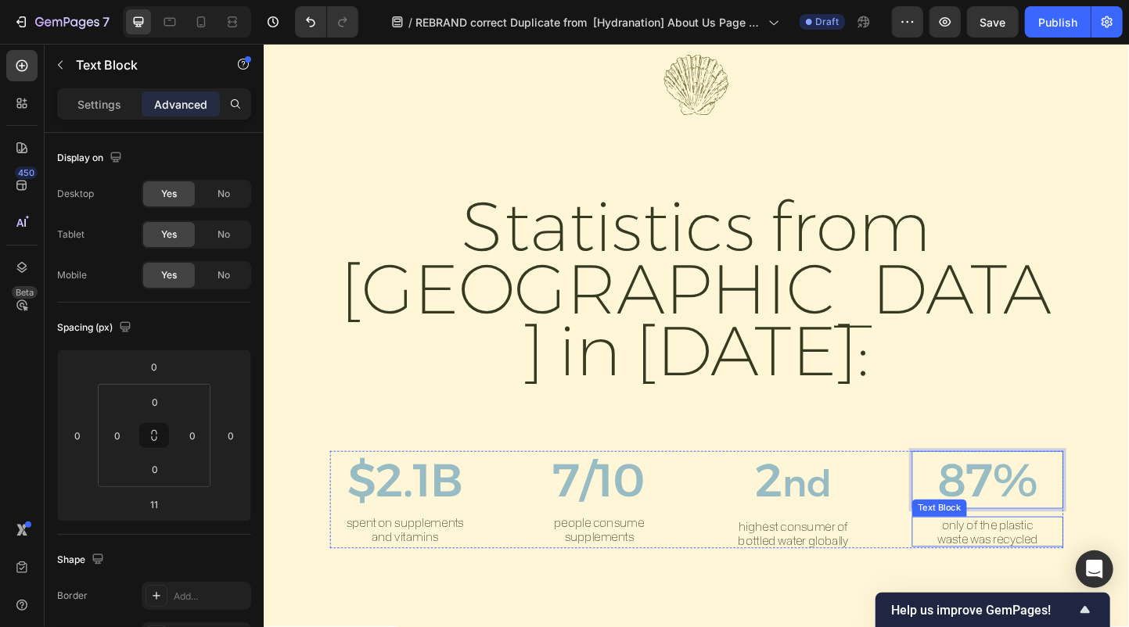
click at [1021, 559] on p "only of the plastic waste was recycled" at bounding box center [1048, 573] width 126 height 29
click at [1119, 558] on div "only of the plastic waste was recycled" at bounding box center [1047, 574] width 163 height 32
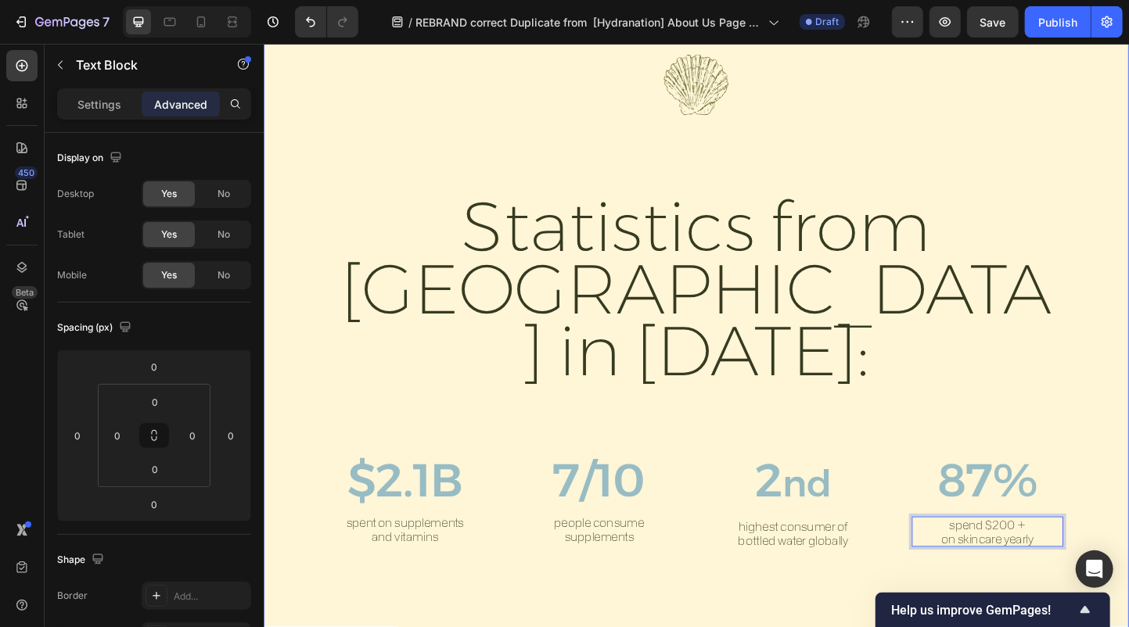
click at [1081, 579] on div ""IF WE OPTIMIZE OUR FOUNDATION, WE OPTIMIZE EVERYTHING" Text Block Image Statis…" at bounding box center [732, 328] width 939 height 839
